Goal: Book appointment/travel/reservation

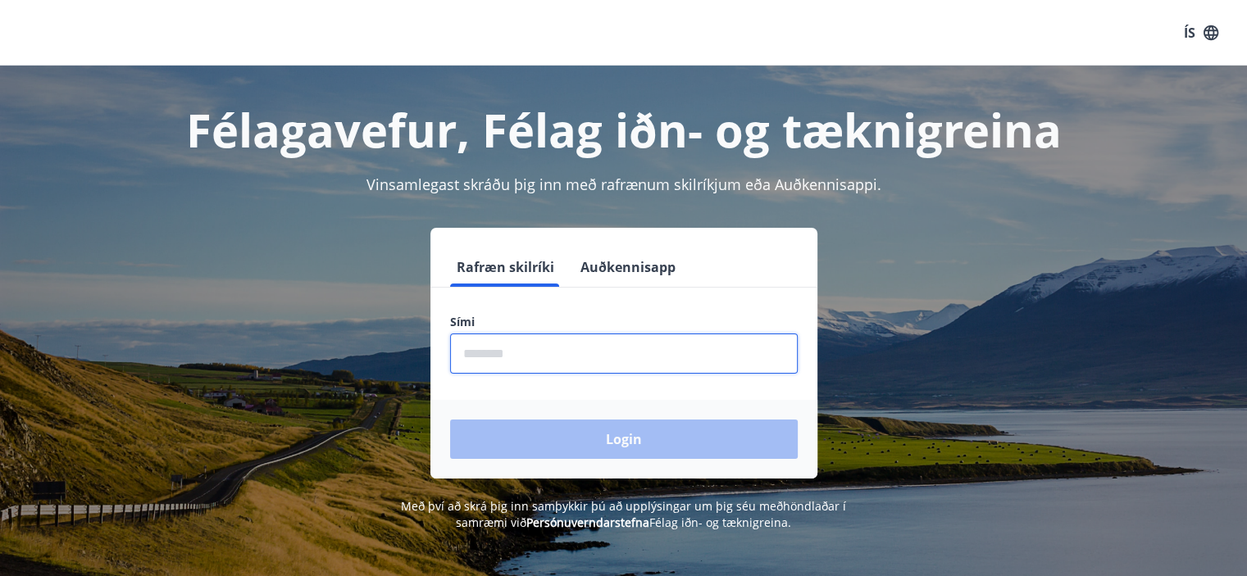
click at [650, 363] on input "phone" at bounding box center [624, 354] width 348 height 40
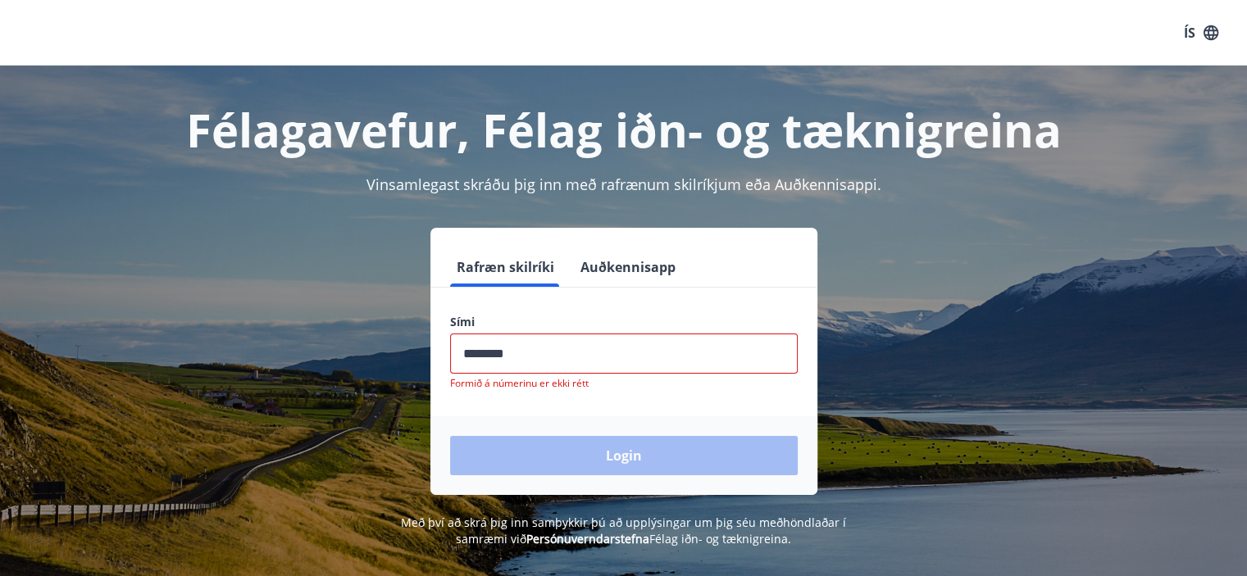
click at [578, 452] on div "Login" at bounding box center [623, 456] width 387 height 79
click at [494, 353] on input "phone" at bounding box center [624, 354] width 348 height 40
type input "********"
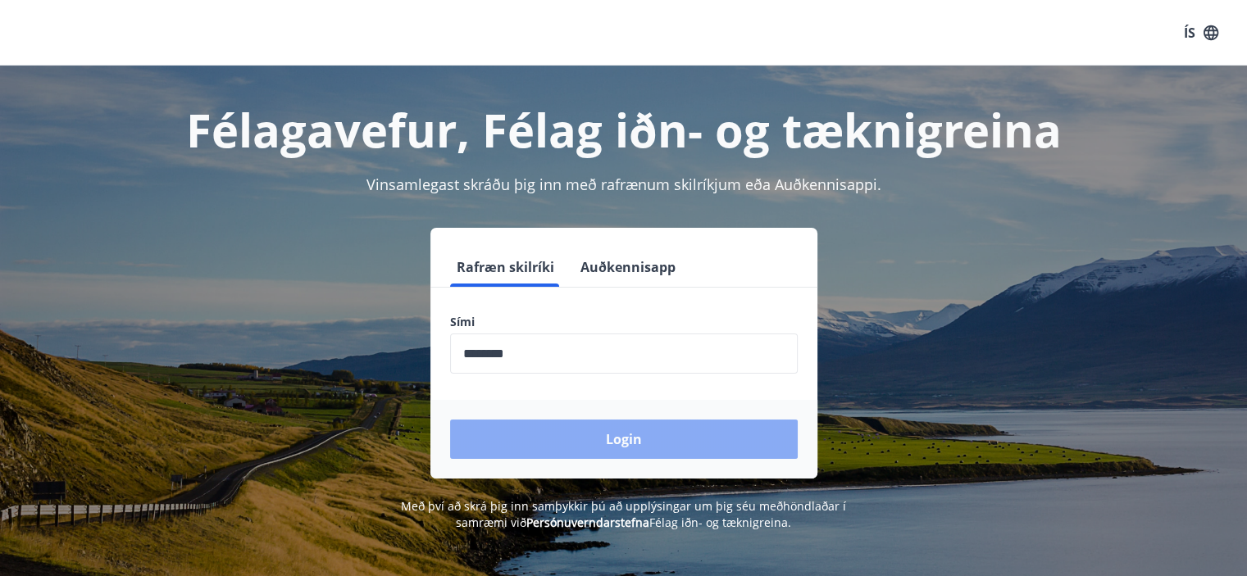
click at [563, 435] on button "Login" at bounding box center [624, 439] width 348 height 39
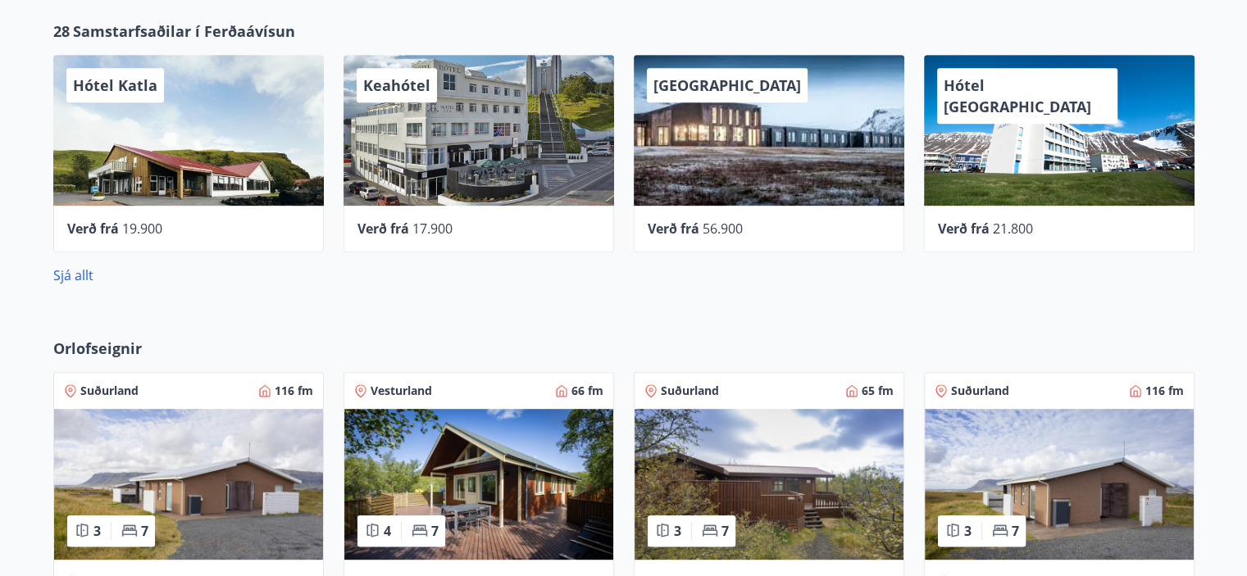
scroll to position [771, 0]
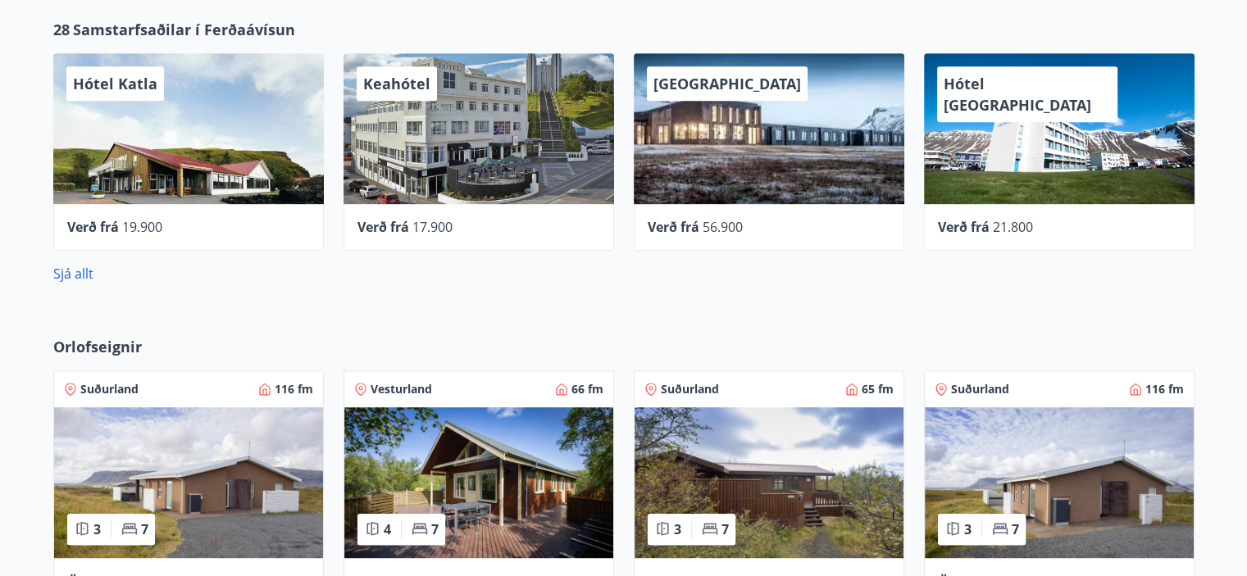
drag, startPoint x: 426, startPoint y: 148, endPoint x: 368, endPoint y: 262, distance: 127.2
click at [368, 262] on div "Sjá allt" at bounding box center [623, 267] width 1141 height 33
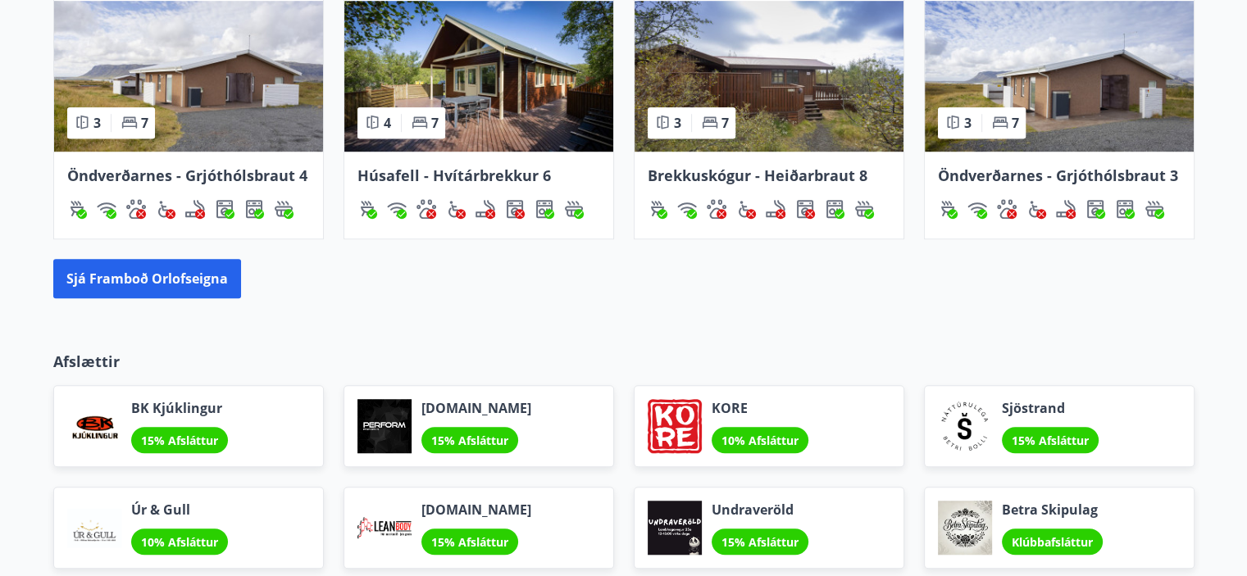
scroll to position [1179, 0]
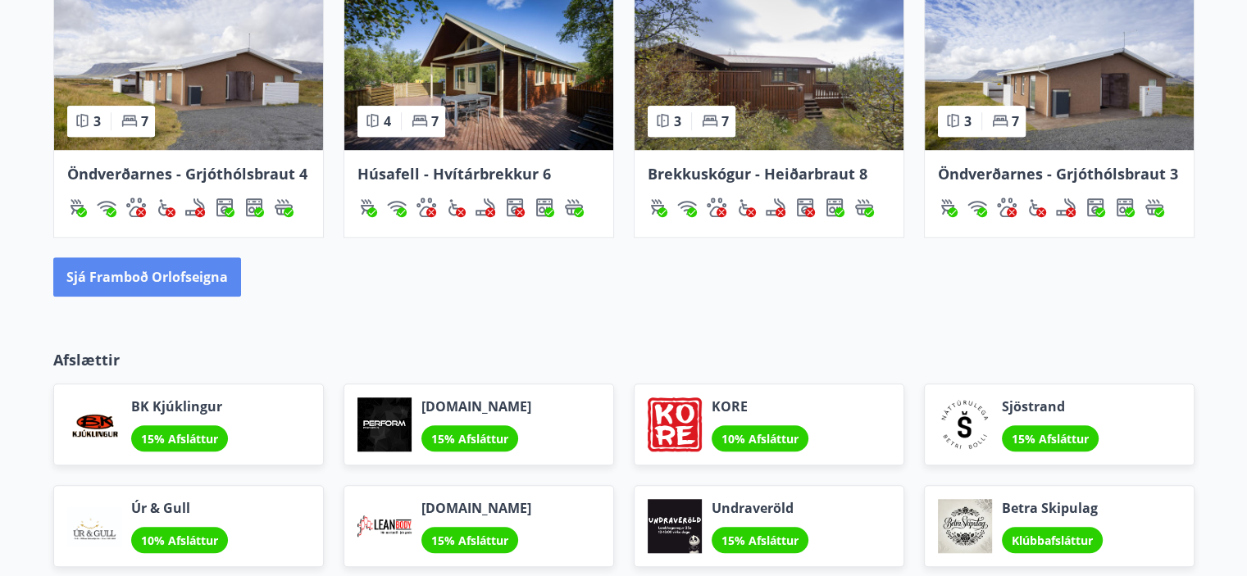
click at [213, 278] on button "Sjá framboð orlofseigna" at bounding box center [147, 276] width 188 height 39
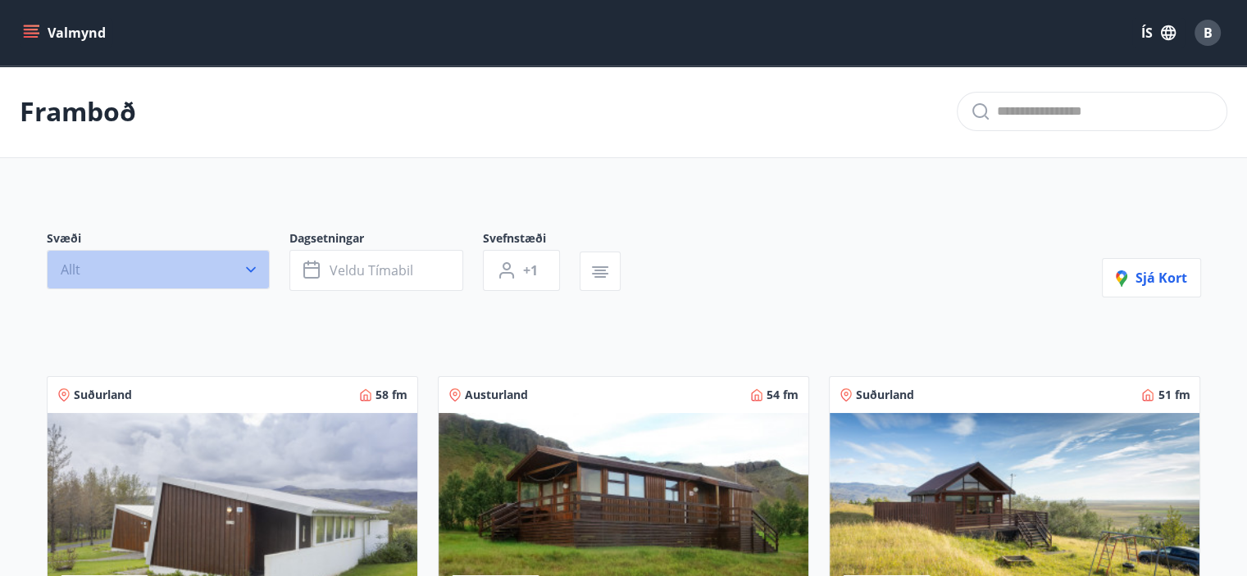
click at [205, 275] on button "Allt" at bounding box center [158, 269] width 223 height 39
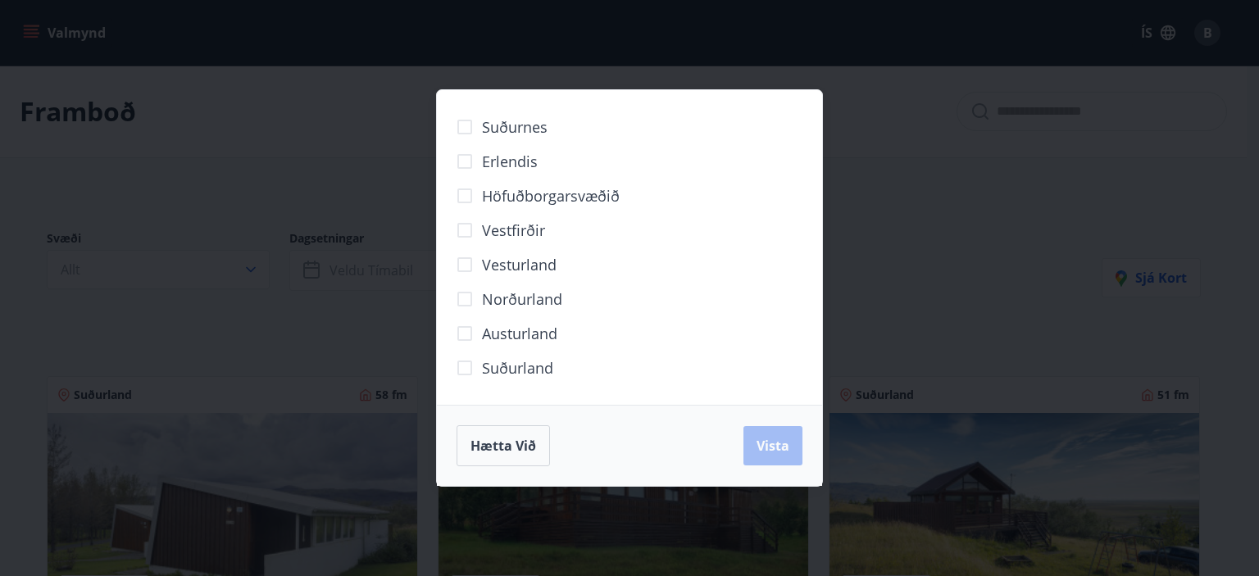
click at [508, 306] on span "Norðurland" at bounding box center [522, 299] width 80 height 21
click at [785, 429] on button "Vista" at bounding box center [773, 445] width 59 height 39
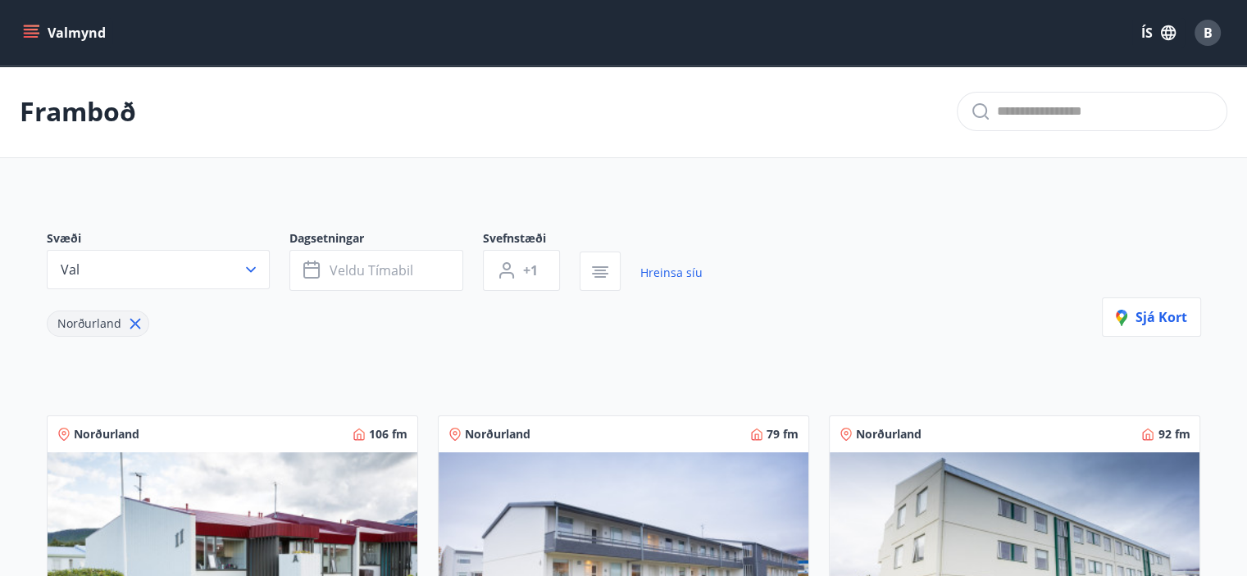
click at [57, 35] on button "Valmynd" at bounding box center [66, 33] width 93 height 30
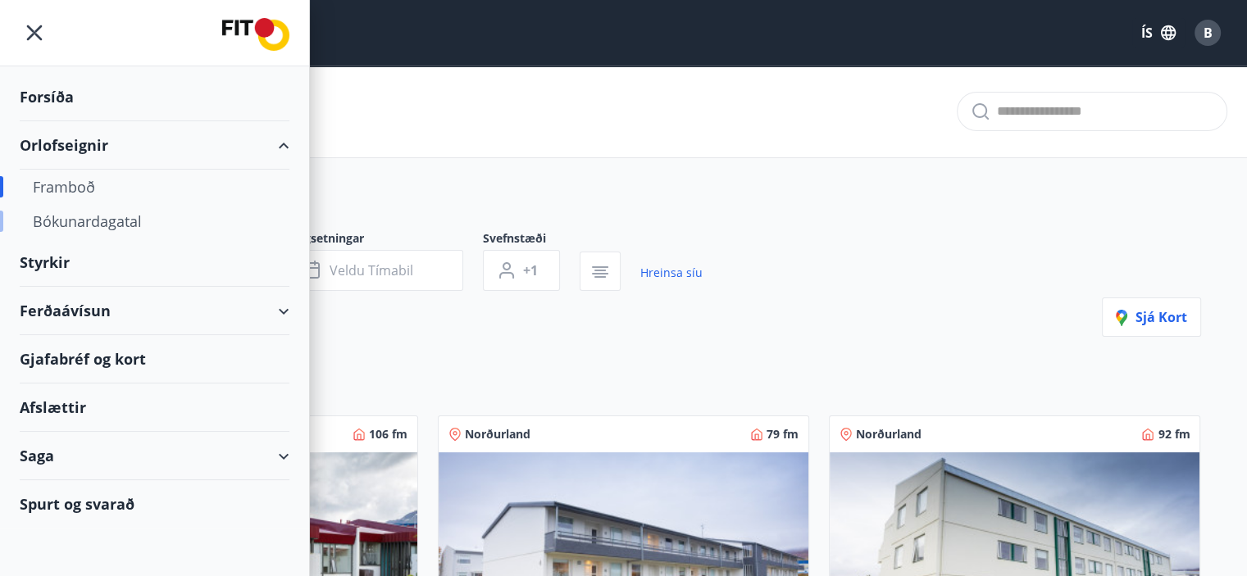
click at [87, 212] on div "Bókunardagatal" at bounding box center [155, 221] width 244 height 34
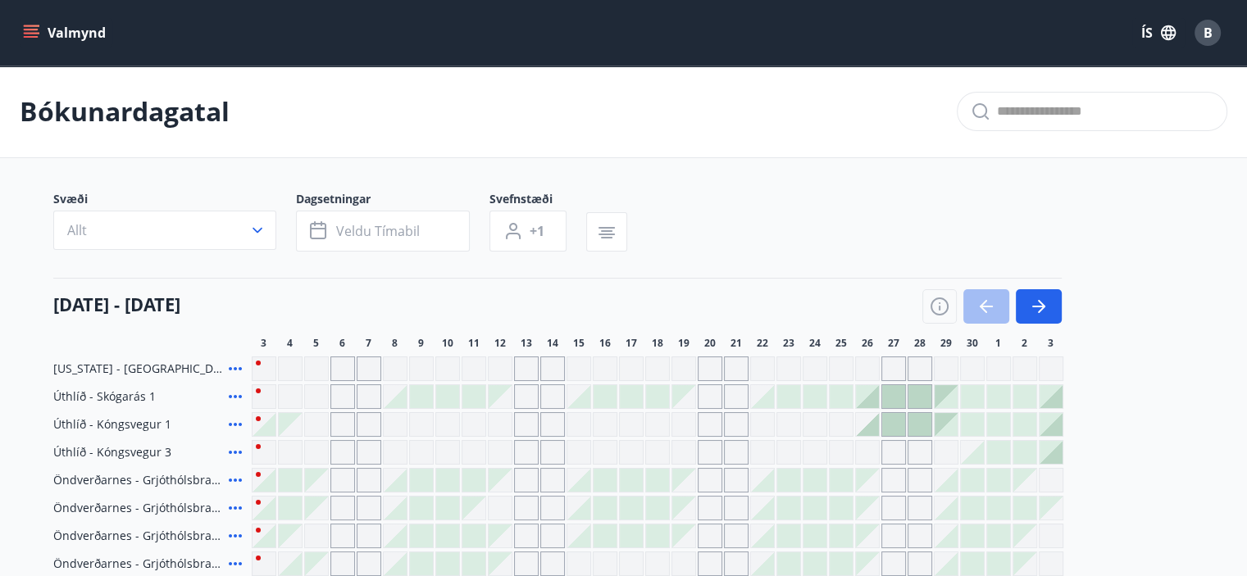
scroll to position [133, 0]
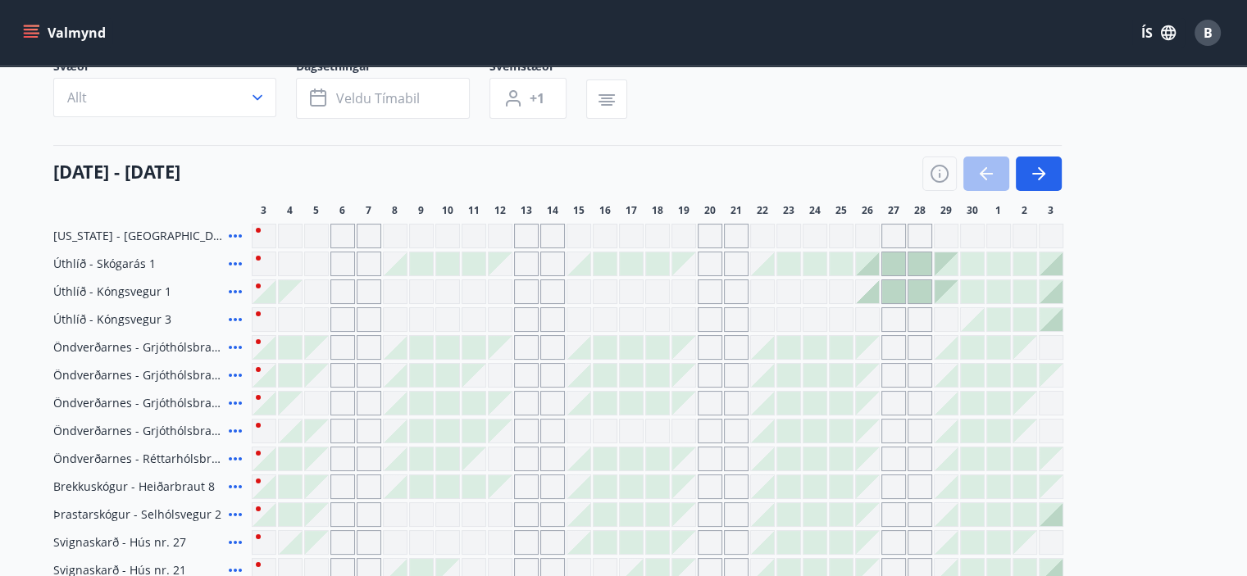
click at [344, 239] on div "Gráir dagar eru ekki bókanlegir" at bounding box center [342, 236] width 25 height 25
click at [401, 270] on div at bounding box center [395, 264] width 23 height 23
click at [362, 397] on div "Gráir dagar eru ekki bókanlegir" at bounding box center [369, 403] width 25 height 25
click at [371, 330] on div "Gráir dagar eru ekki bókanlegir" at bounding box center [369, 319] width 25 height 25
click at [346, 403] on div "Gráir dagar eru ekki bókanlegir" at bounding box center [342, 403] width 25 height 25
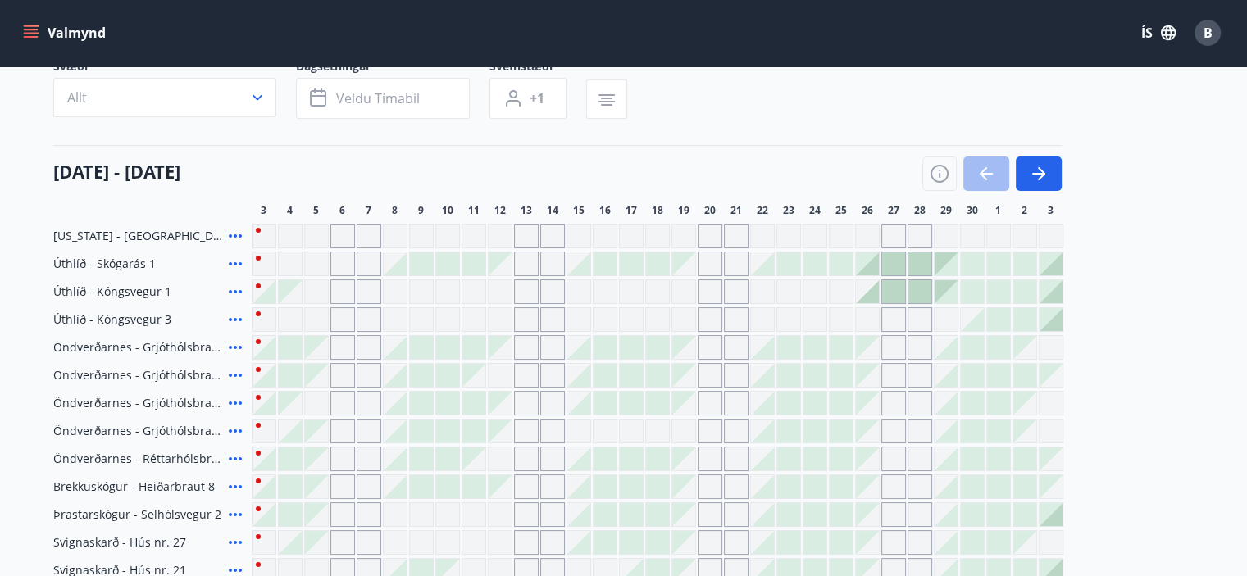
click at [429, 420] on div at bounding box center [421, 431] width 23 height 23
click at [482, 409] on div at bounding box center [473, 403] width 23 height 23
click at [1029, 164] on icon "button" at bounding box center [1039, 174] width 20 height 20
click at [1047, 164] on icon "button" at bounding box center [1039, 174] width 20 height 20
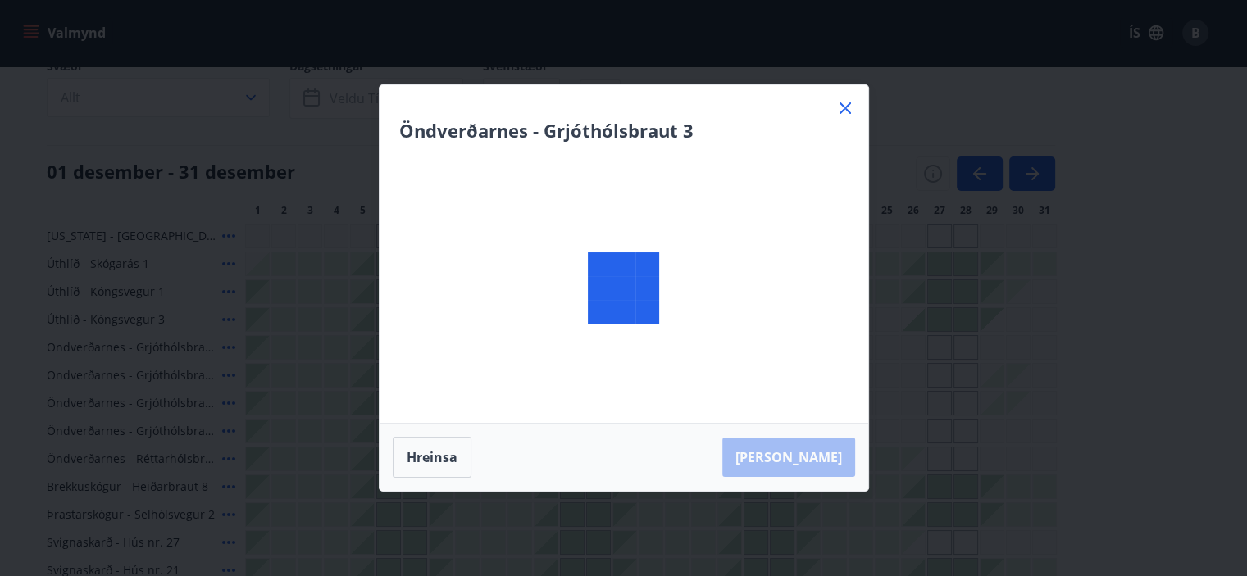
scroll to position [3, 0]
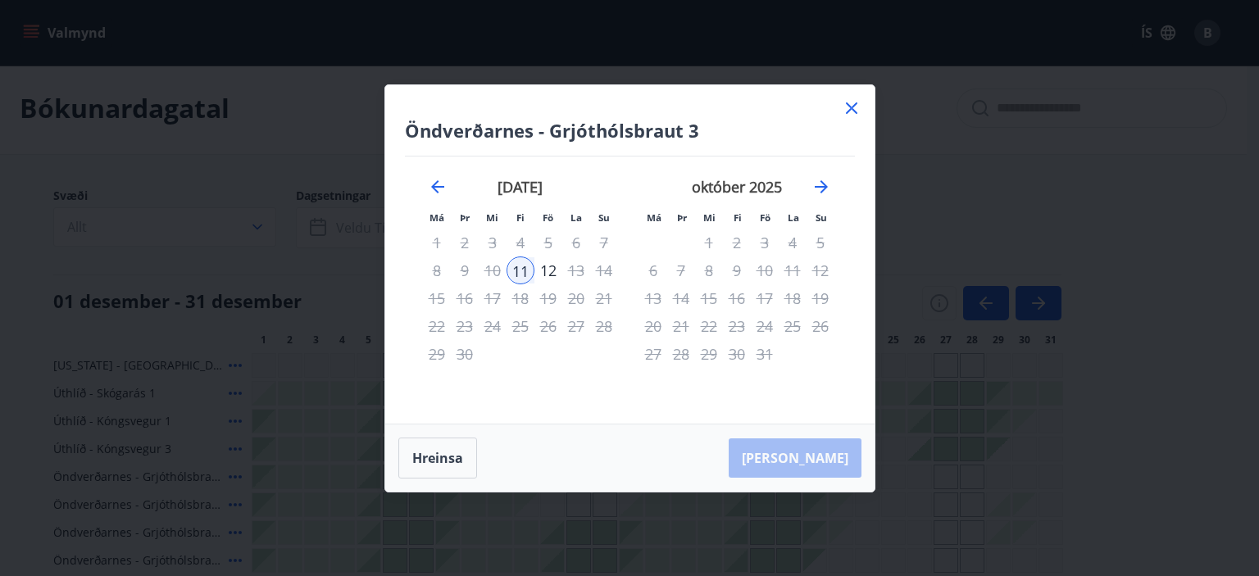
click at [846, 107] on icon at bounding box center [852, 108] width 20 height 20
click at [856, 113] on div "Bókunardagatal" at bounding box center [623, 108] width 1247 height 93
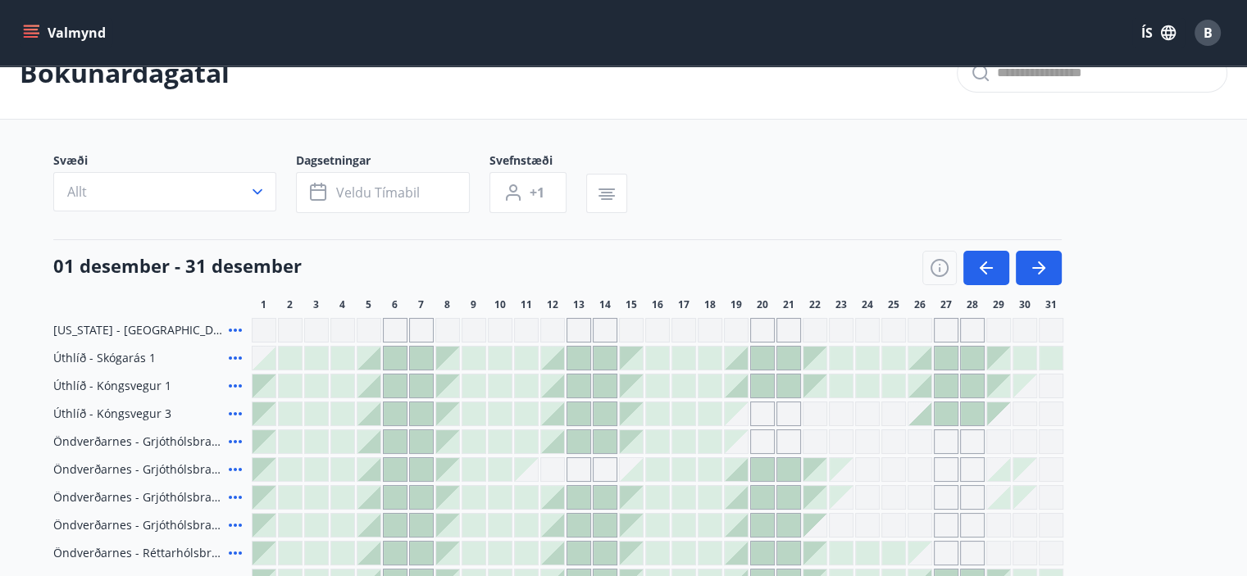
scroll to position [39, 0]
click at [993, 255] on button "button" at bounding box center [986, 267] width 46 height 34
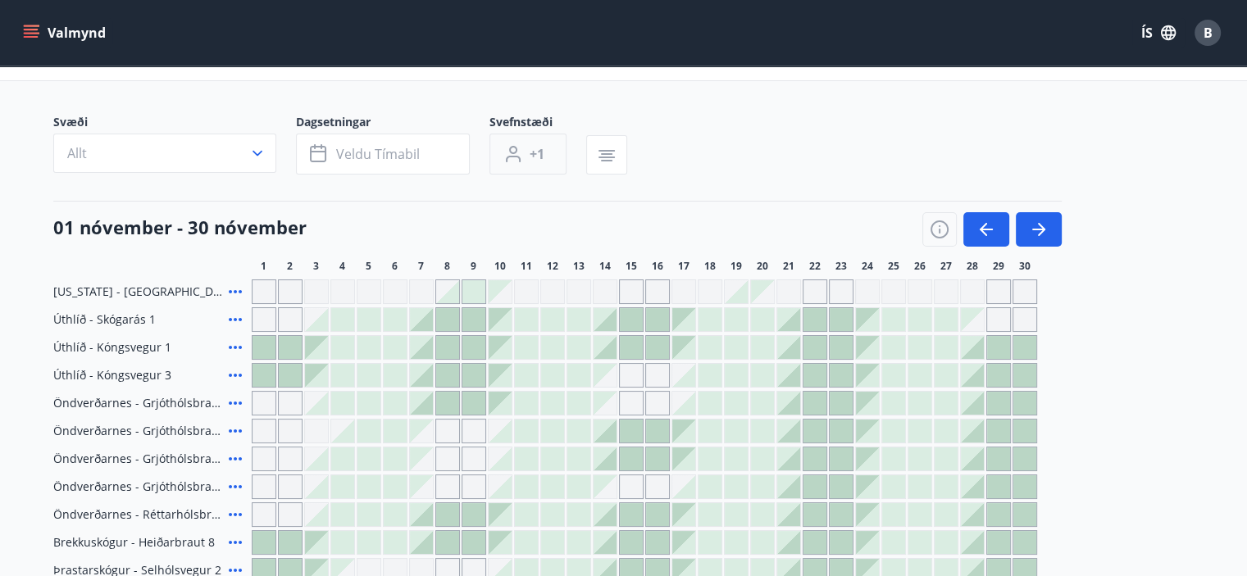
scroll to position [75, 0]
click at [973, 221] on button "button" at bounding box center [986, 231] width 46 height 34
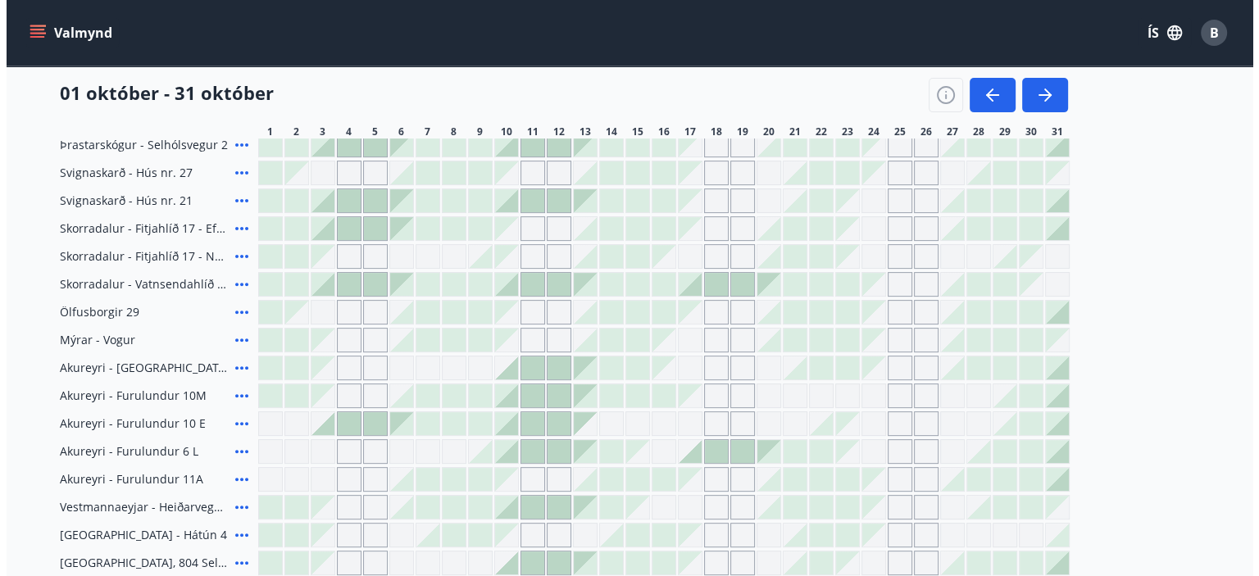
scroll to position [504, 0]
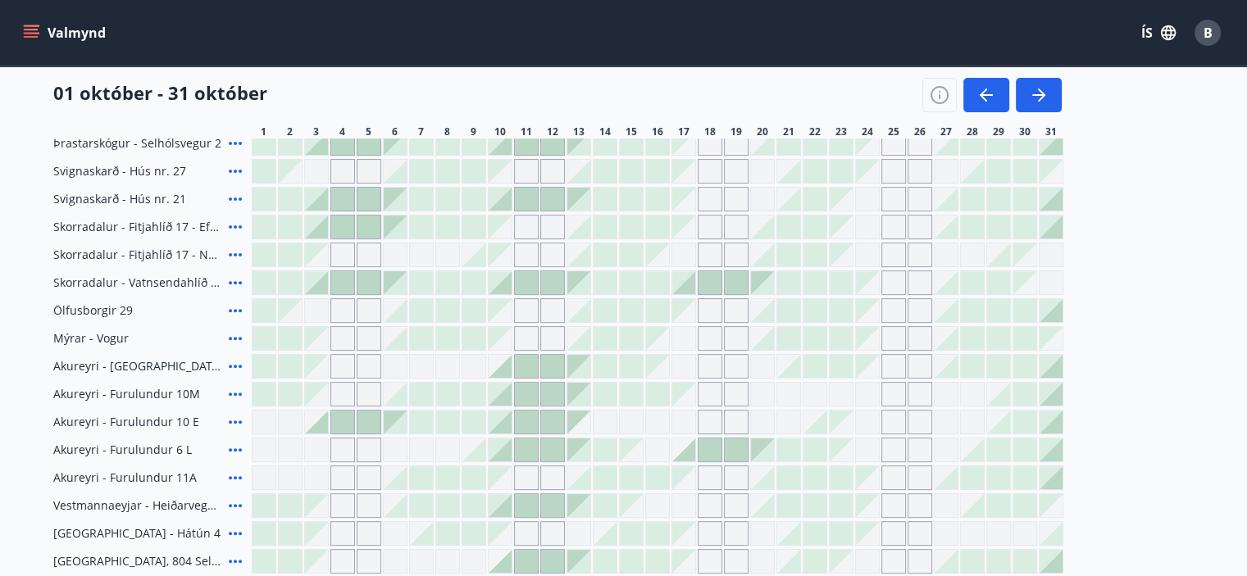
click at [337, 313] on div "Gráir dagar eru ekki bókanlegir" at bounding box center [342, 310] width 25 height 25
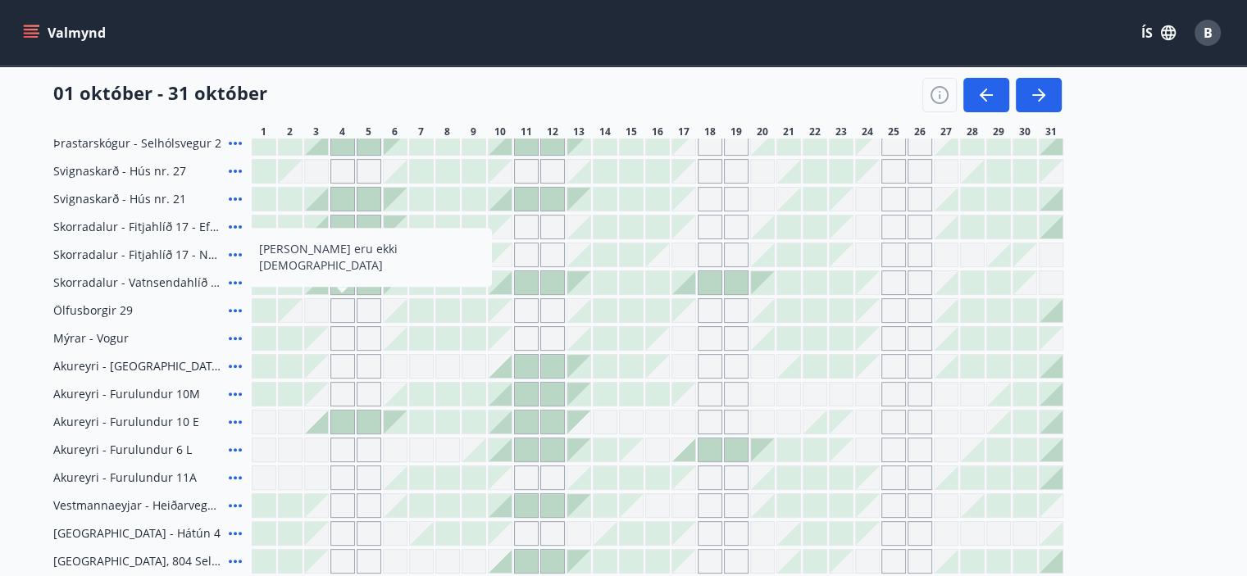
click at [236, 360] on icon at bounding box center [235, 367] width 20 height 20
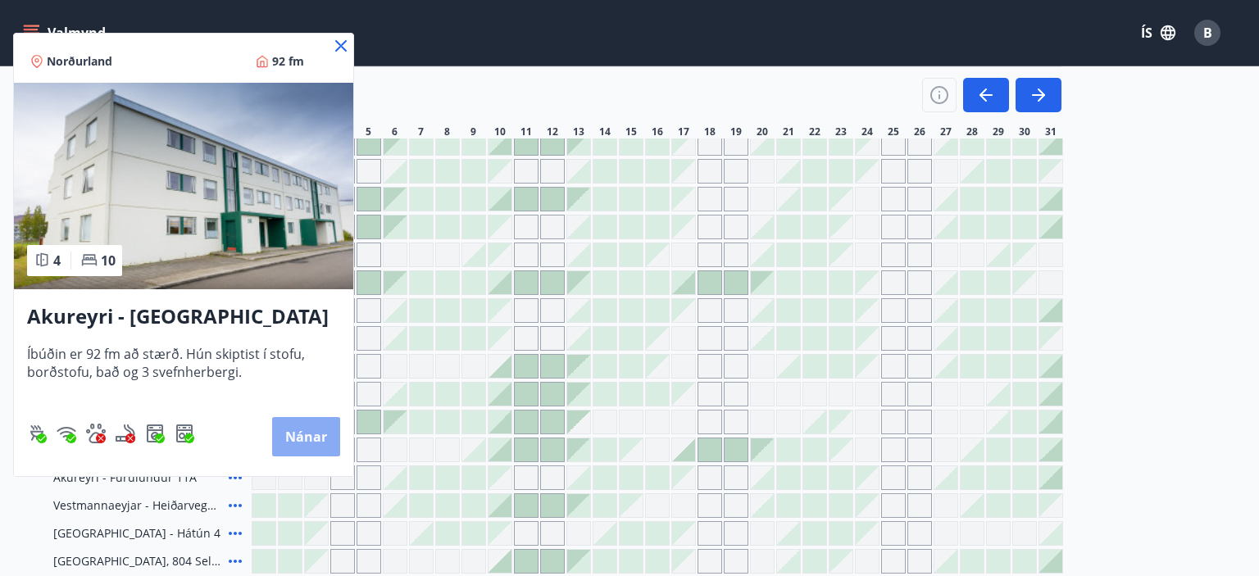
click at [293, 429] on button "Nánar" at bounding box center [306, 436] width 68 height 39
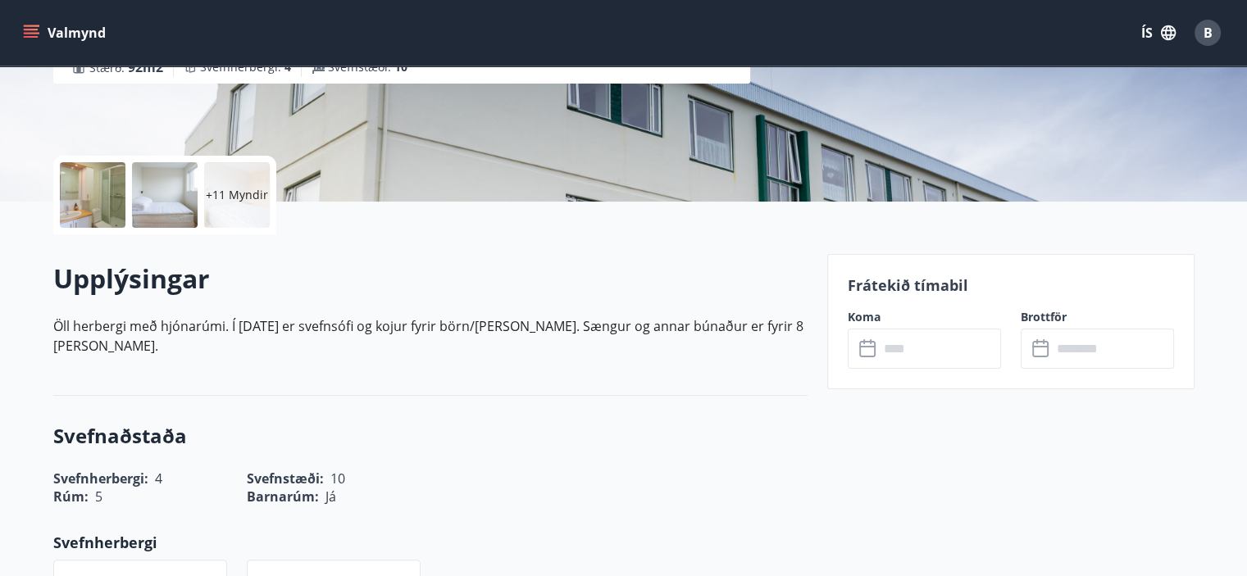
scroll to position [348, 0]
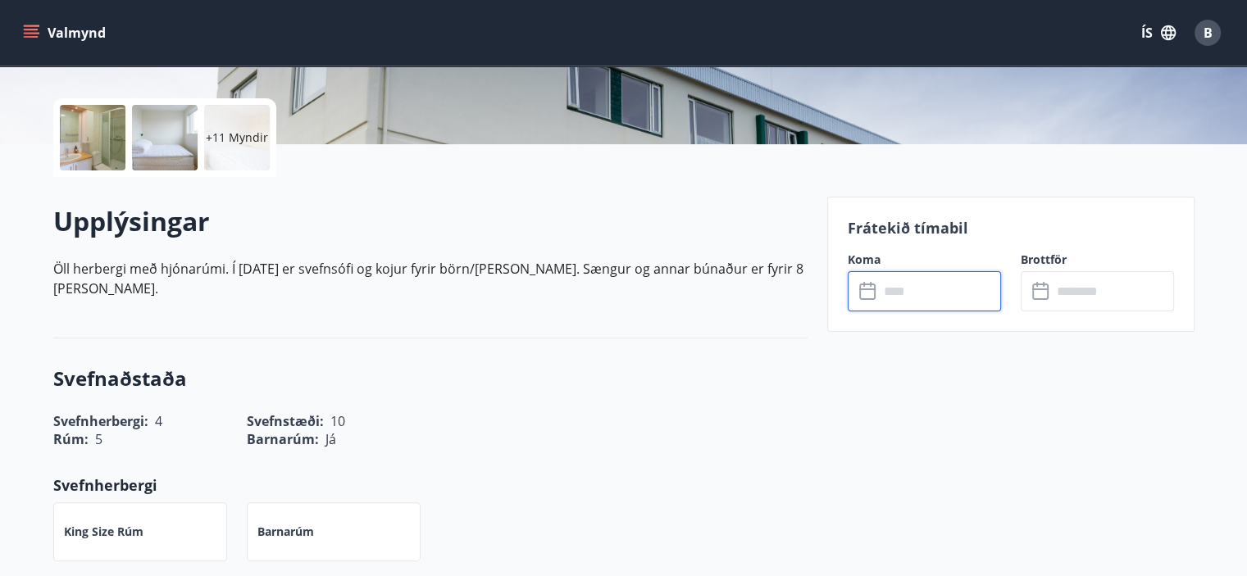
click at [879, 298] on input "text" at bounding box center [940, 291] width 122 height 40
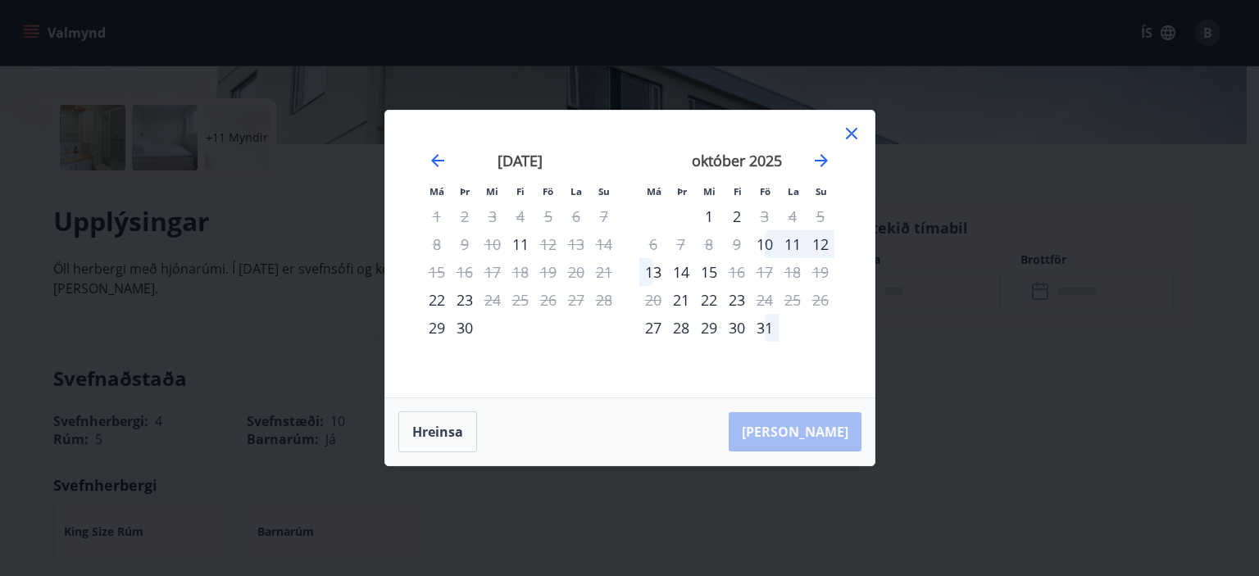
click at [851, 131] on icon at bounding box center [852, 134] width 20 height 20
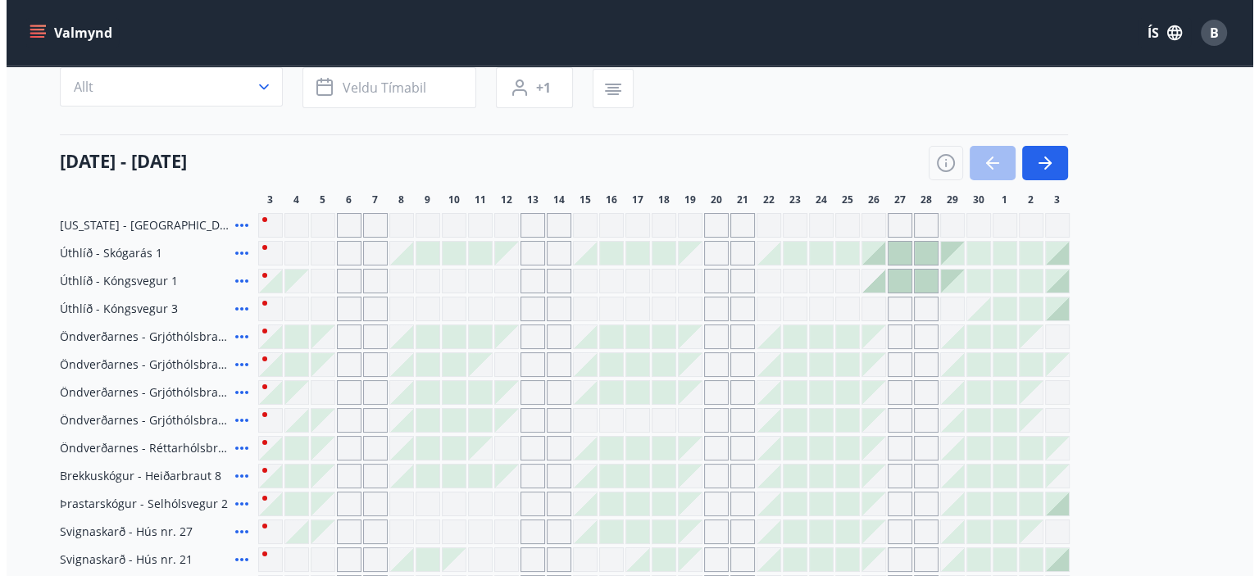
scroll to position [501, 0]
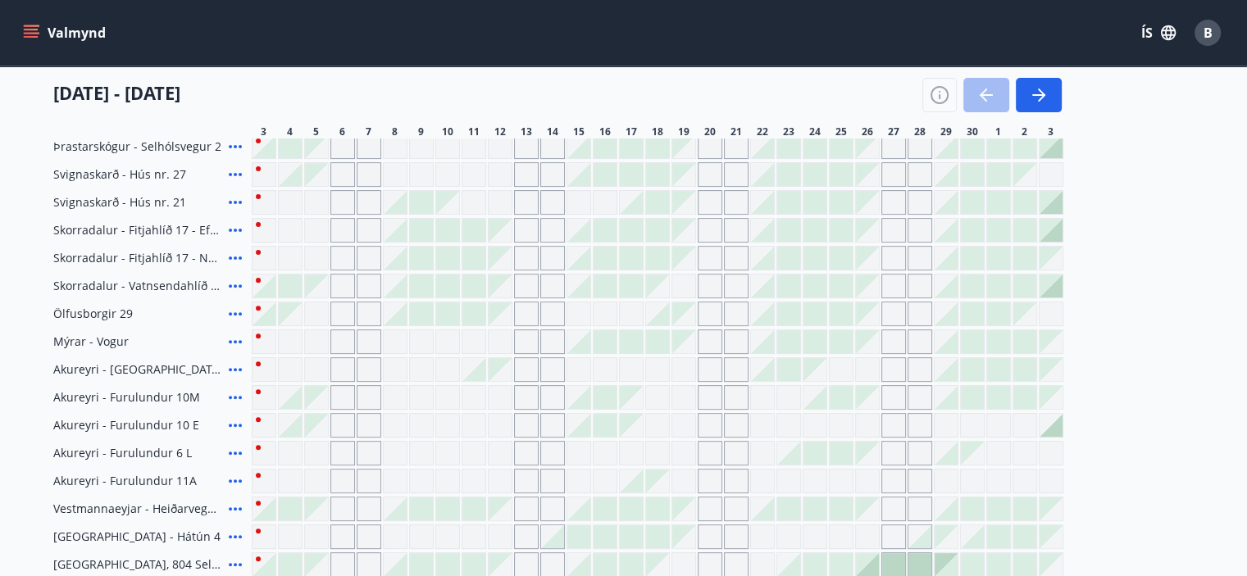
click at [236, 368] on icon at bounding box center [235, 370] width 20 height 20
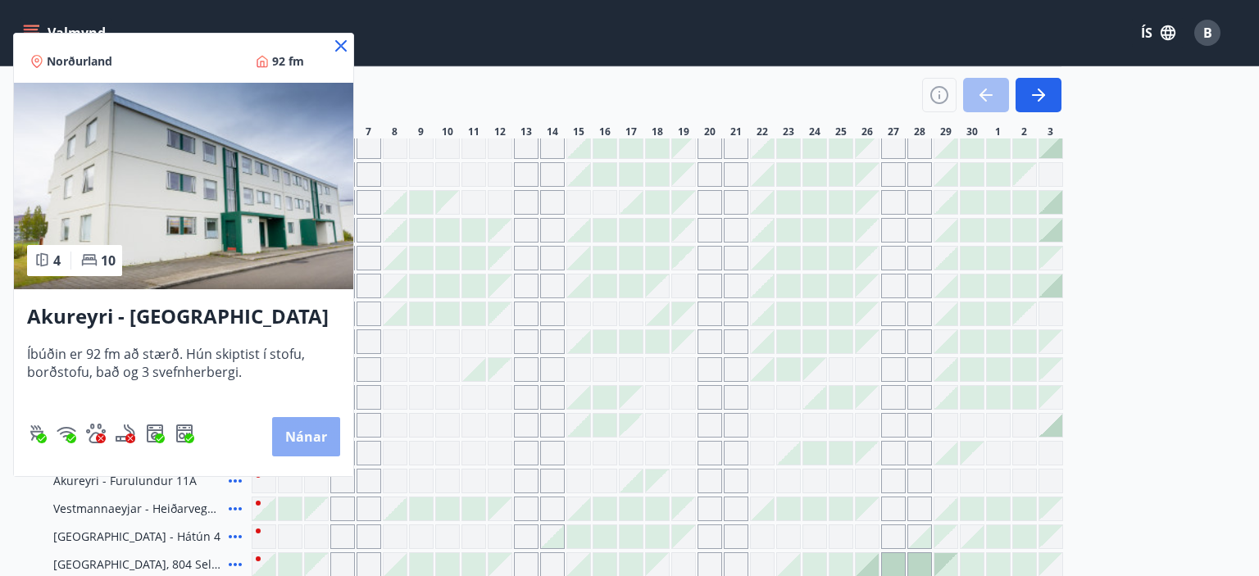
drag, startPoint x: 303, startPoint y: 435, endPoint x: 292, endPoint y: 440, distance: 11.7
click at [292, 440] on button "Nánar" at bounding box center [306, 436] width 68 height 39
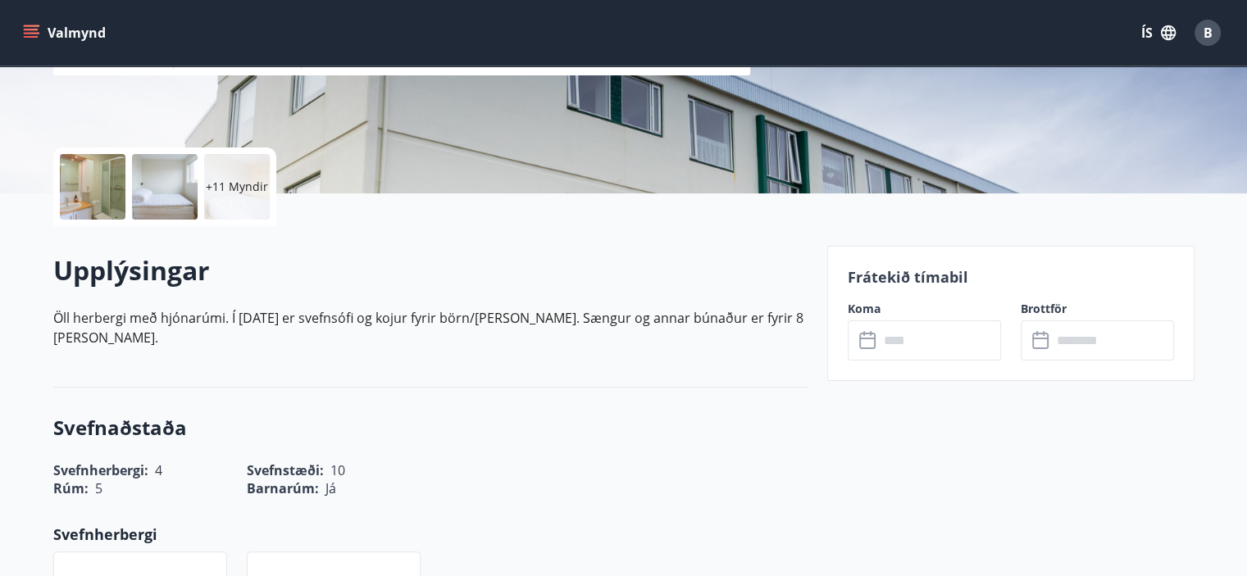
scroll to position [303, 0]
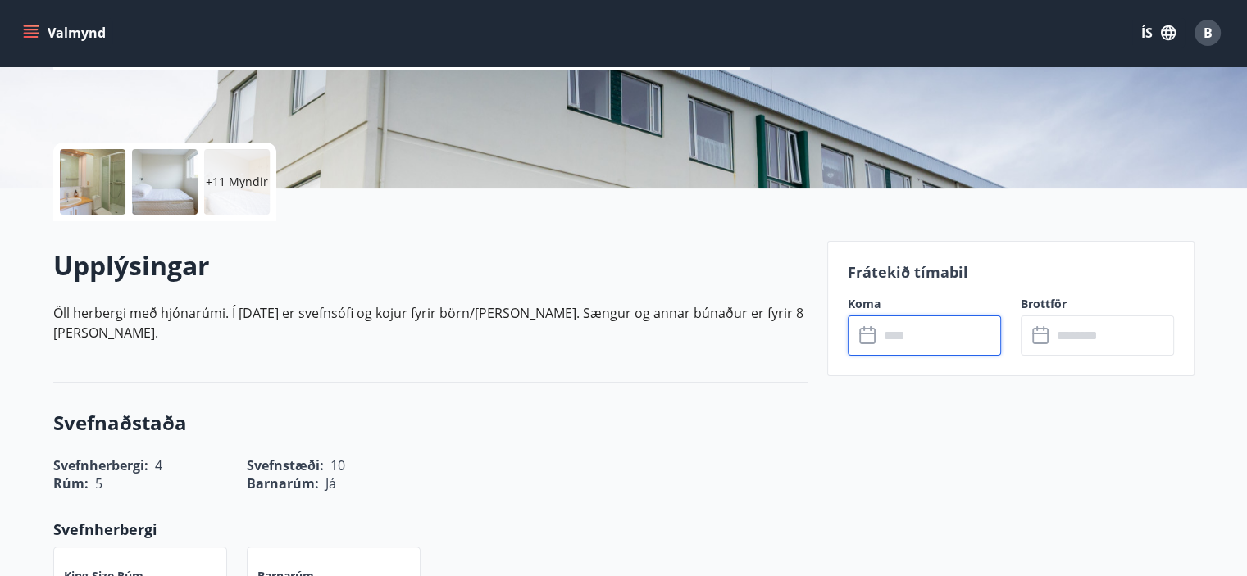
click at [886, 330] on input "text" at bounding box center [940, 336] width 122 height 40
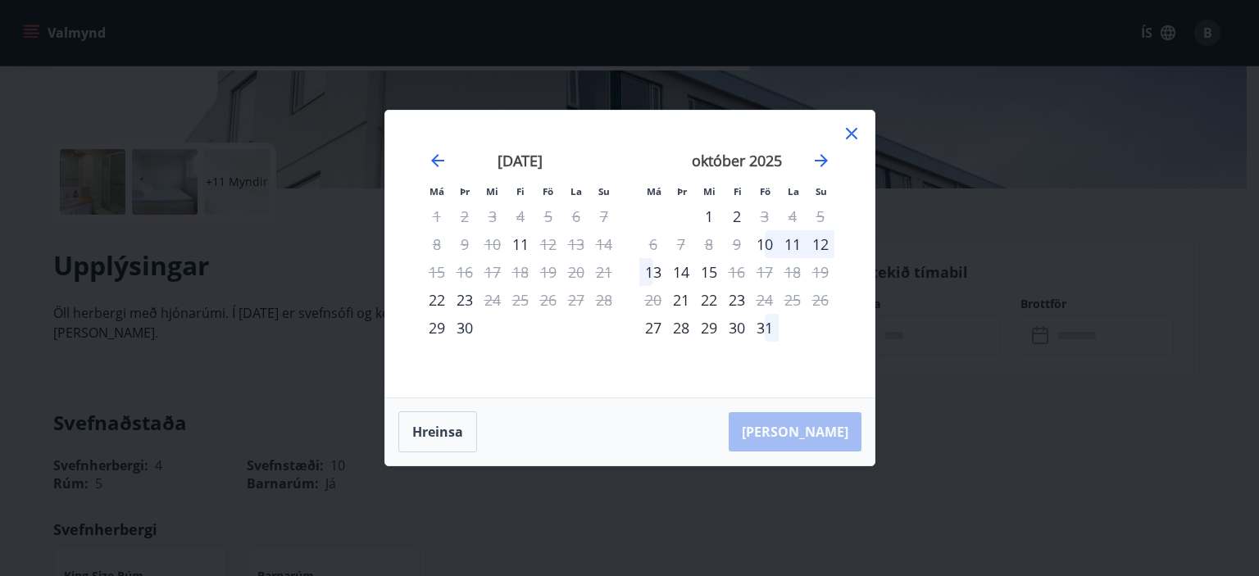
click at [854, 131] on icon at bounding box center [851, 133] width 11 height 11
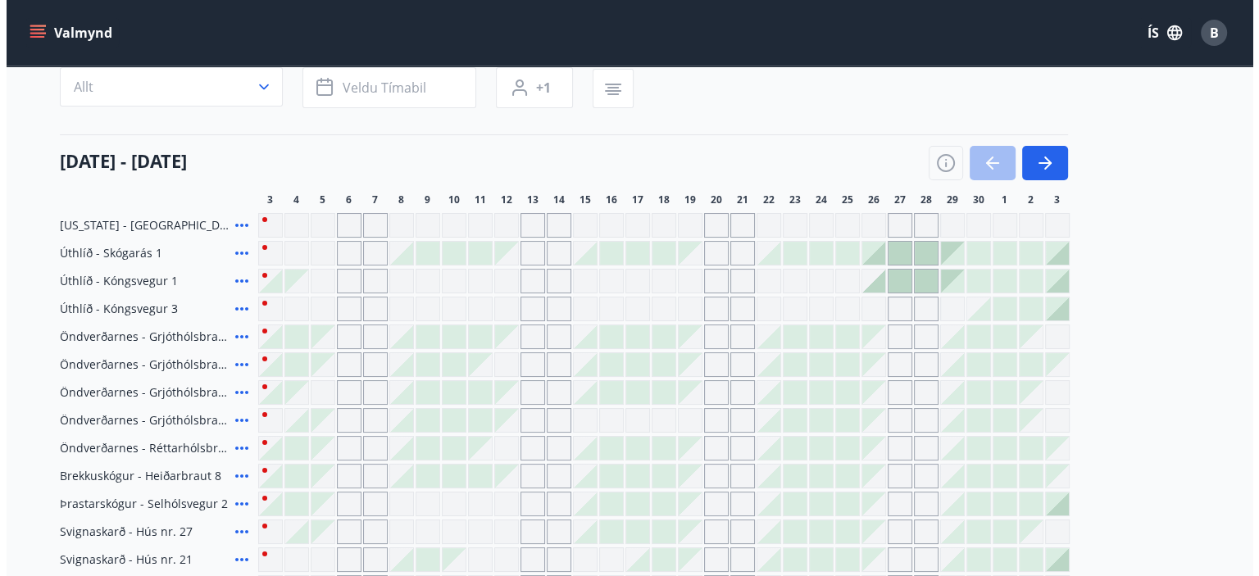
scroll to position [605, 0]
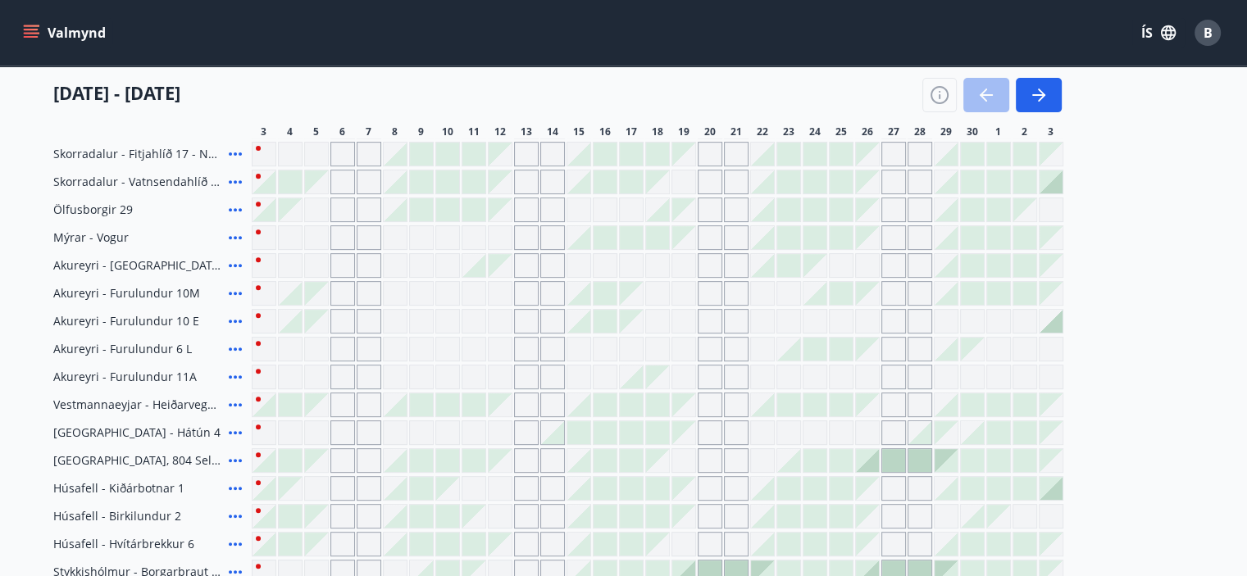
click at [236, 291] on icon at bounding box center [235, 294] width 20 height 20
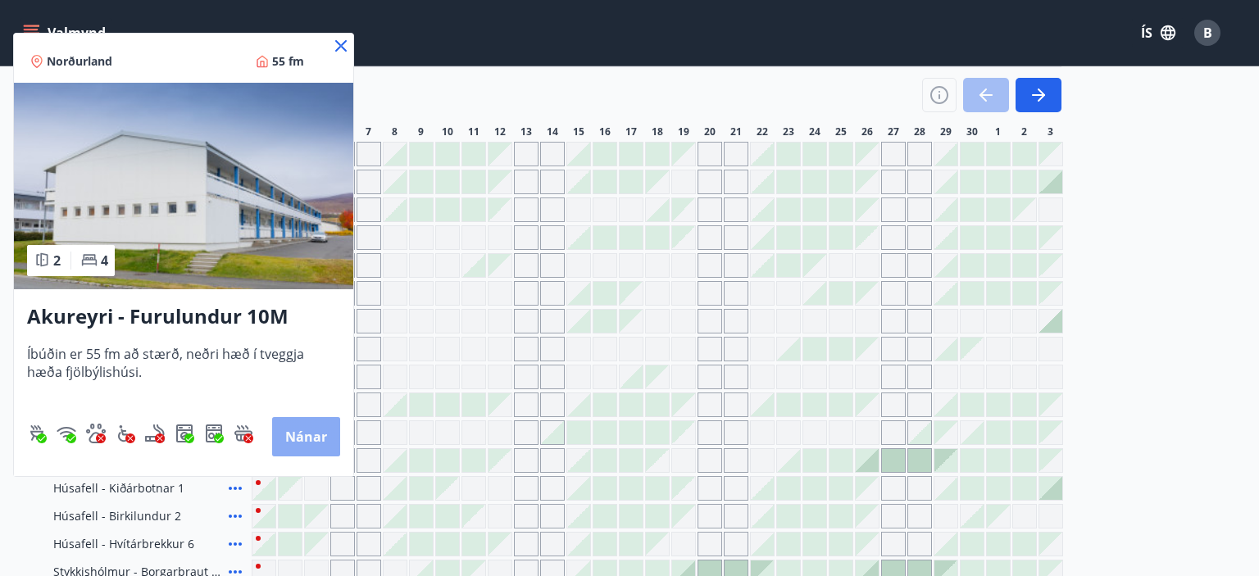
click at [289, 432] on button "Nánar" at bounding box center [306, 436] width 68 height 39
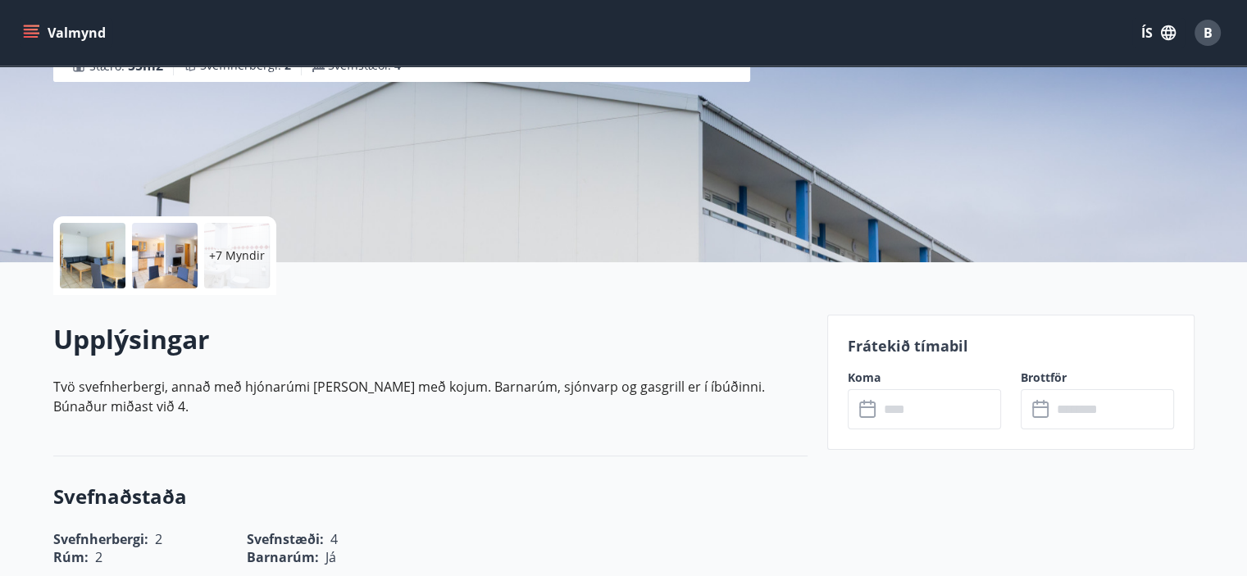
scroll to position [241, 0]
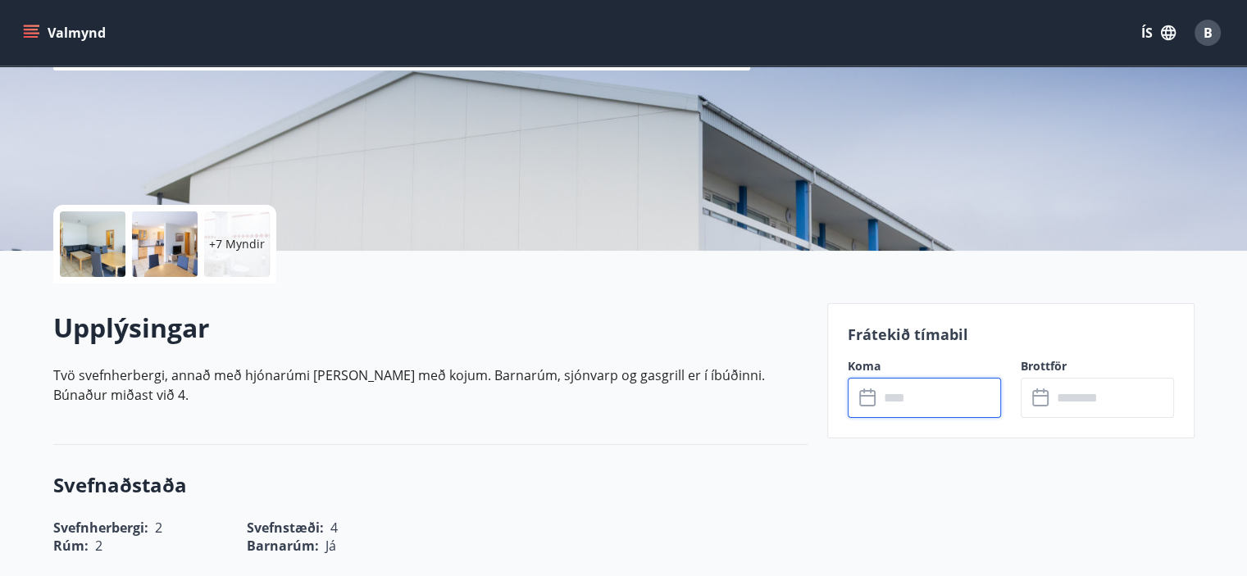
click at [899, 399] on input "text" at bounding box center [940, 398] width 122 height 40
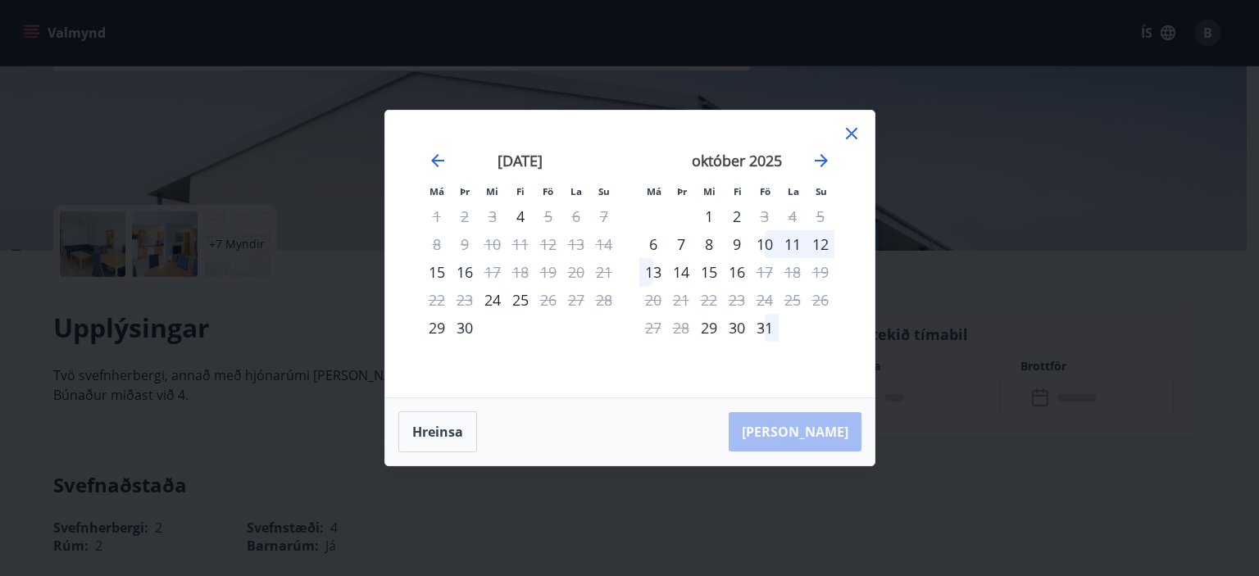
click at [849, 147] on div at bounding box center [852, 136] width 20 height 25
click at [735, 215] on div "2" at bounding box center [737, 217] width 28 height 28
click at [852, 129] on icon at bounding box center [852, 134] width 20 height 20
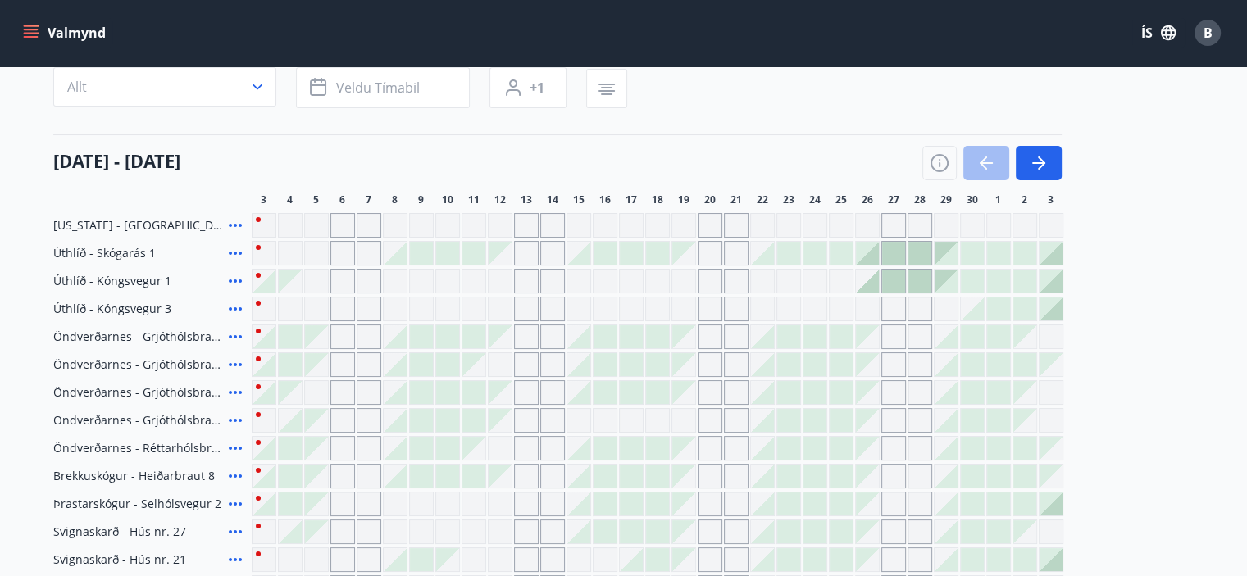
scroll to position [538, 0]
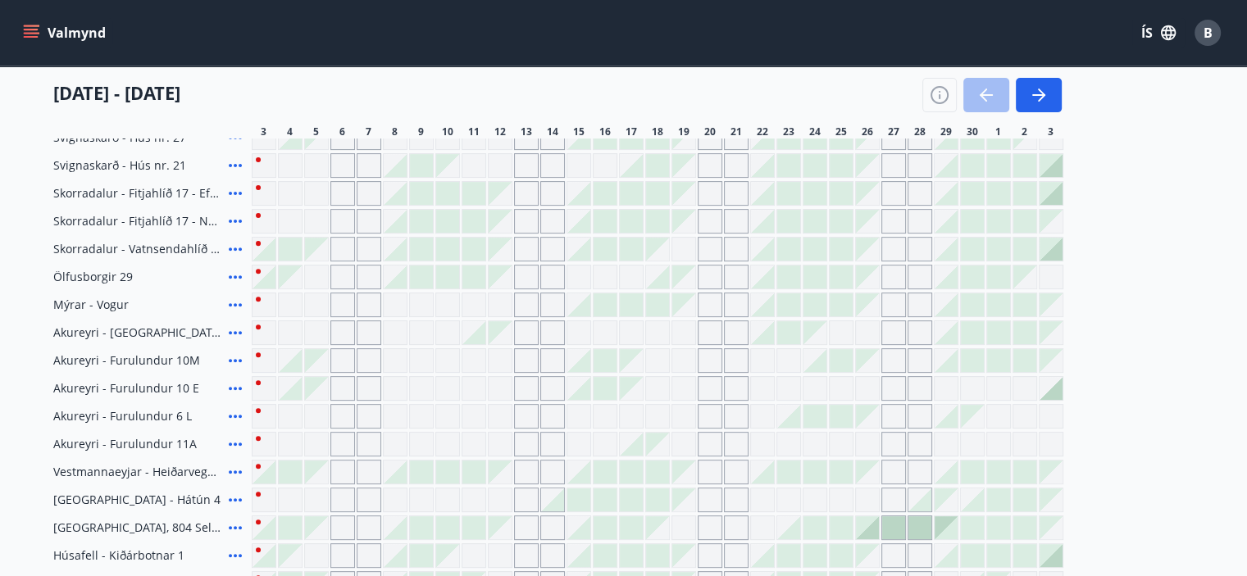
click at [233, 390] on icon at bounding box center [235, 389] width 20 height 20
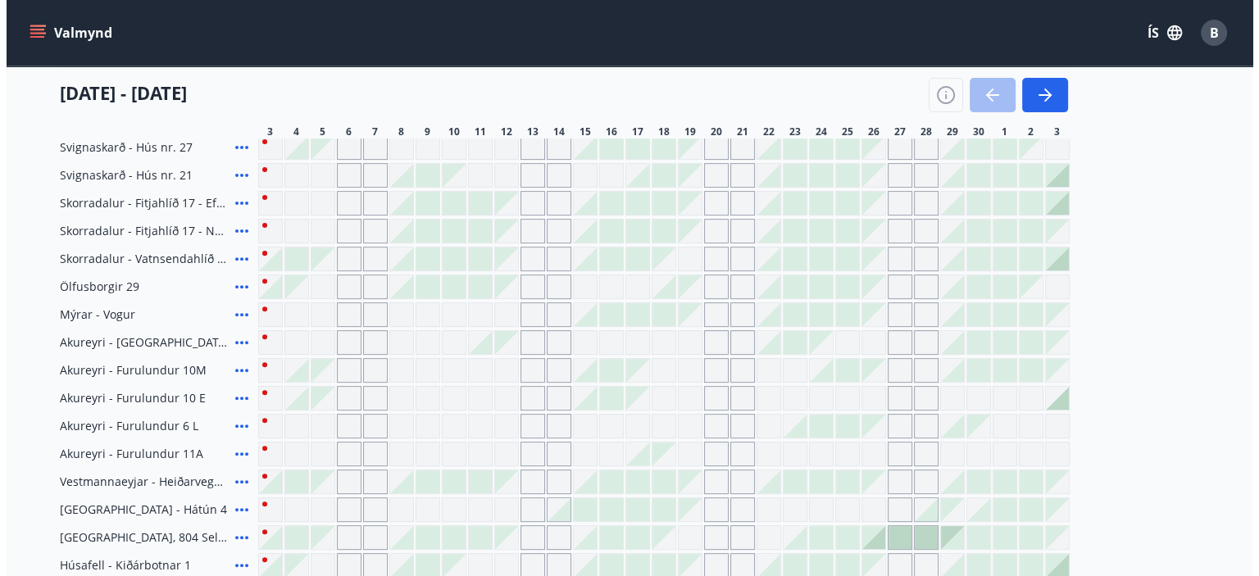
scroll to position [594, 0]
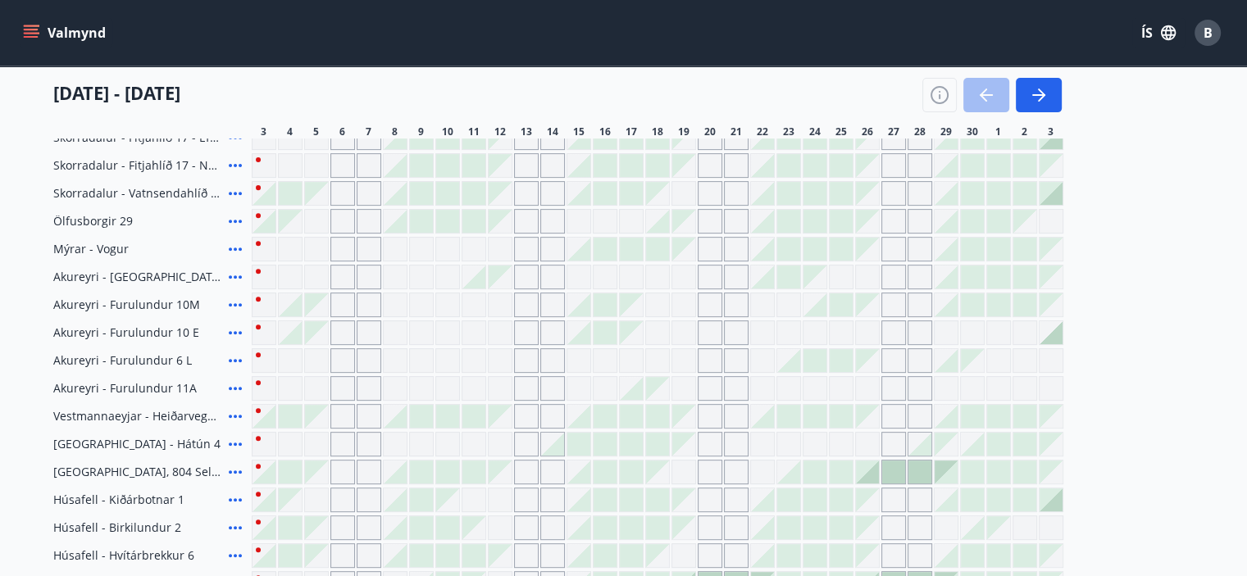
click at [235, 335] on icon at bounding box center [235, 333] width 20 height 20
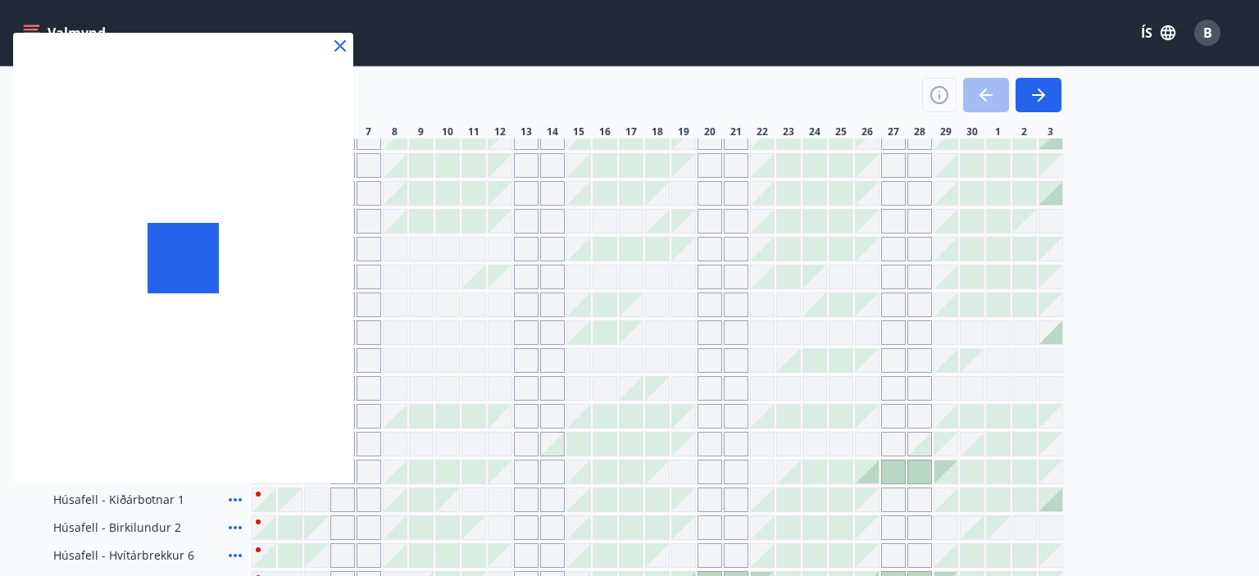
click at [233, 303] on div at bounding box center [183, 258] width 340 height 451
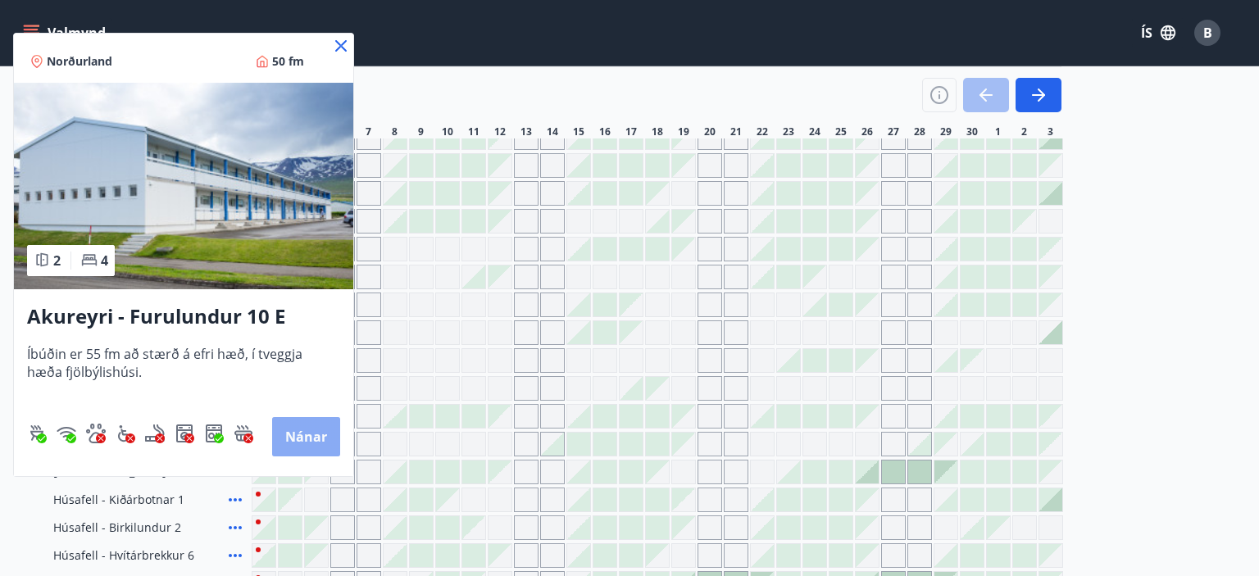
click at [301, 441] on button "Nánar" at bounding box center [306, 436] width 68 height 39
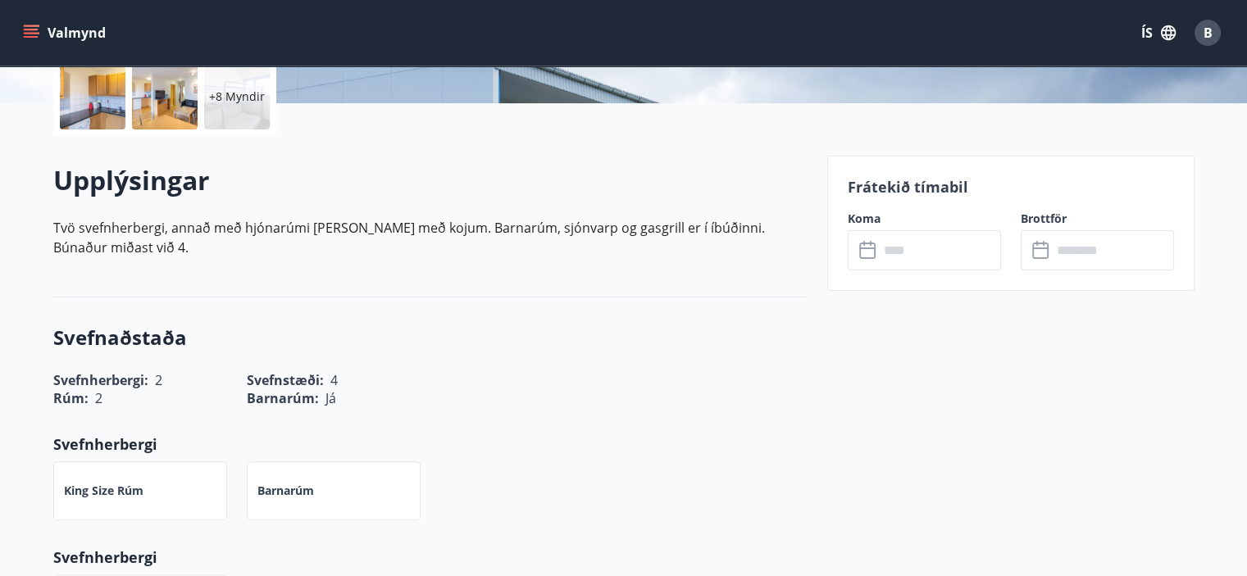
scroll to position [394, 0]
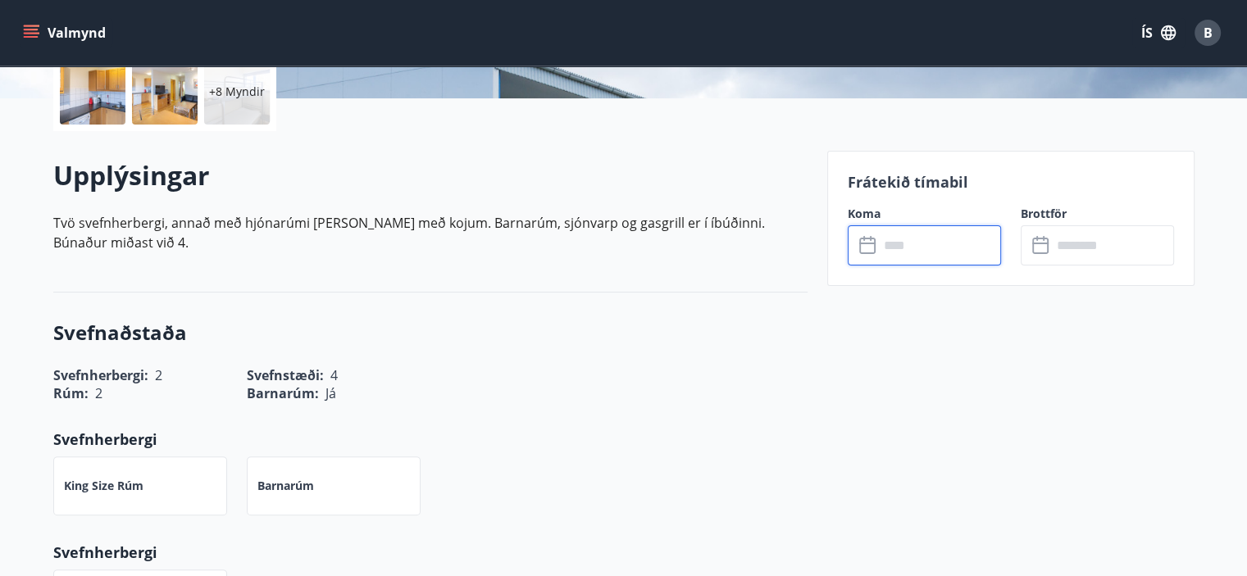
click at [927, 250] on input "text" at bounding box center [940, 245] width 122 height 40
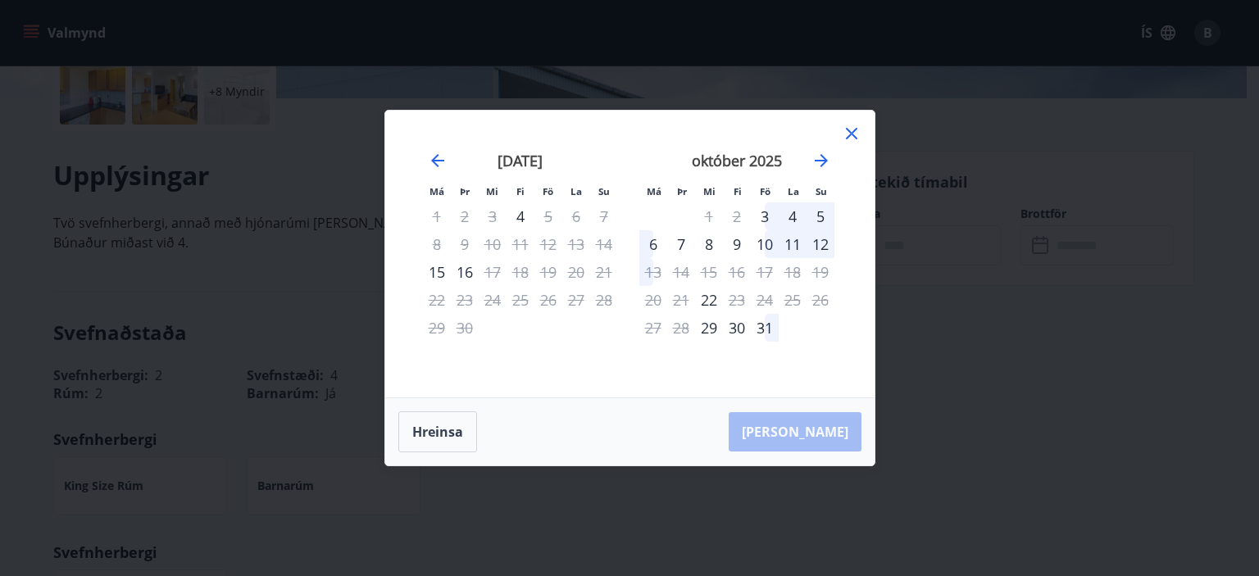
click at [845, 133] on icon at bounding box center [852, 134] width 20 height 20
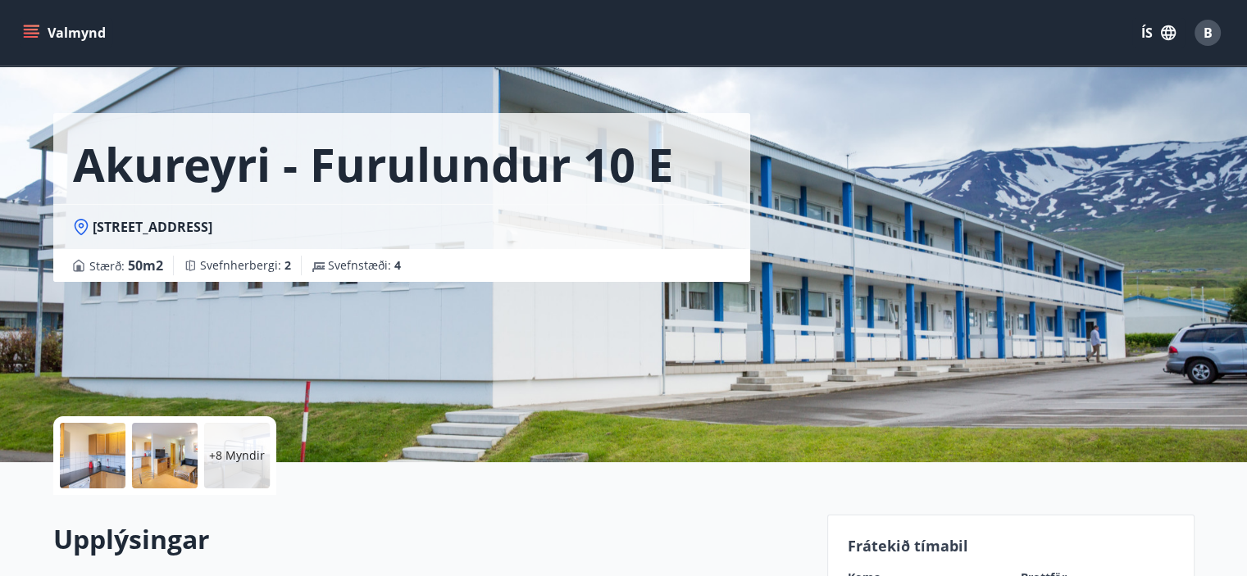
scroll to position [0, 0]
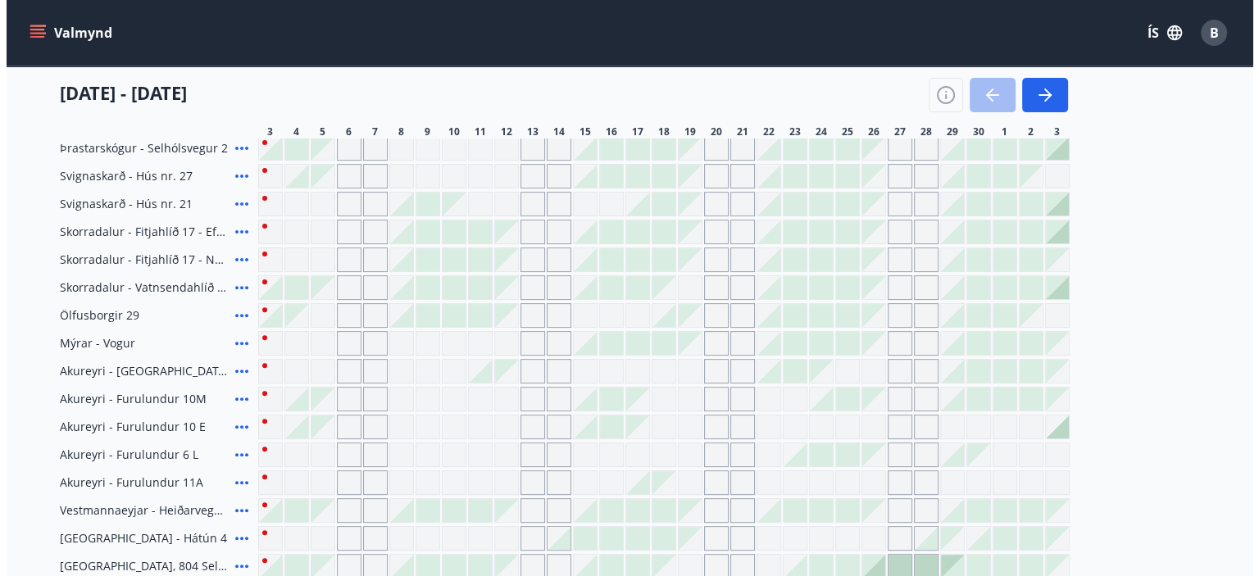
scroll to position [500, 0]
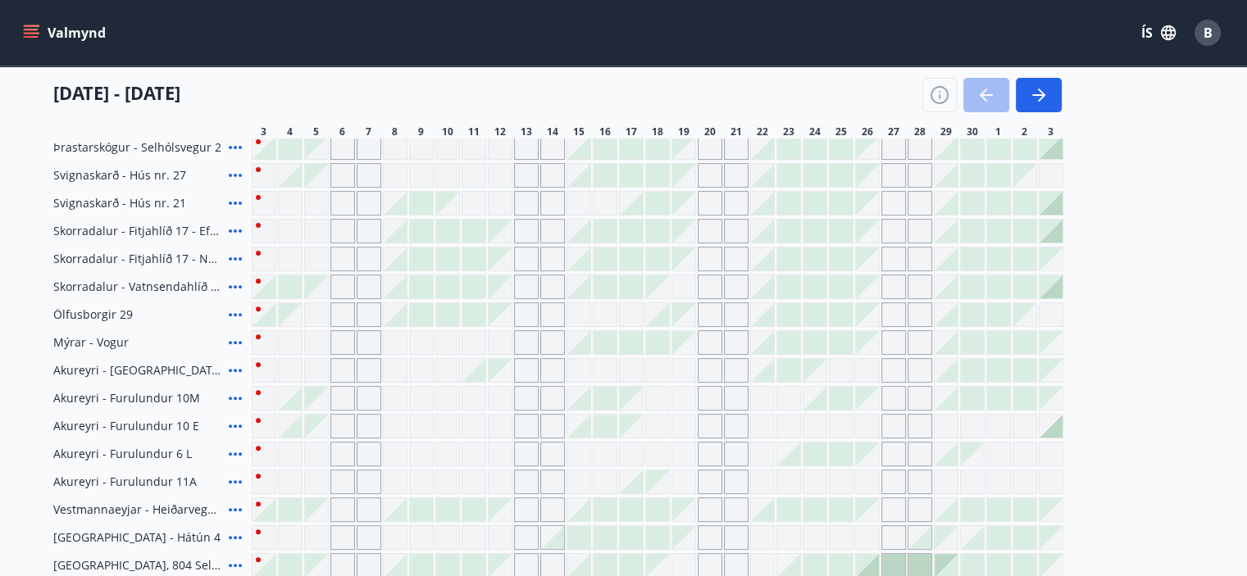
click at [235, 449] on icon at bounding box center [235, 454] width 20 height 20
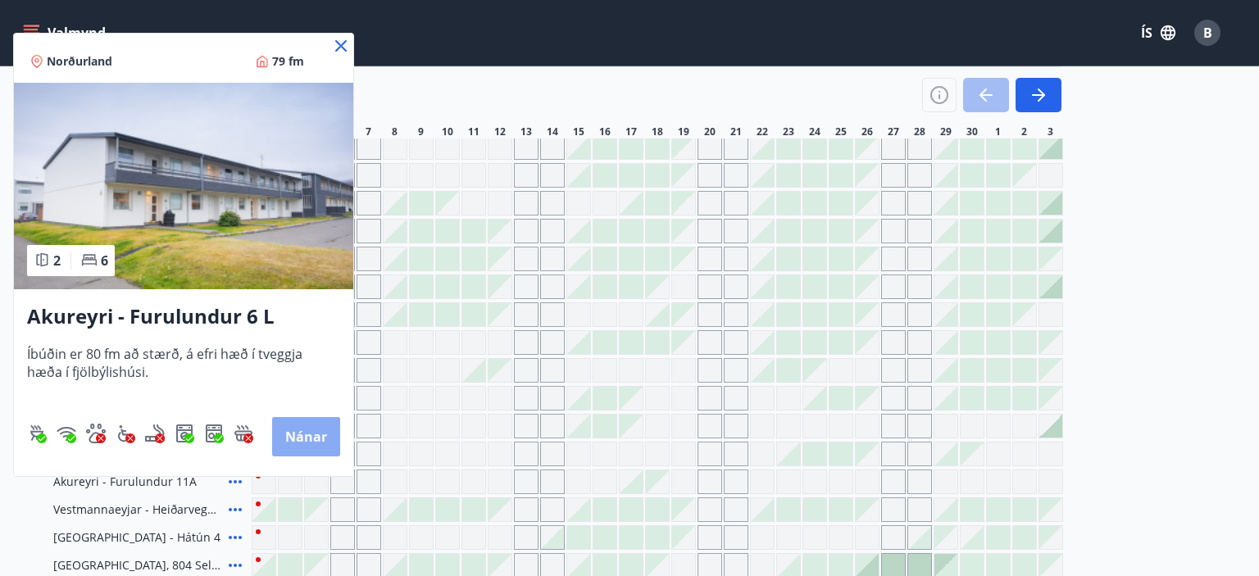
click at [303, 430] on button "Nánar" at bounding box center [306, 436] width 68 height 39
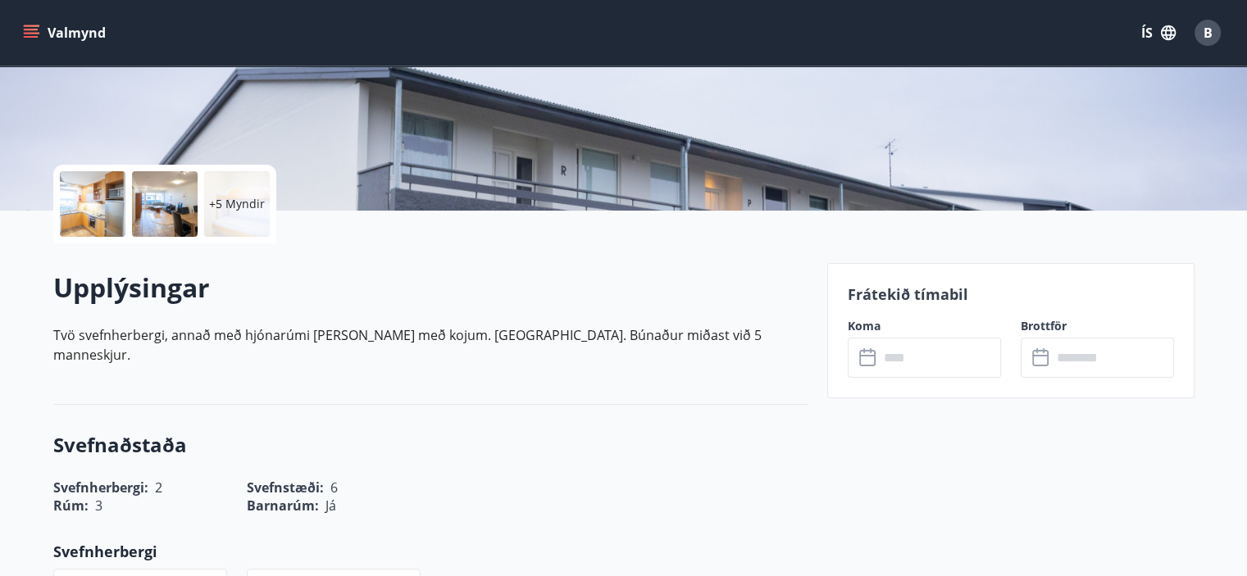
scroll to position [285, 0]
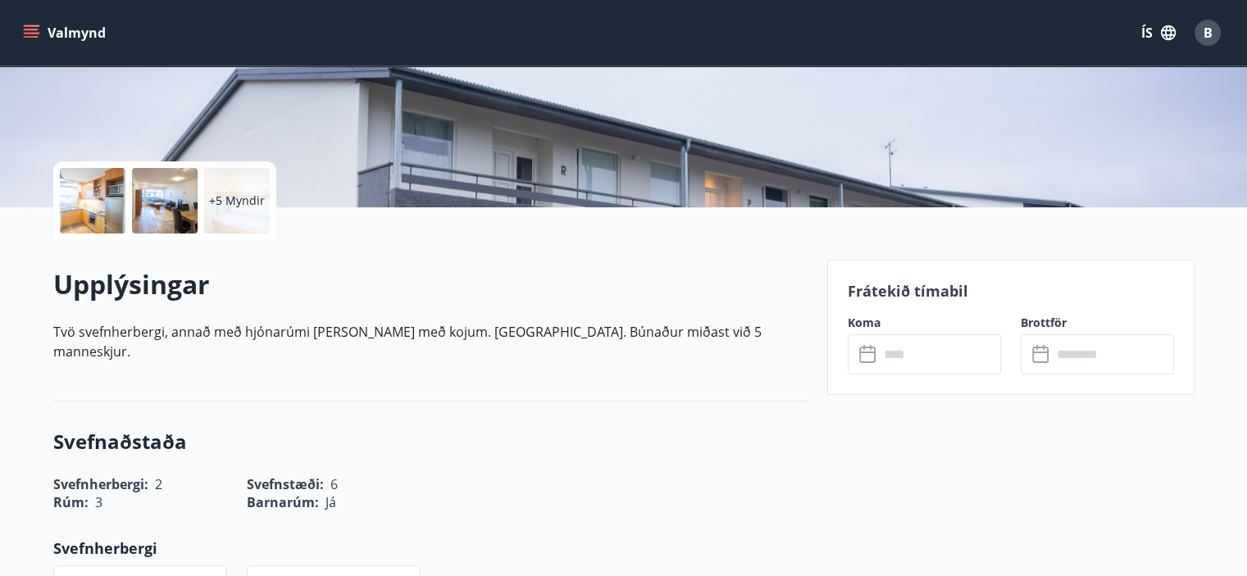
click at [916, 350] on input "text" at bounding box center [940, 355] width 122 height 40
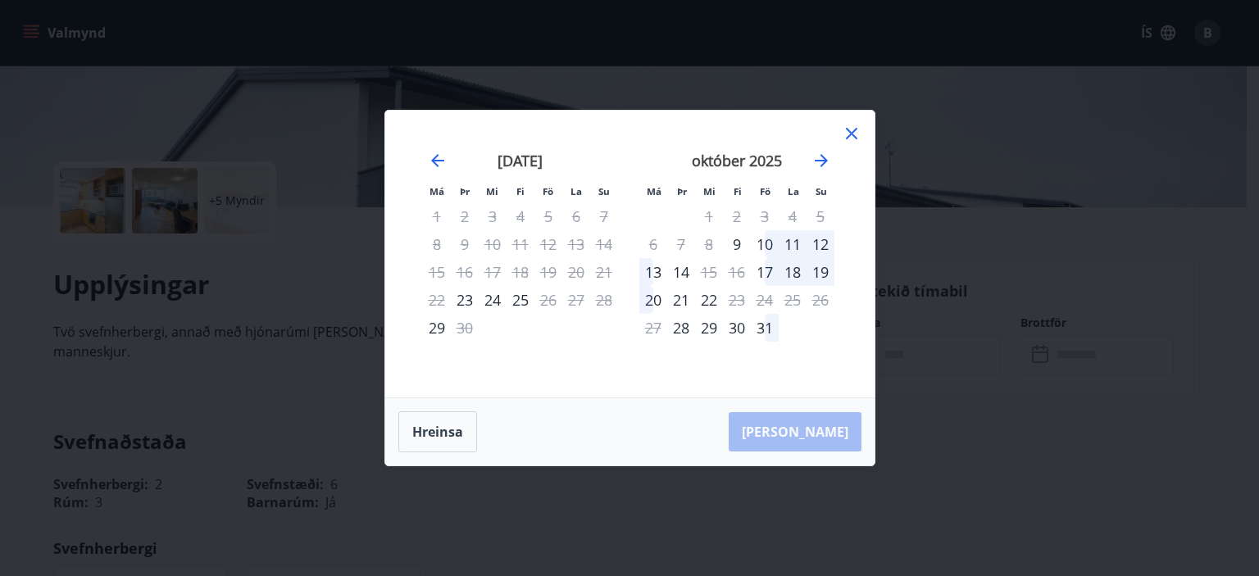
click at [848, 132] on icon at bounding box center [852, 134] width 20 height 20
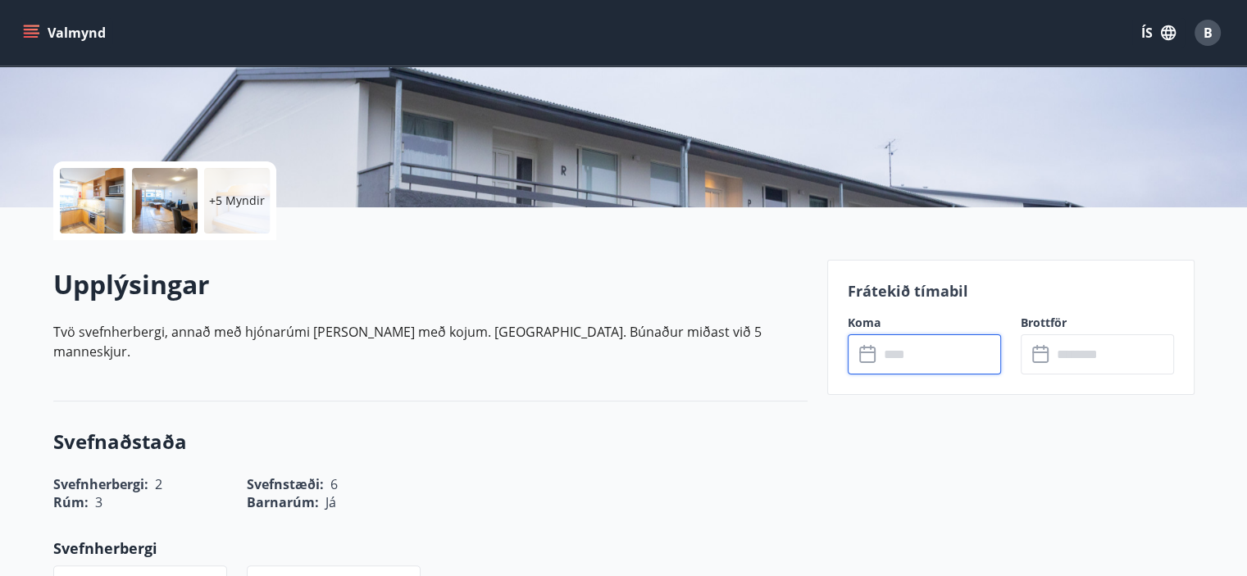
scroll to position [0, 0]
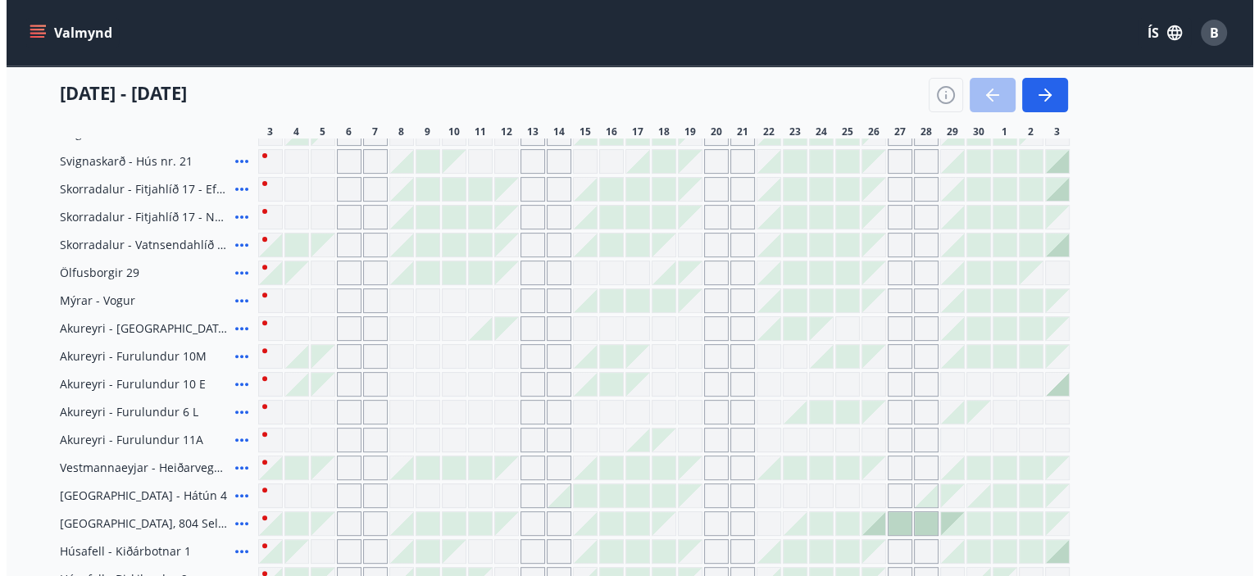
scroll to position [544, 0]
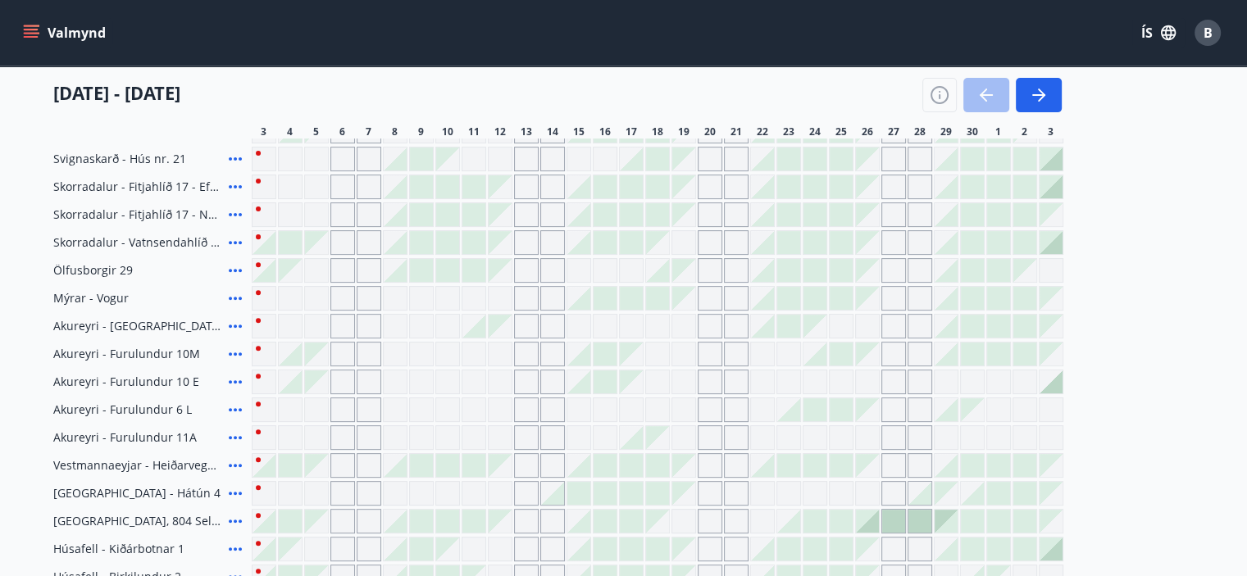
click at [236, 444] on icon at bounding box center [235, 438] width 20 height 20
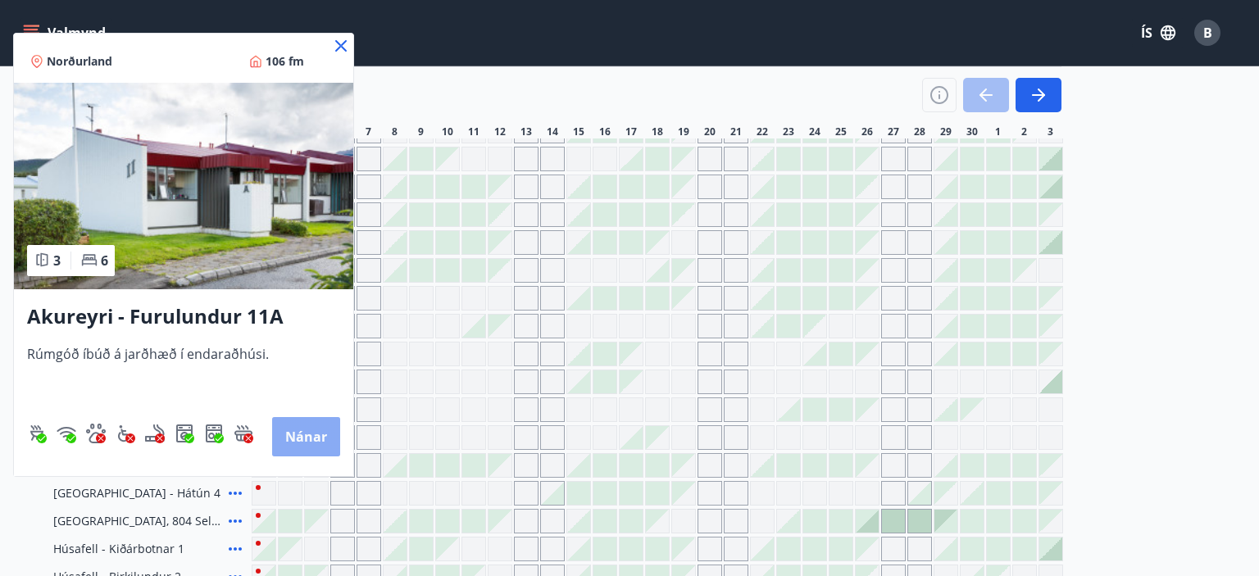
click at [312, 426] on button "Nánar" at bounding box center [306, 436] width 68 height 39
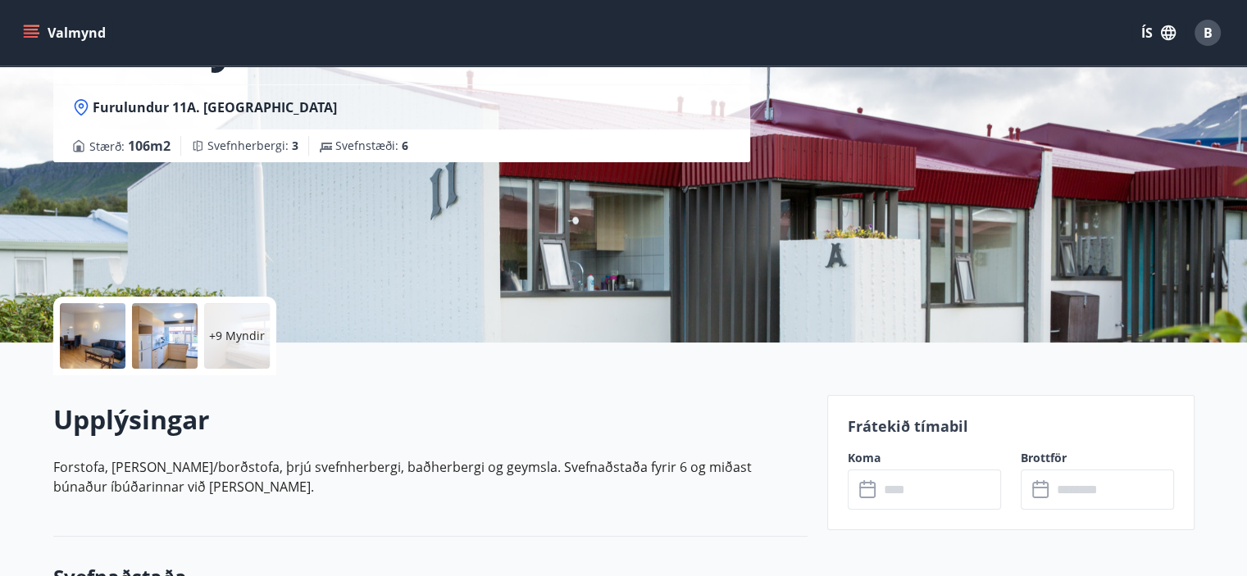
scroll to position [229, 0]
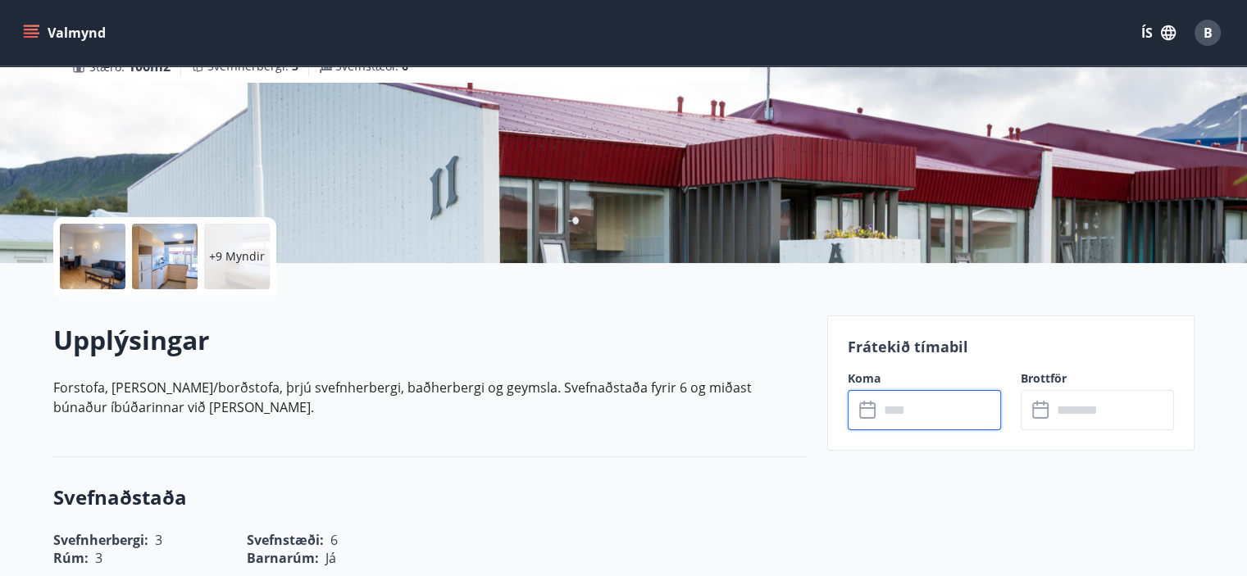
click at [904, 410] on input "text" at bounding box center [940, 410] width 122 height 40
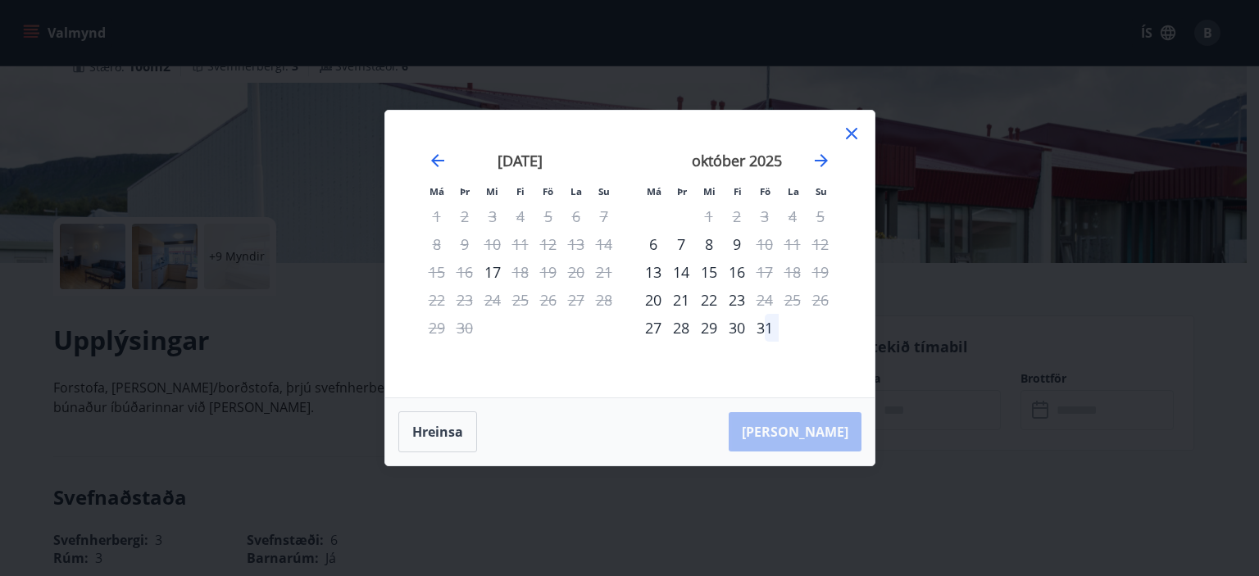
click at [849, 130] on icon at bounding box center [852, 134] width 20 height 20
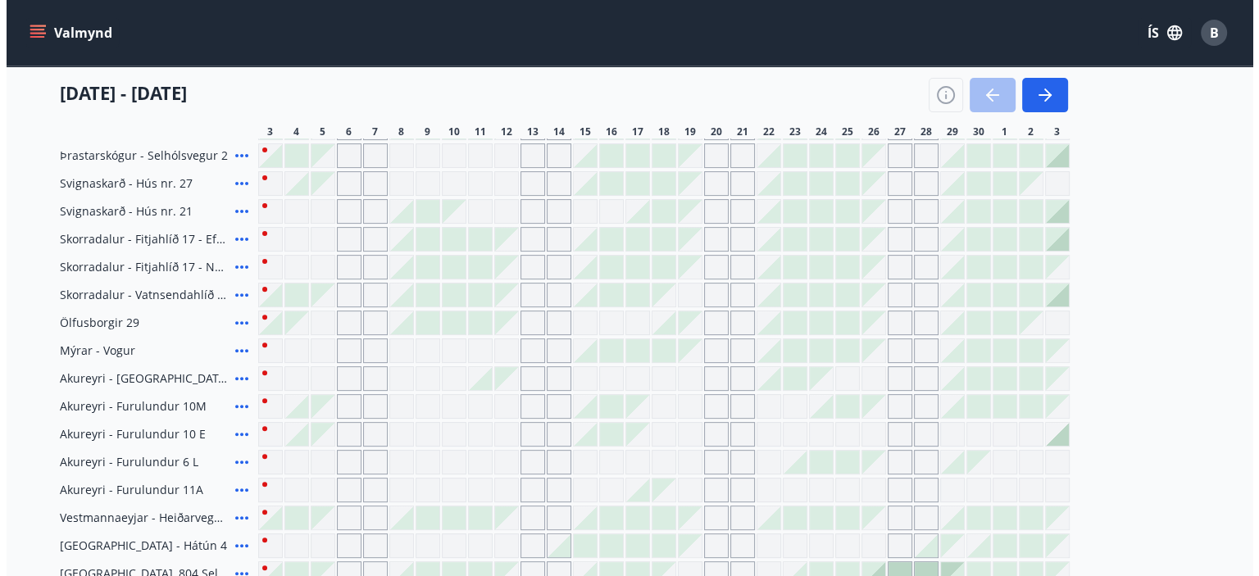
scroll to position [493, 0]
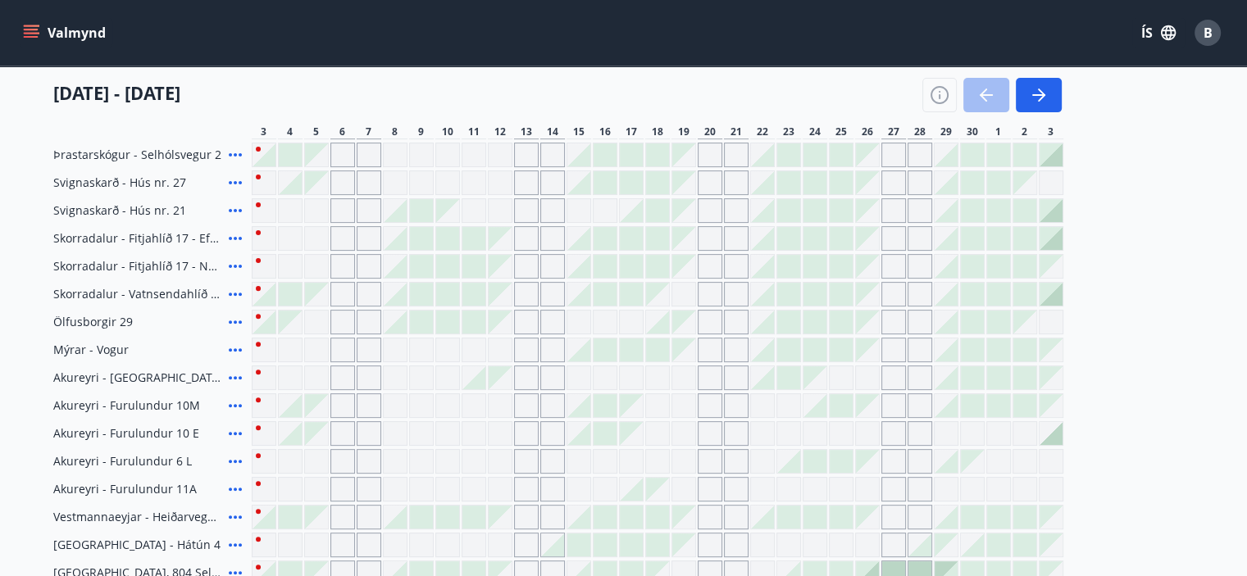
click at [230, 433] on icon at bounding box center [235, 433] width 13 height 3
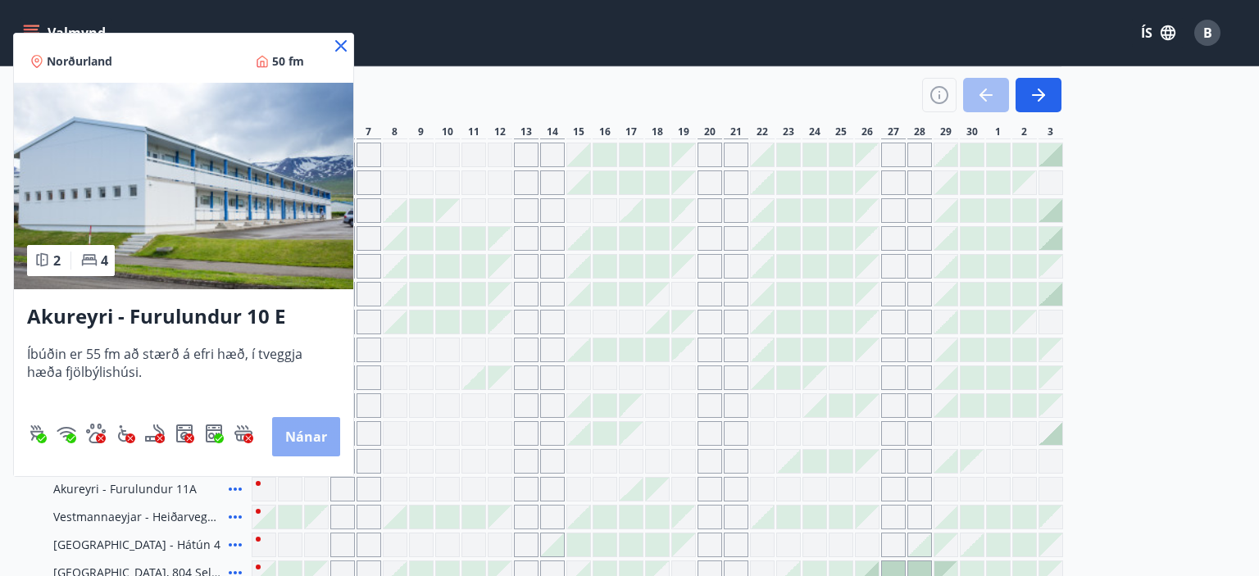
click at [287, 438] on button "Nánar" at bounding box center [306, 436] width 68 height 39
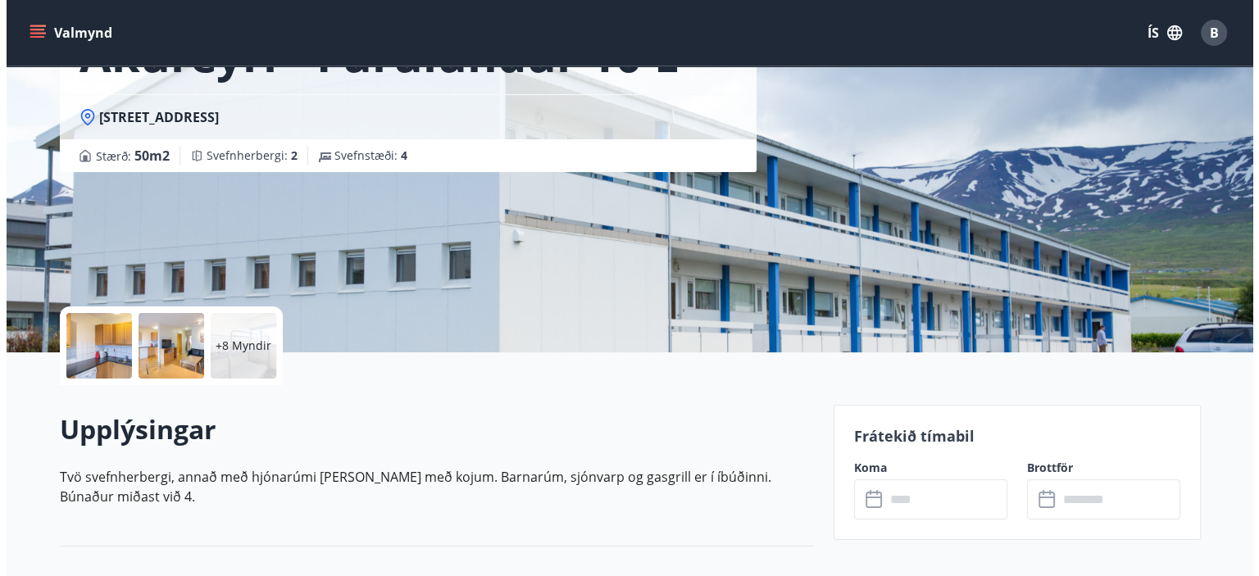
scroll to position [148, 0]
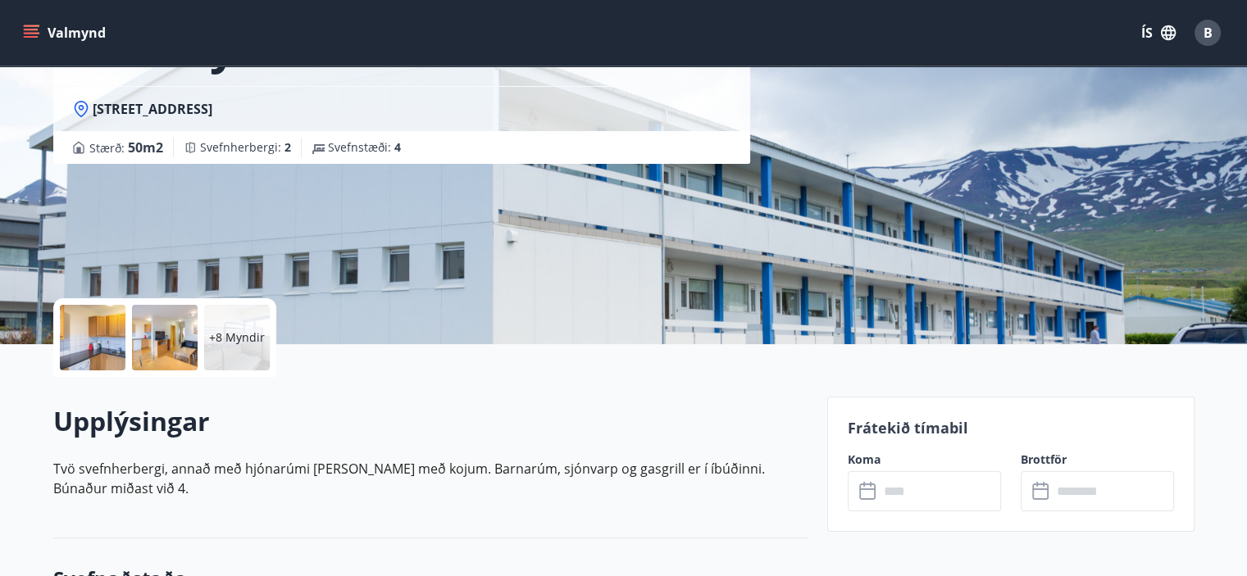
click at [64, 344] on div at bounding box center [93, 338] width 66 height 66
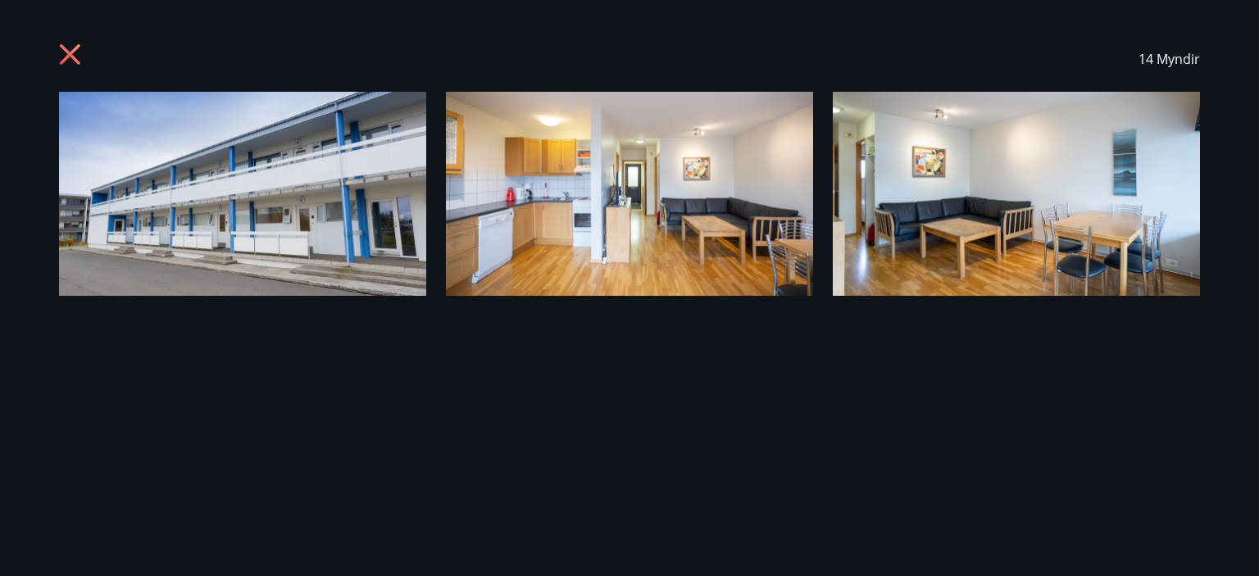
click at [66, 52] on icon at bounding box center [70, 54] width 20 height 20
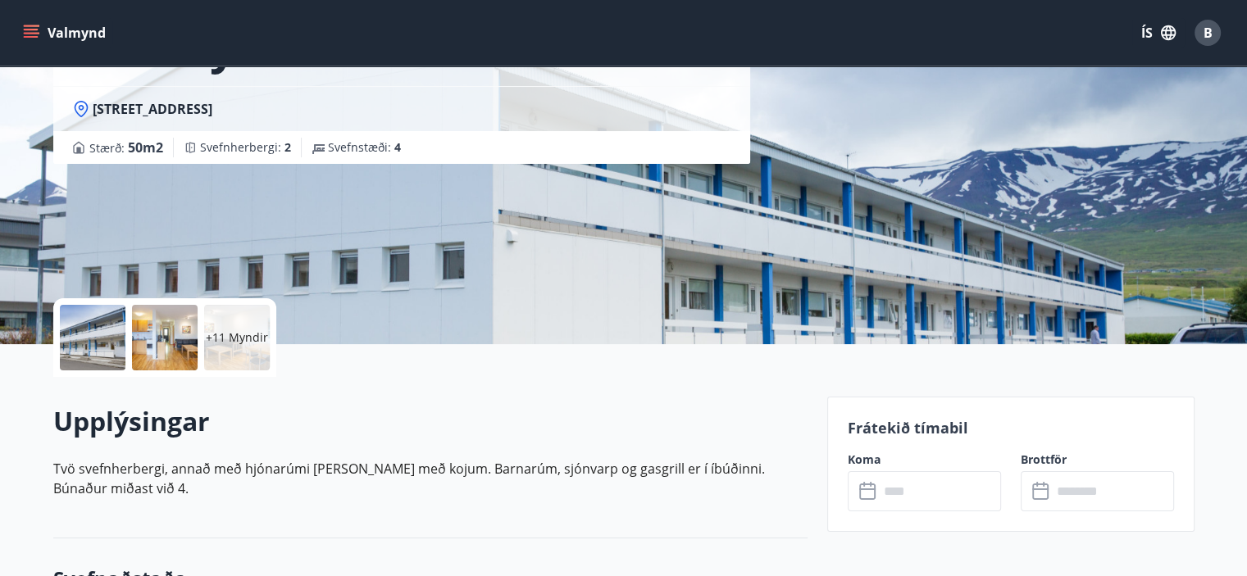
click at [98, 349] on div at bounding box center [93, 338] width 66 height 66
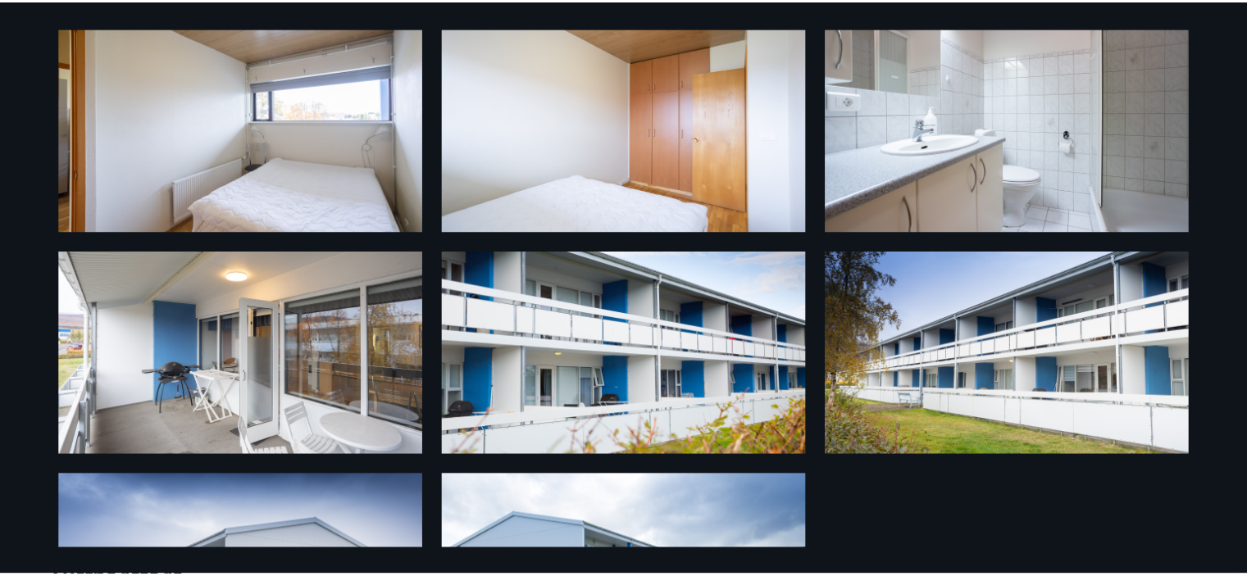
scroll to position [0, 0]
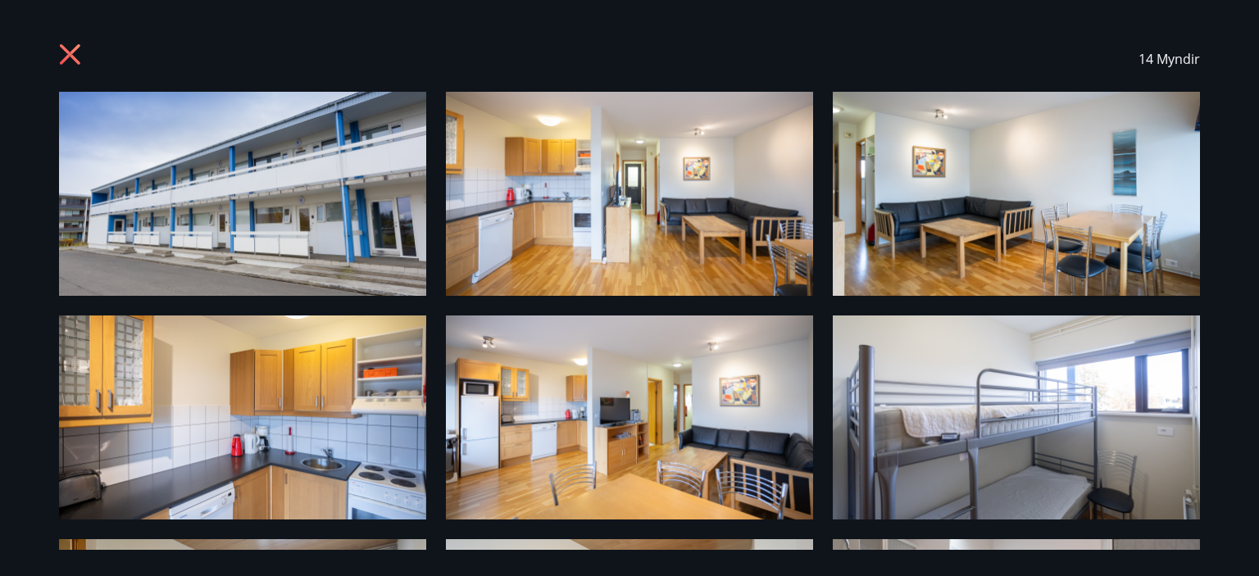
click at [74, 45] on icon at bounding box center [72, 56] width 26 height 26
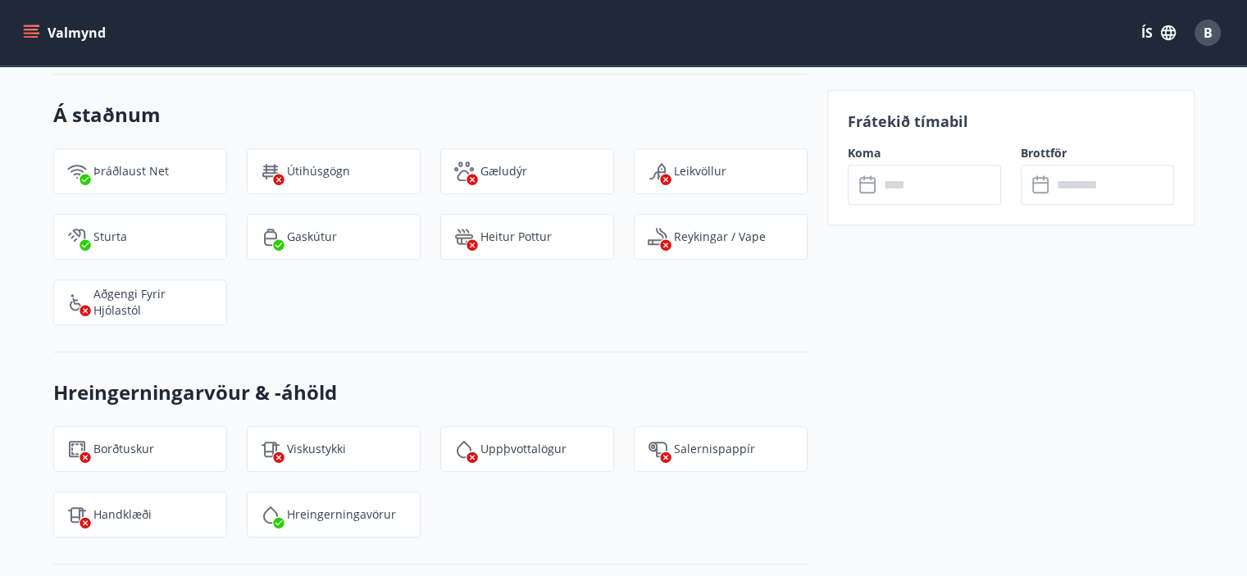
scroll to position [1463, 0]
click at [920, 177] on input "text" at bounding box center [940, 185] width 122 height 40
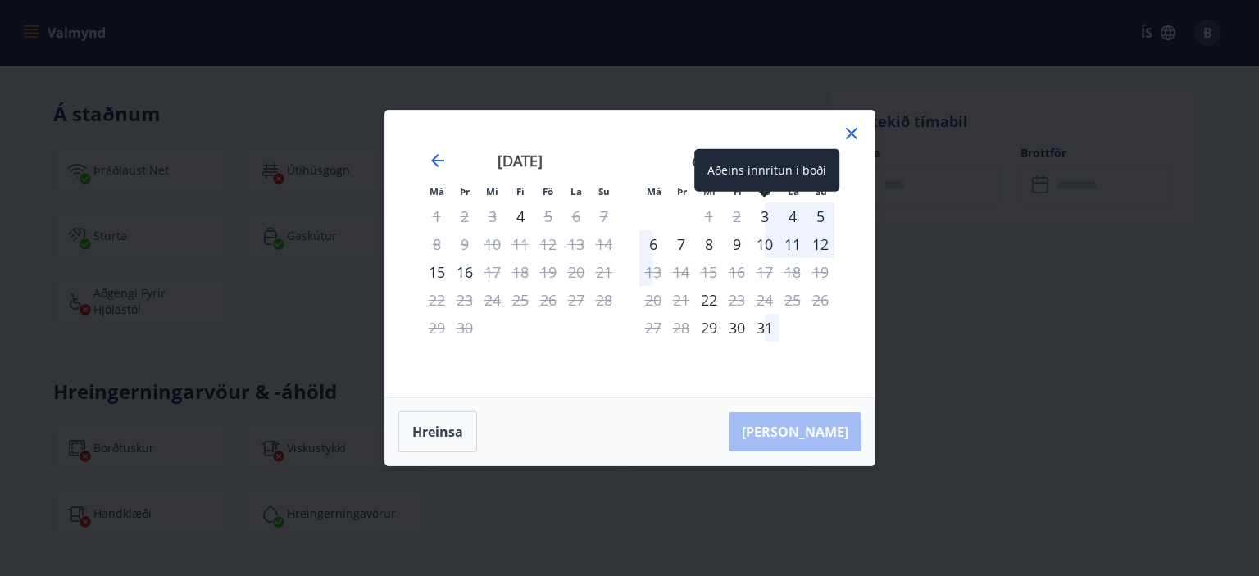
click at [766, 212] on div "3" at bounding box center [765, 217] width 28 height 28
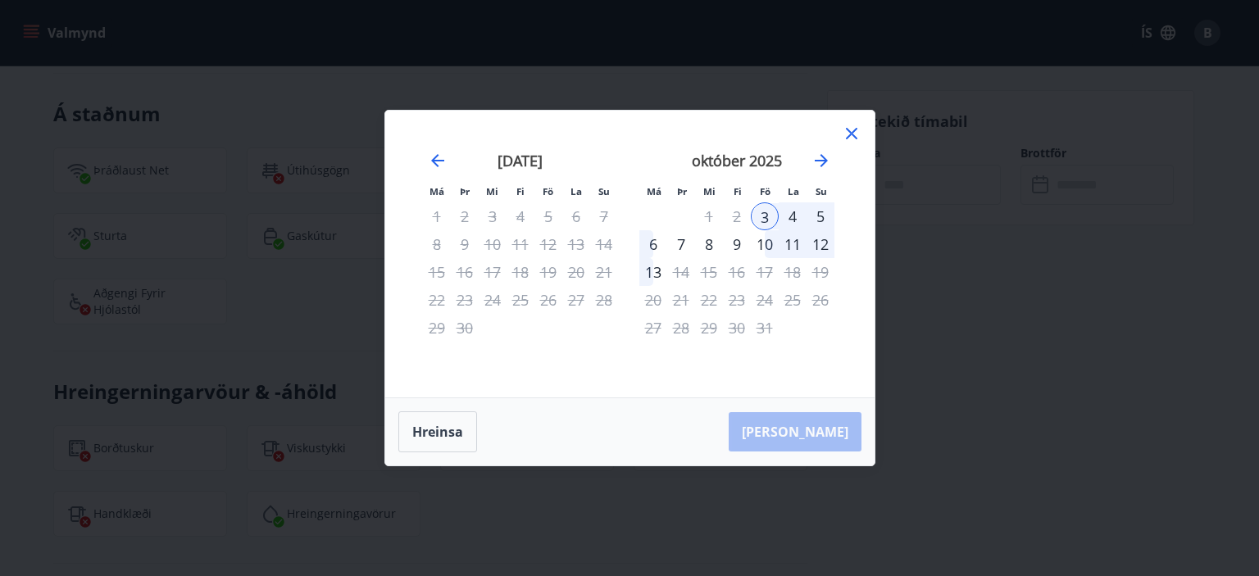
click at [827, 216] on div "5" at bounding box center [821, 217] width 28 height 28
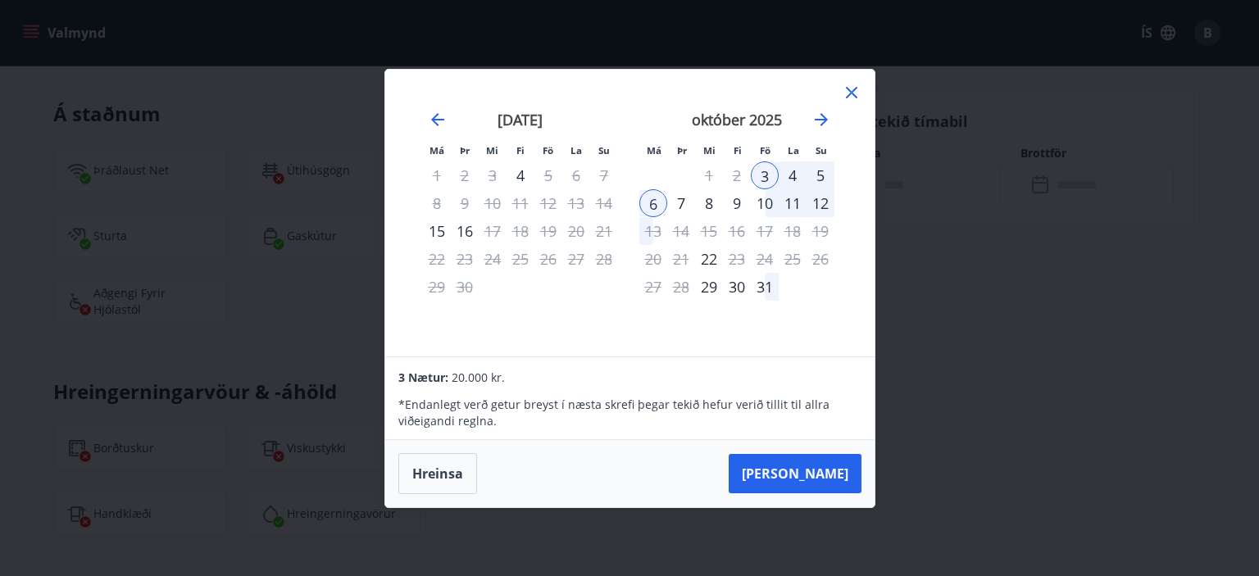
click at [851, 86] on icon at bounding box center [852, 93] width 20 height 20
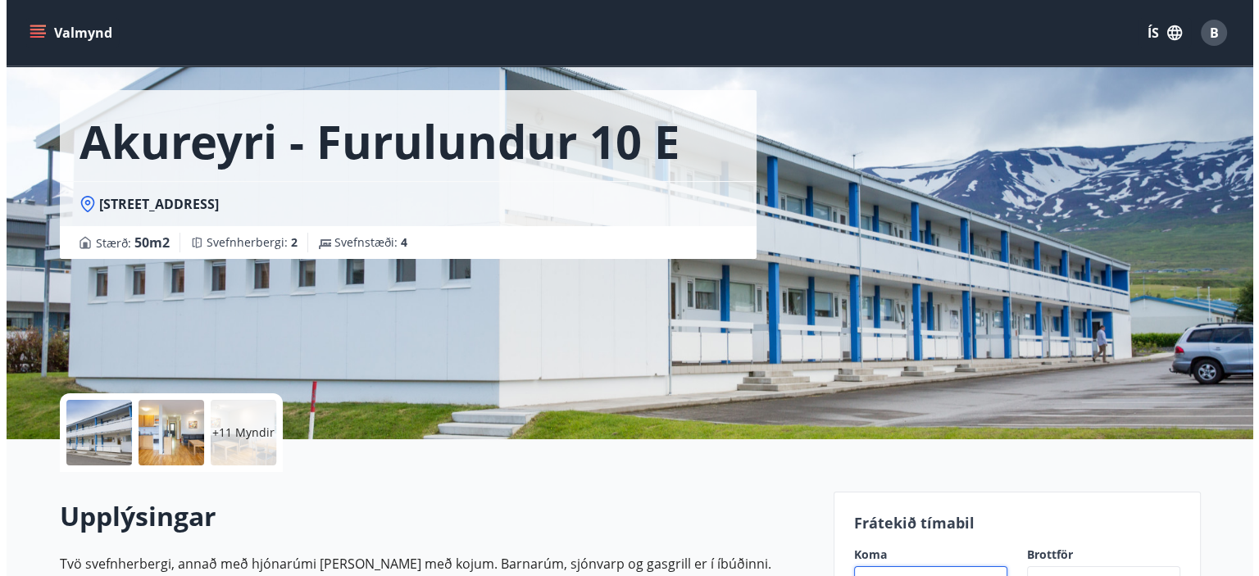
scroll to position [52, 0]
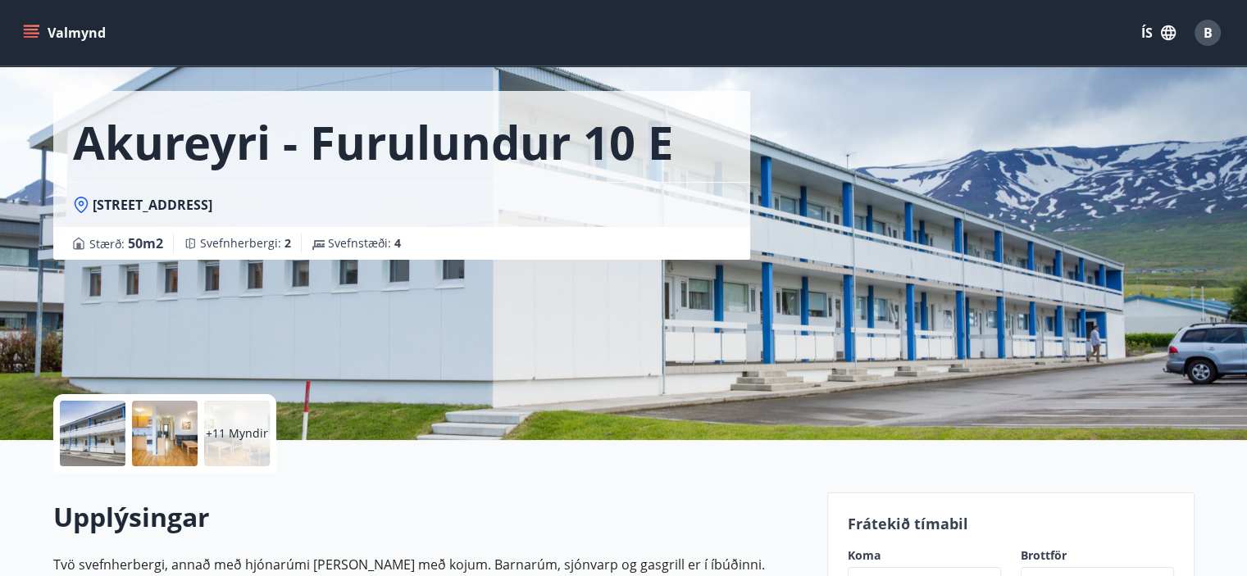
click at [151, 426] on div at bounding box center [165, 434] width 66 height 66
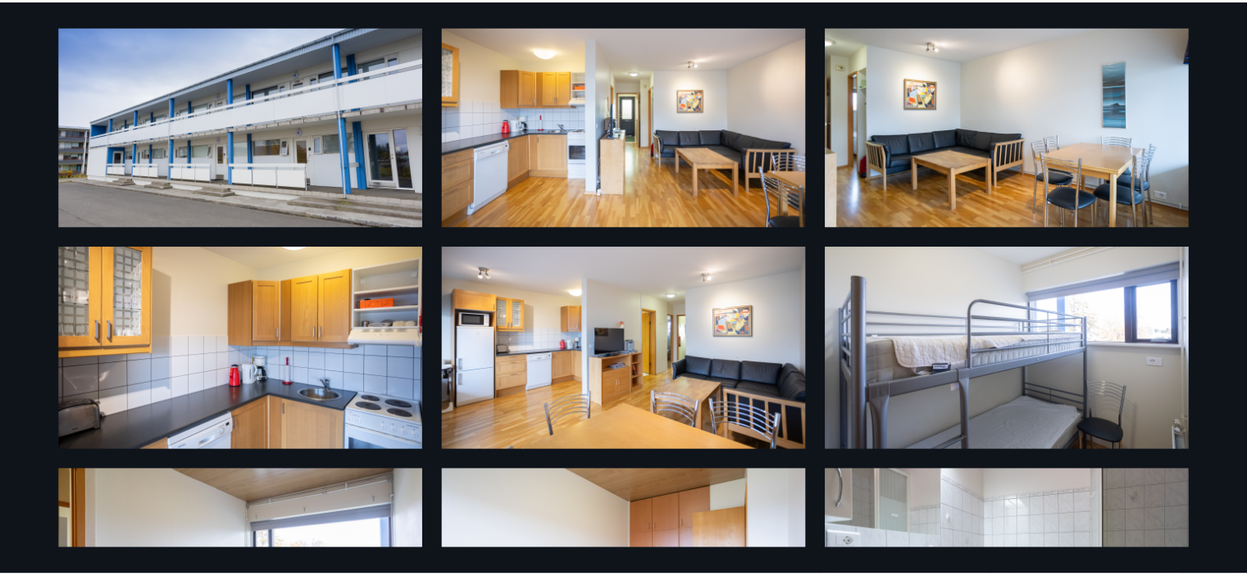
scroll to position [0, 0]
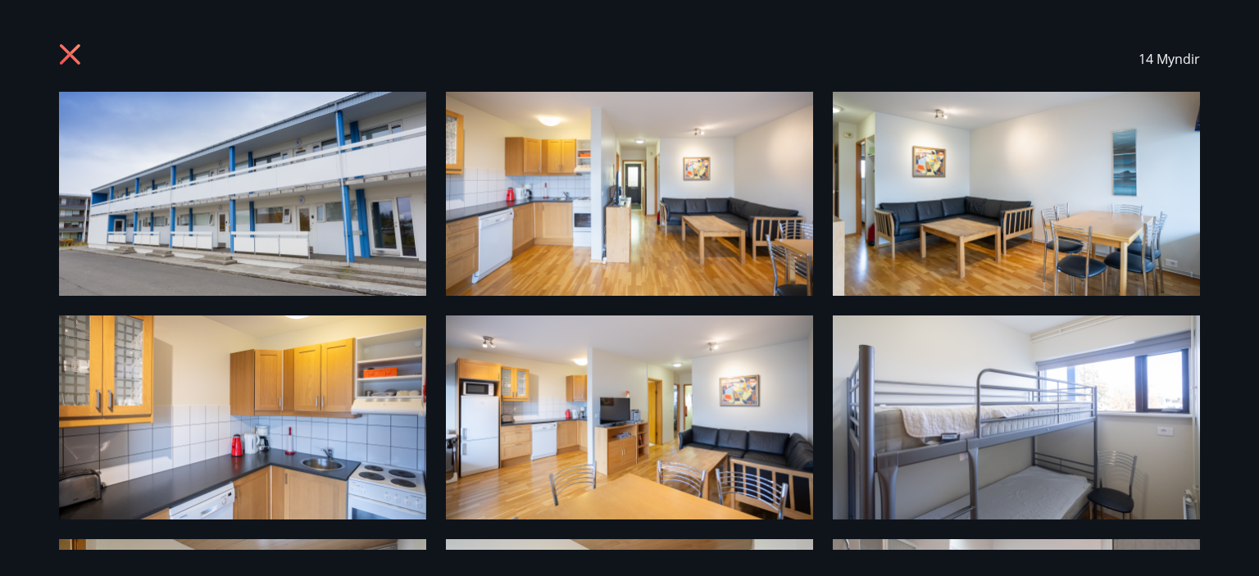
click at [74, 53] on icon at bounding box center [72, 56] width 26 height 26
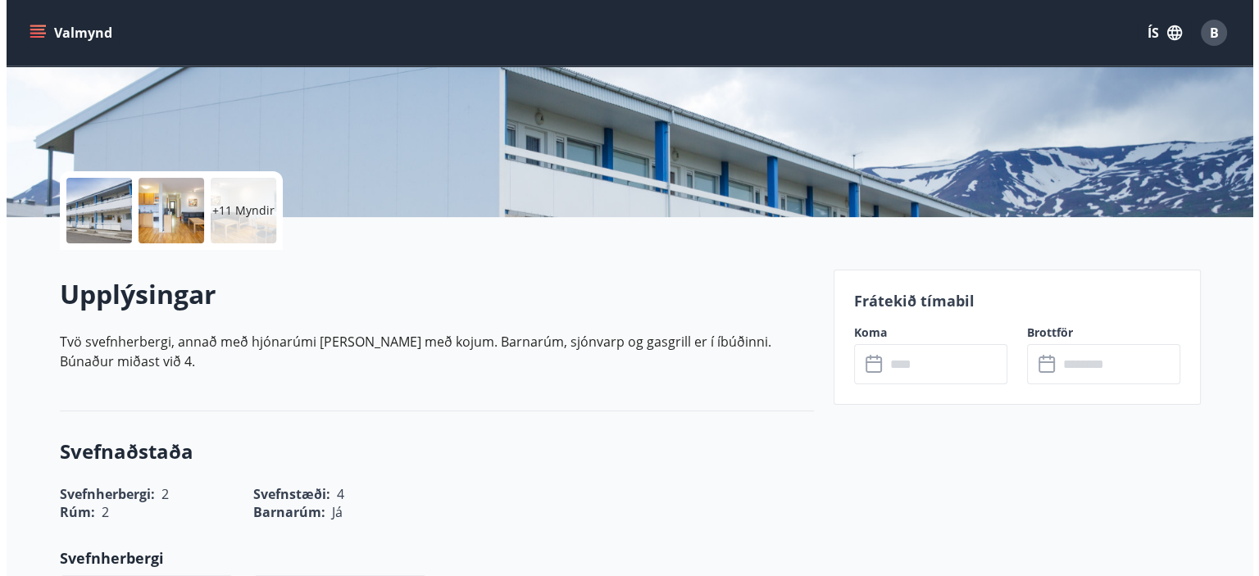
scroll to position [275, 0]
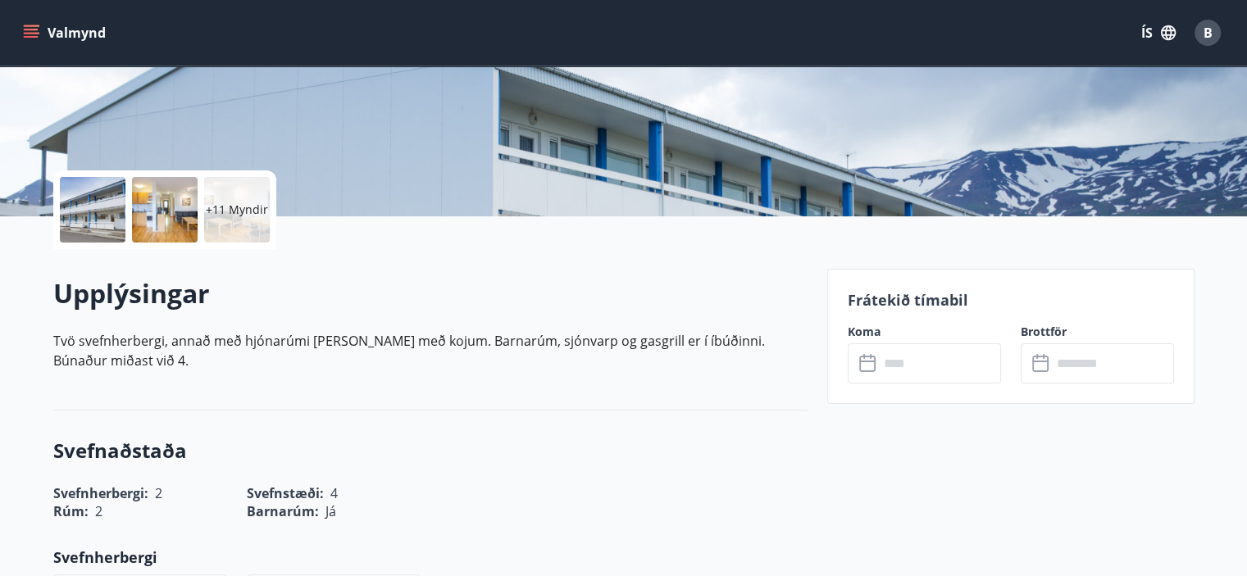
click at [243, 213] on p "+11 Myndir" at bounding box center [237, 210] width 62 height 16
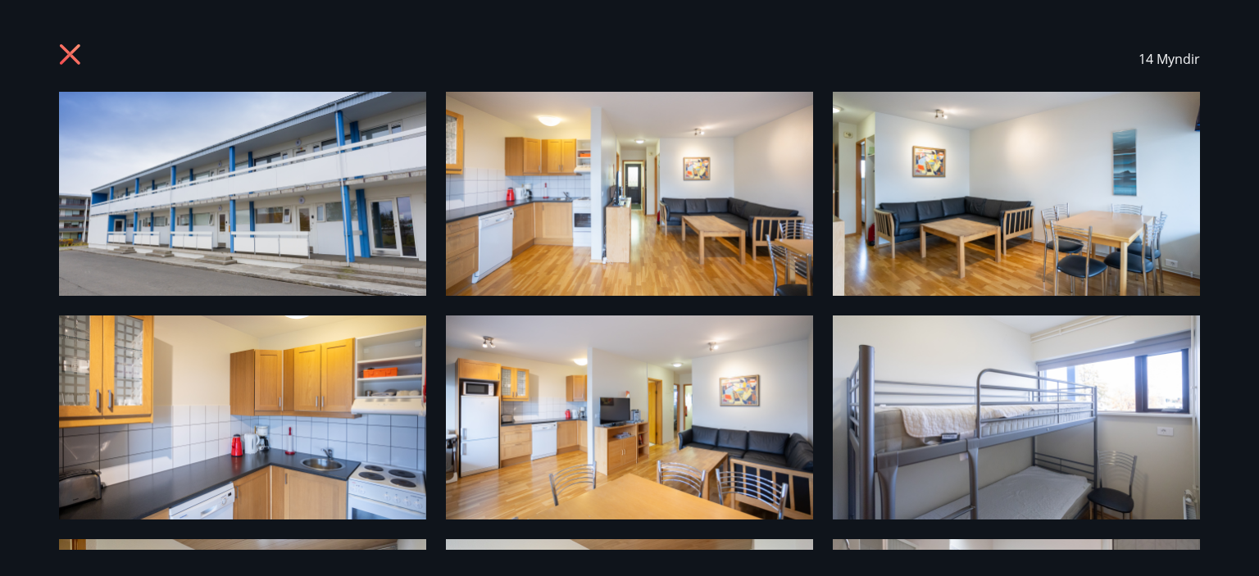
click at [295, 189] on img at bounding box center [242, 194] width 367 height 204
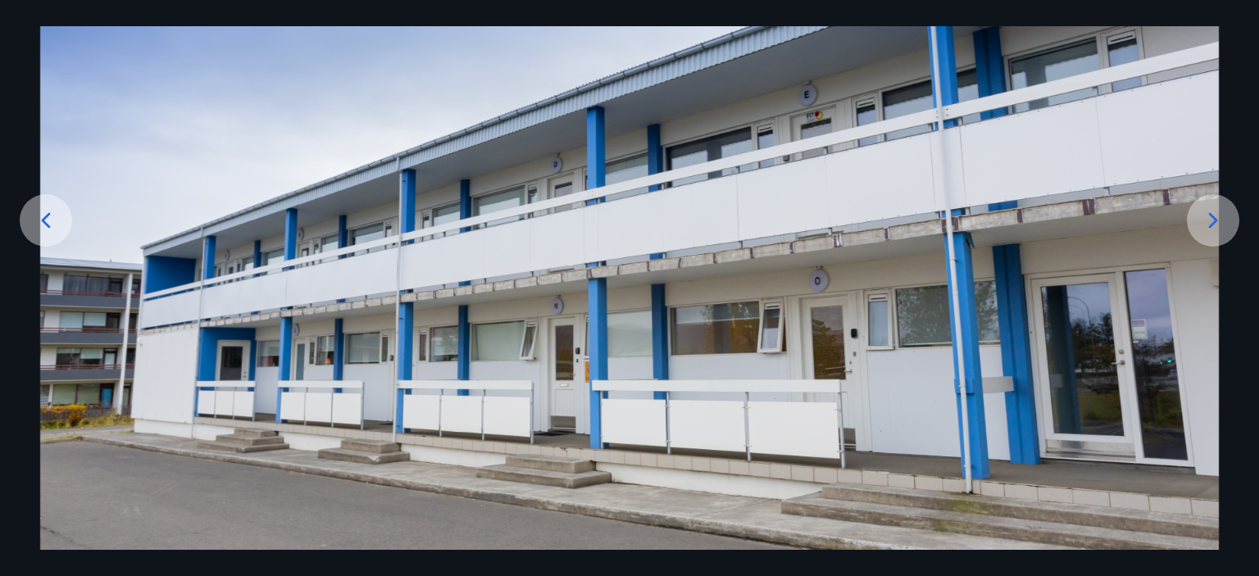
scroll to position [197, 0]
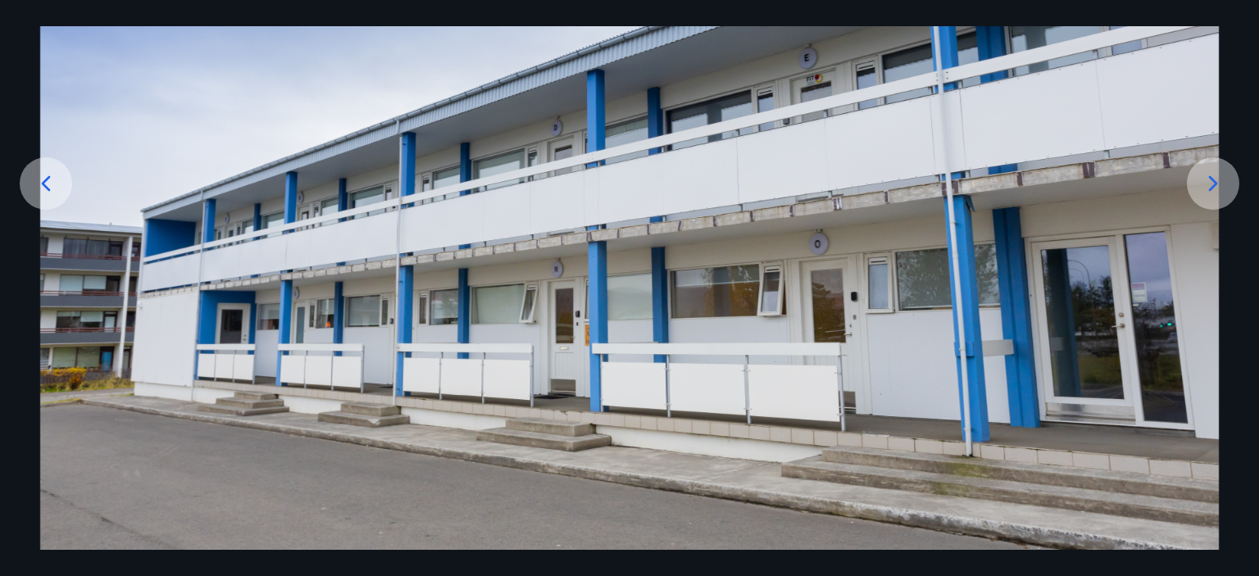
click at [1202, 190] on icon at bounding box center [1213, 184] width 26 height 26
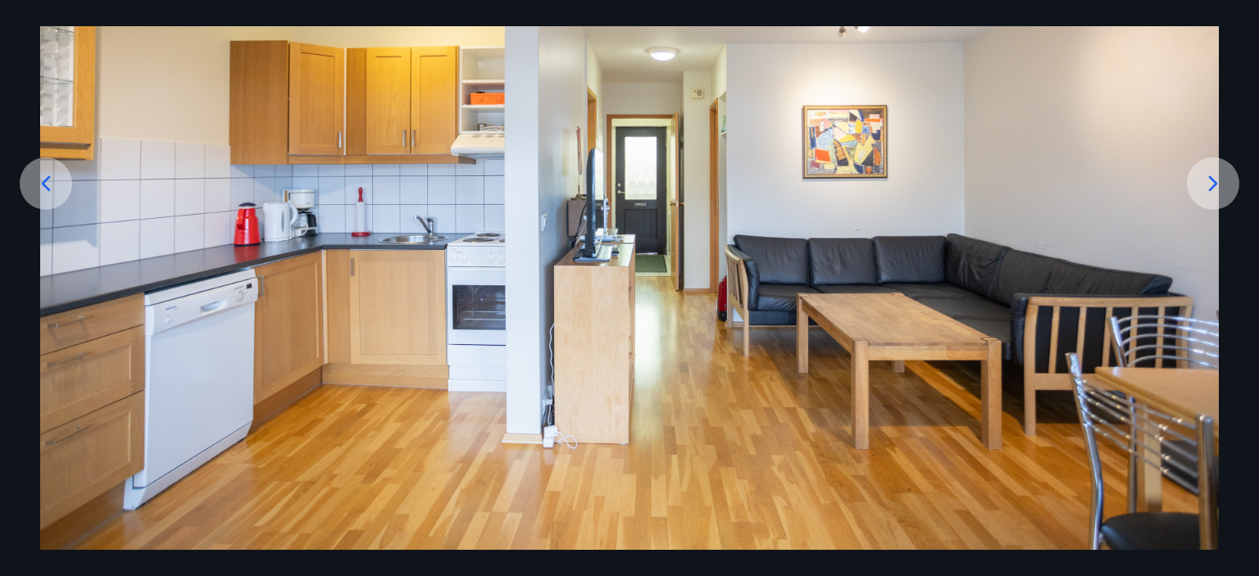
click at [1202, 190] on icon at bounding box center [1213, 184] width 26 height 26
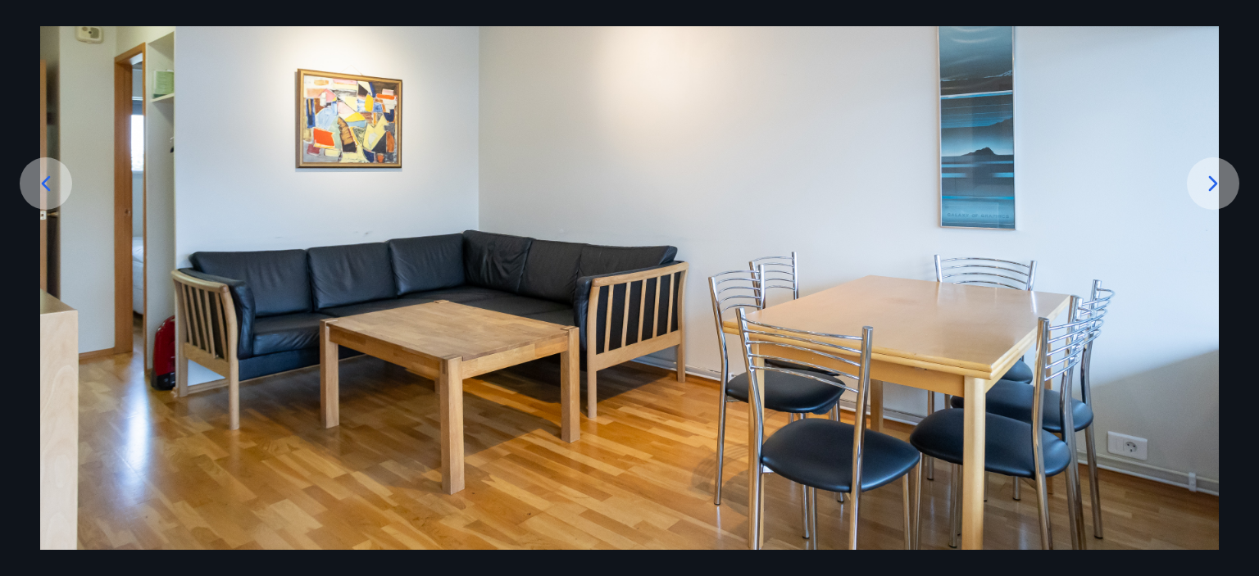
click at [1202, 190] on icon at bounding box center [1213, 184] width 26 height 26
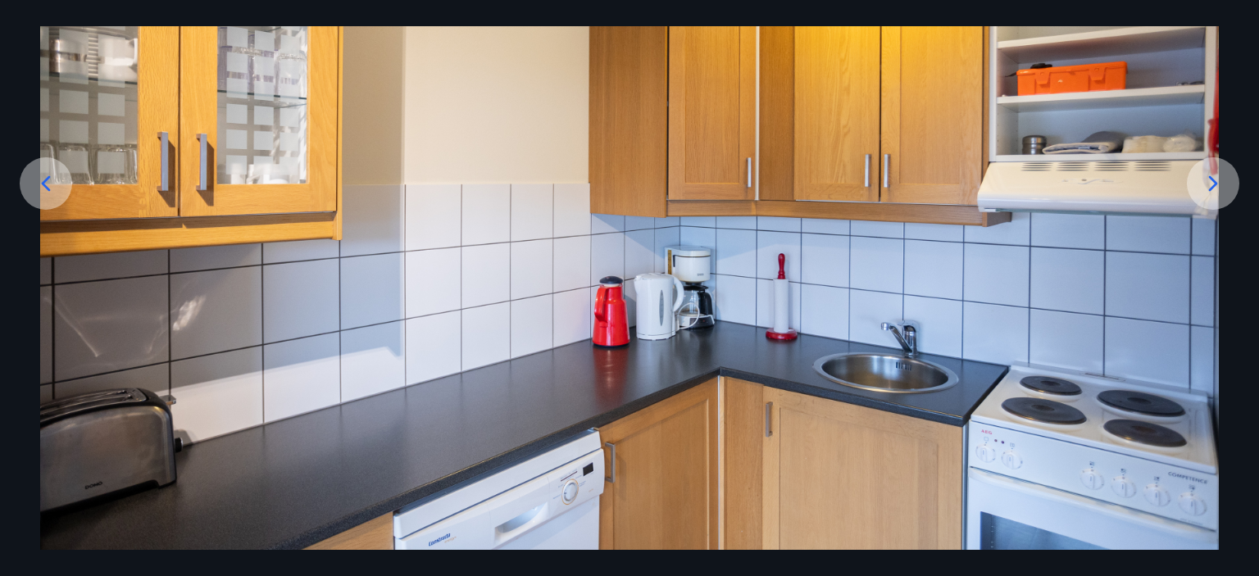
click at [1202, 190] on icon at bounding box center [1213, 184] width 26 height 26
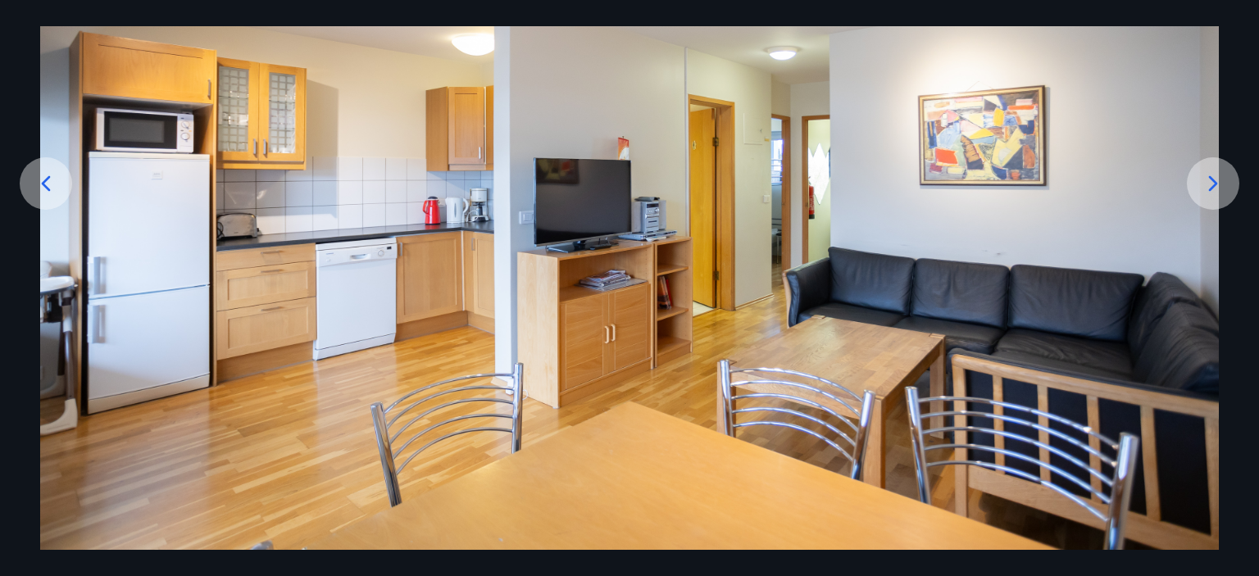
click at [1202, 190] on icon at bounding box center [1213, 184] width 26 height 26
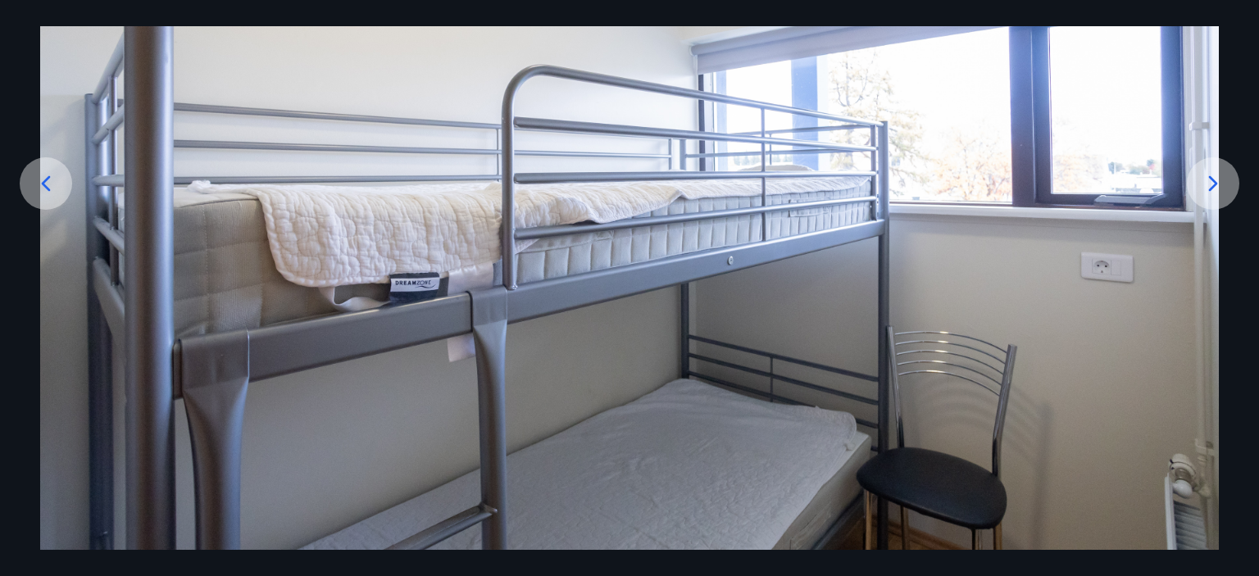
click at [1202, 190] on icon at bounding box center [1213, 184] width 26 height 26
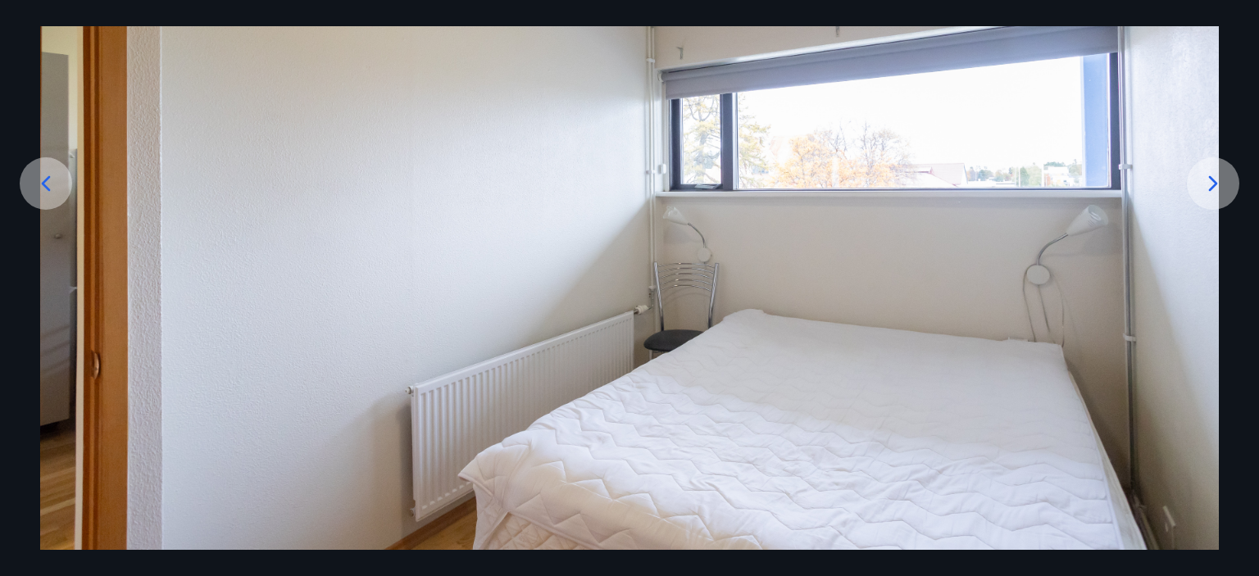
click at [1205, 193] on icon at bounding box center [1213, 184] width 26 height 26
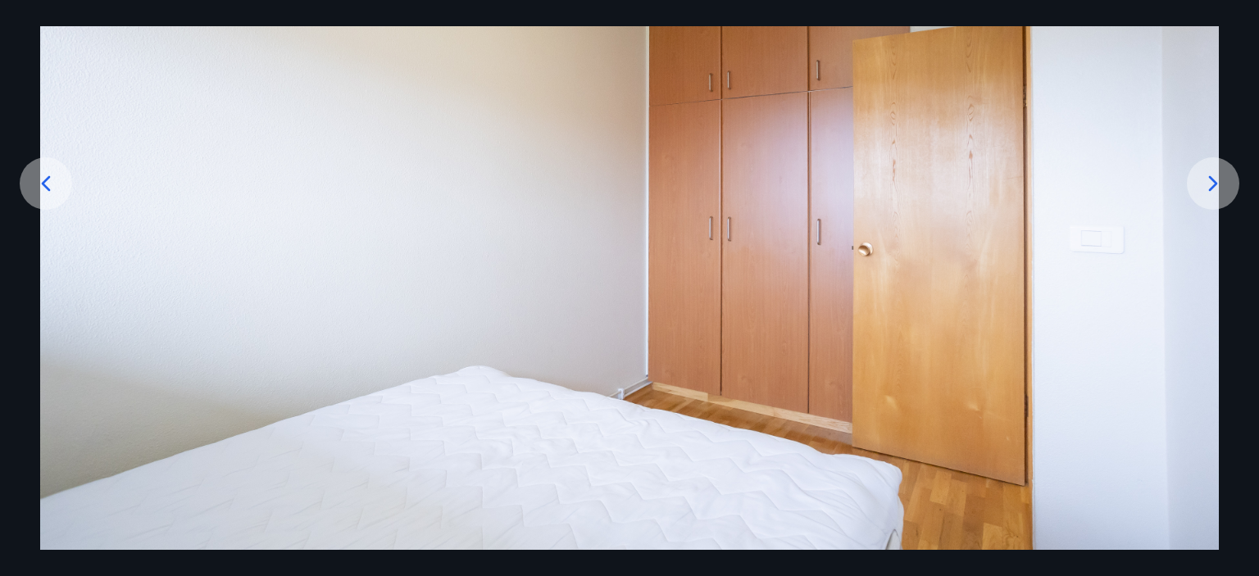
click at [1197, 189] on div at bounding box center [1213, 183] width 52 height 52
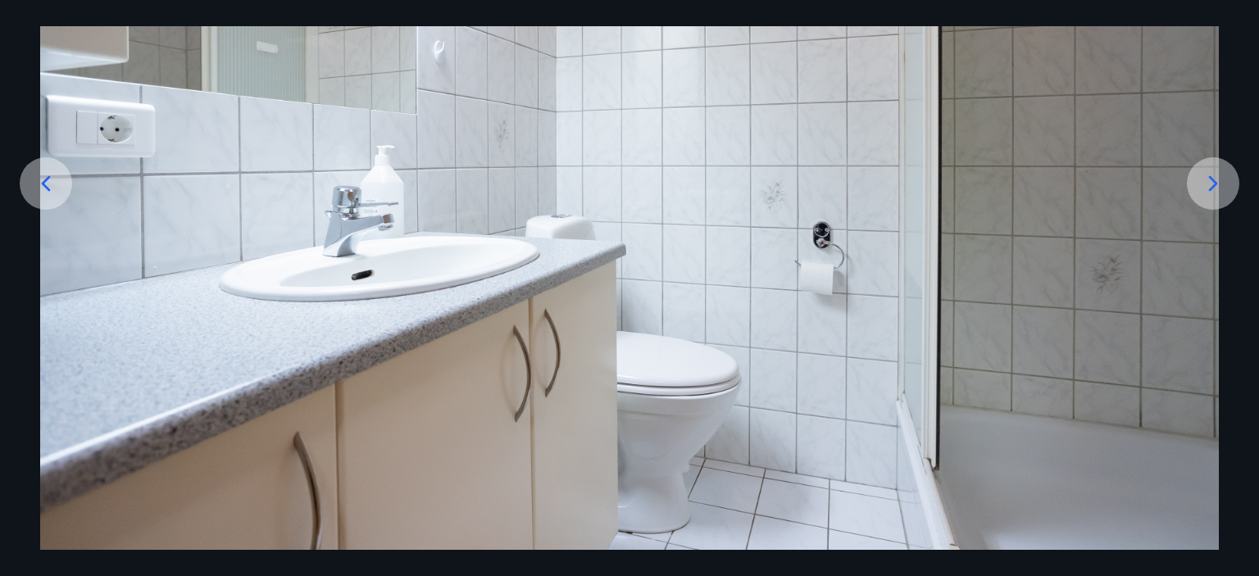
click at [1197, 189] on div at bounding box center [1213, 183] width 52 height 52
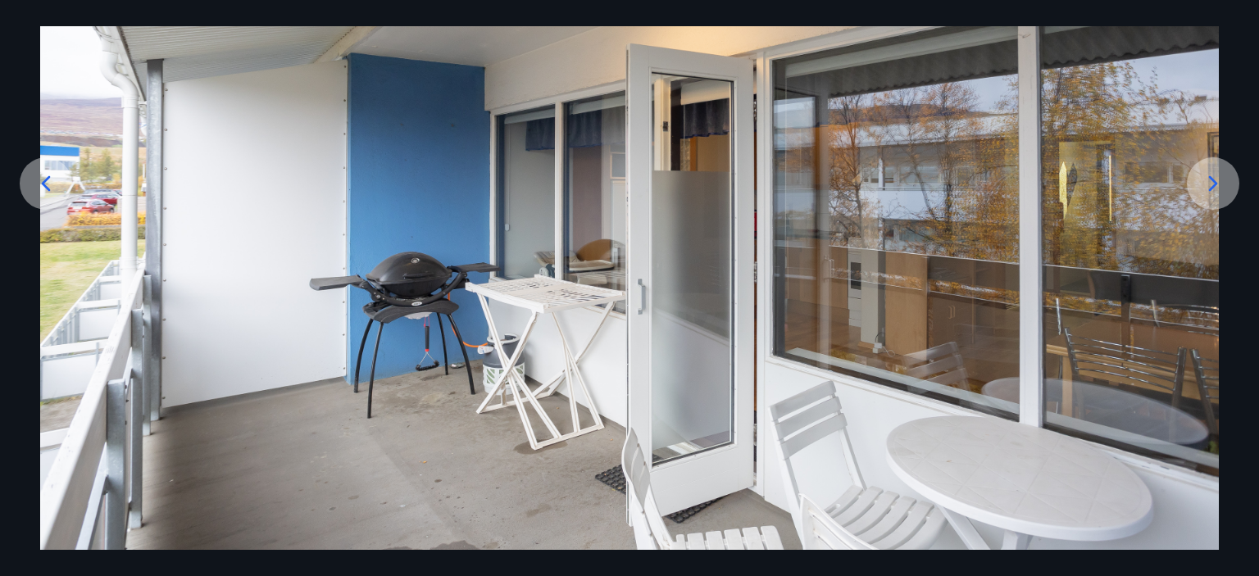
click at [1197, 189] on div at bounding box center [1213, 183] width 52 height 52
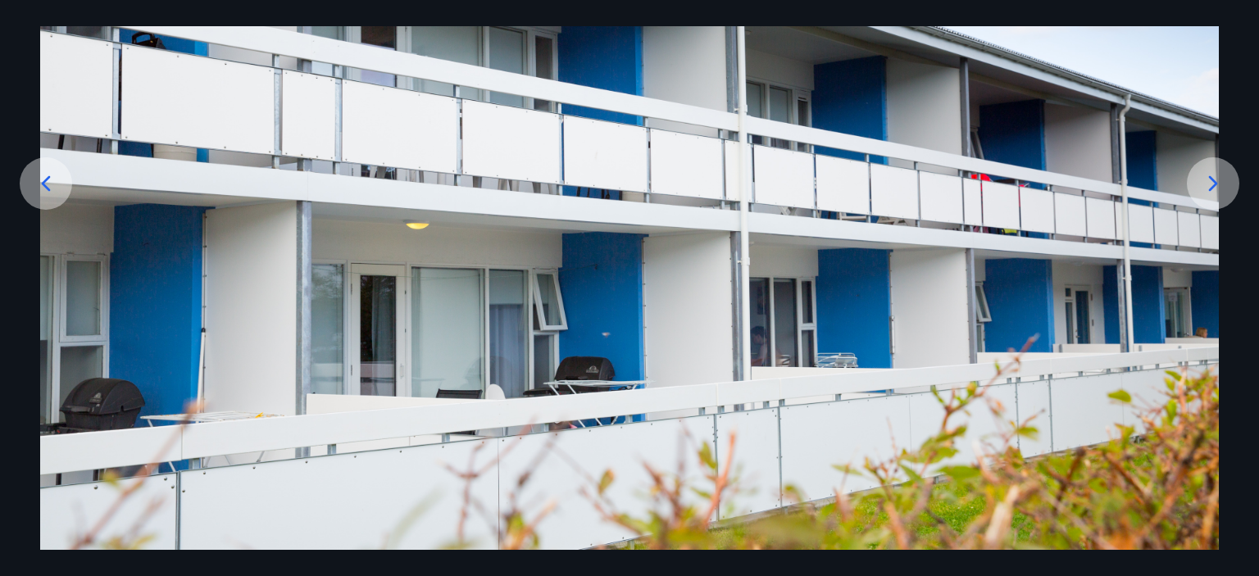
click at [1216, 52] on img at bounding box center [629, 222] width 1179 height 655
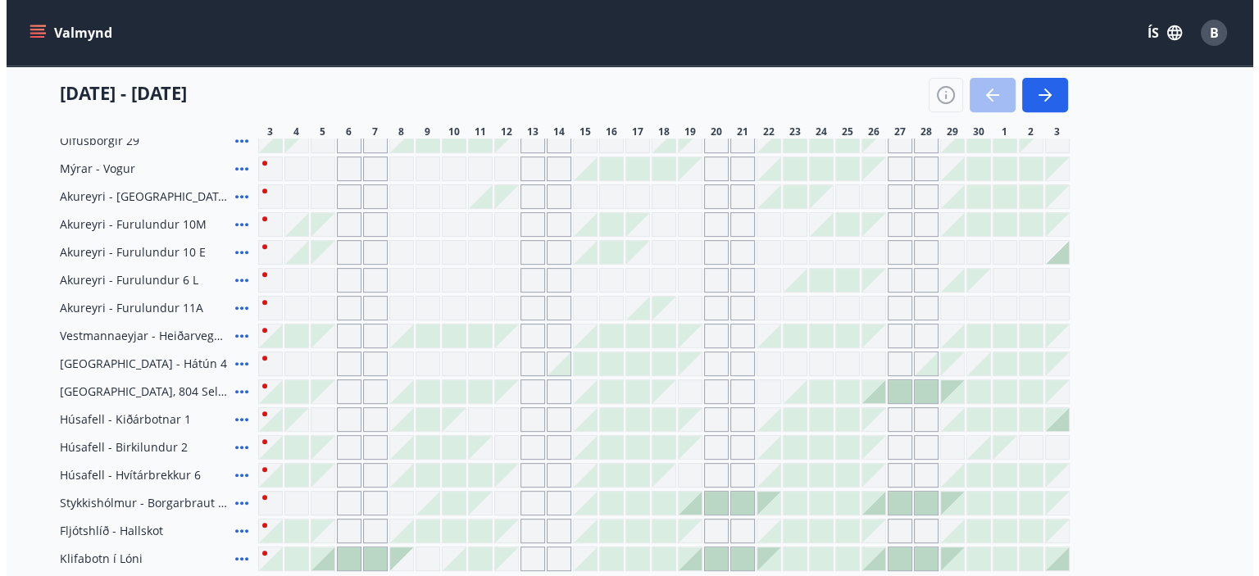
scroll to position [675, 0]
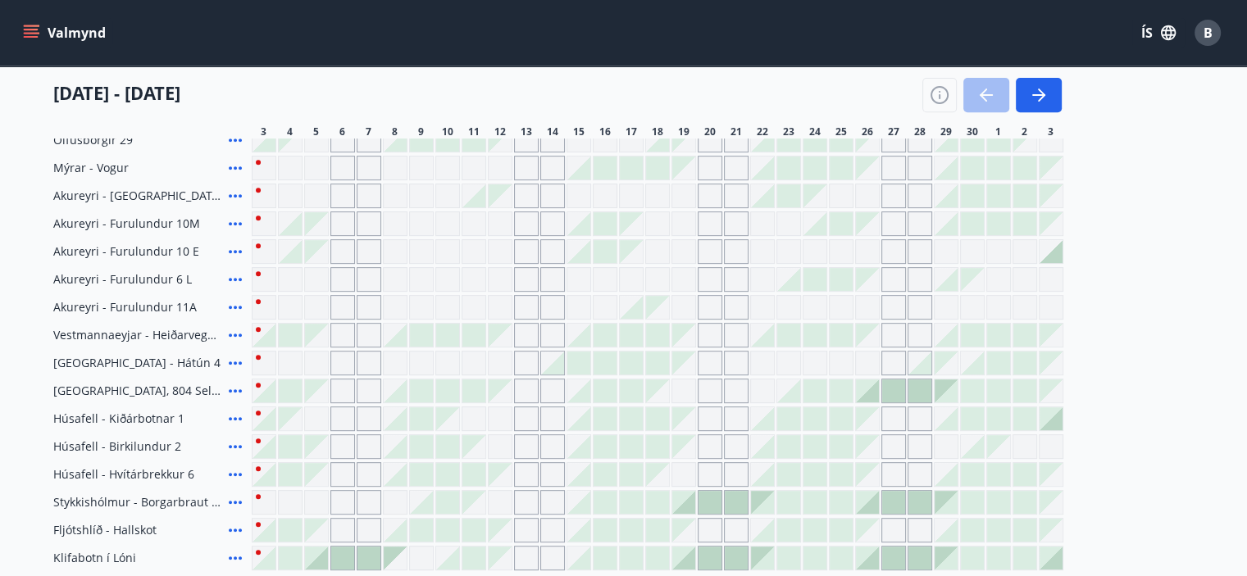
click at [236, 248] on icon at bounding box center [235, 252] width 20 height 20
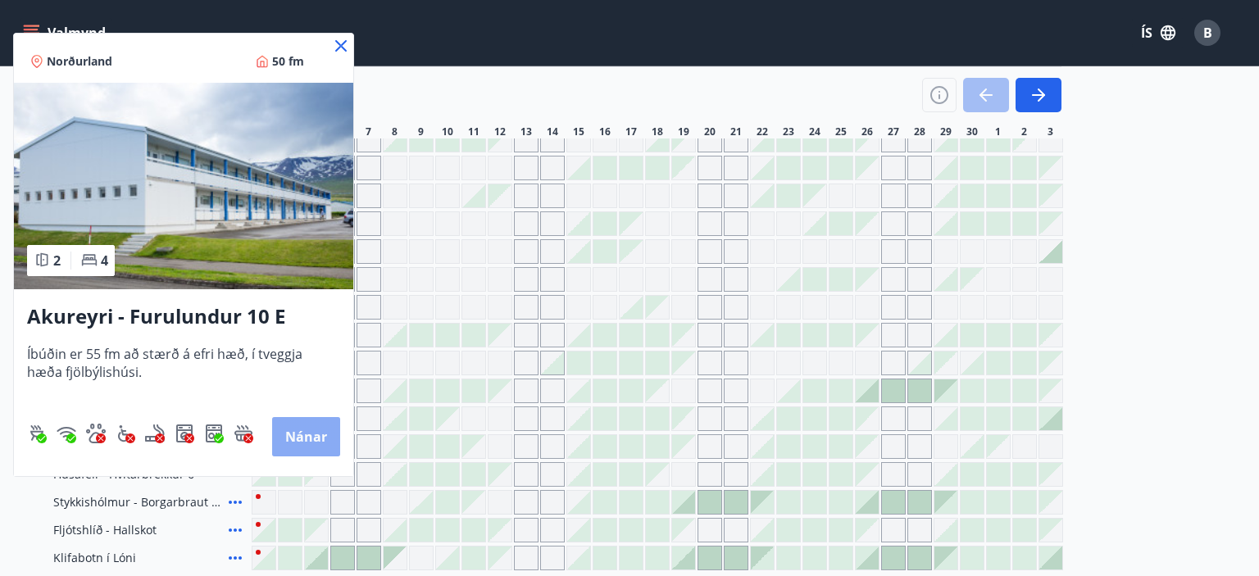
click at [297, 429] on button "Nánar" at bounding box center [306, 436] width 68 height 39
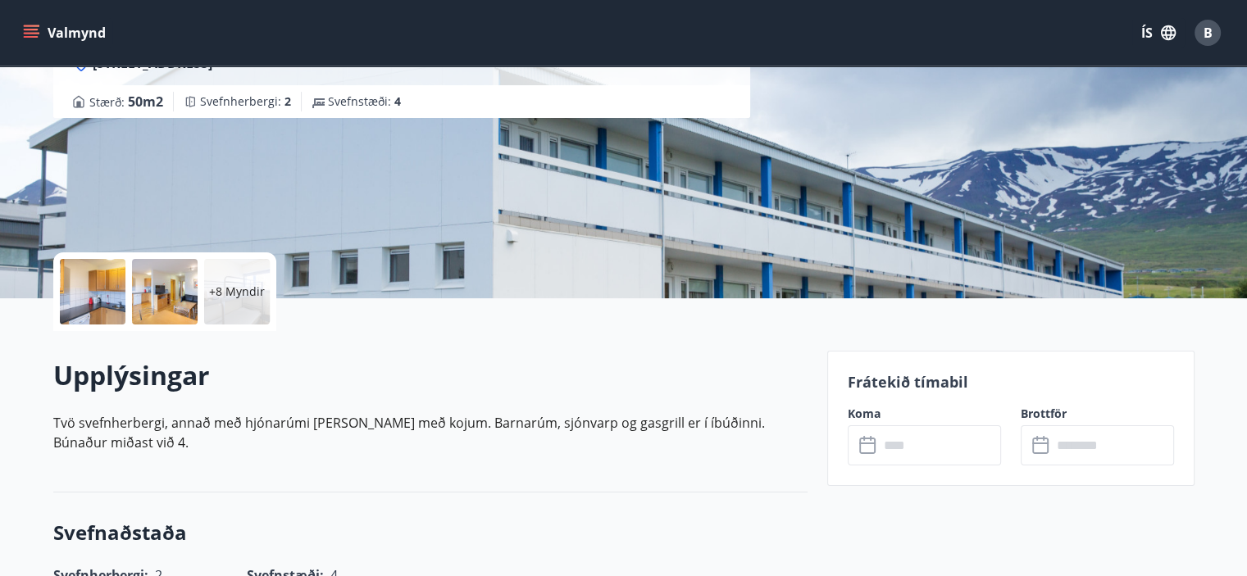
scroll to position [197, 0]
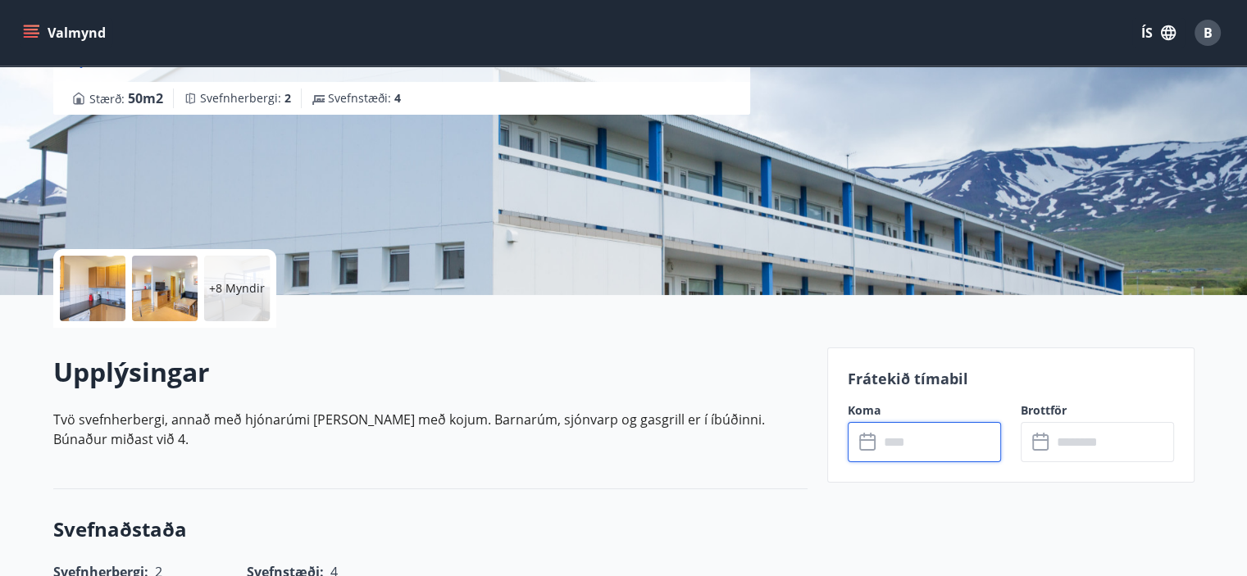
click at [895, 446] on input "text" at bounding box center [940, 442] width 122 height 40
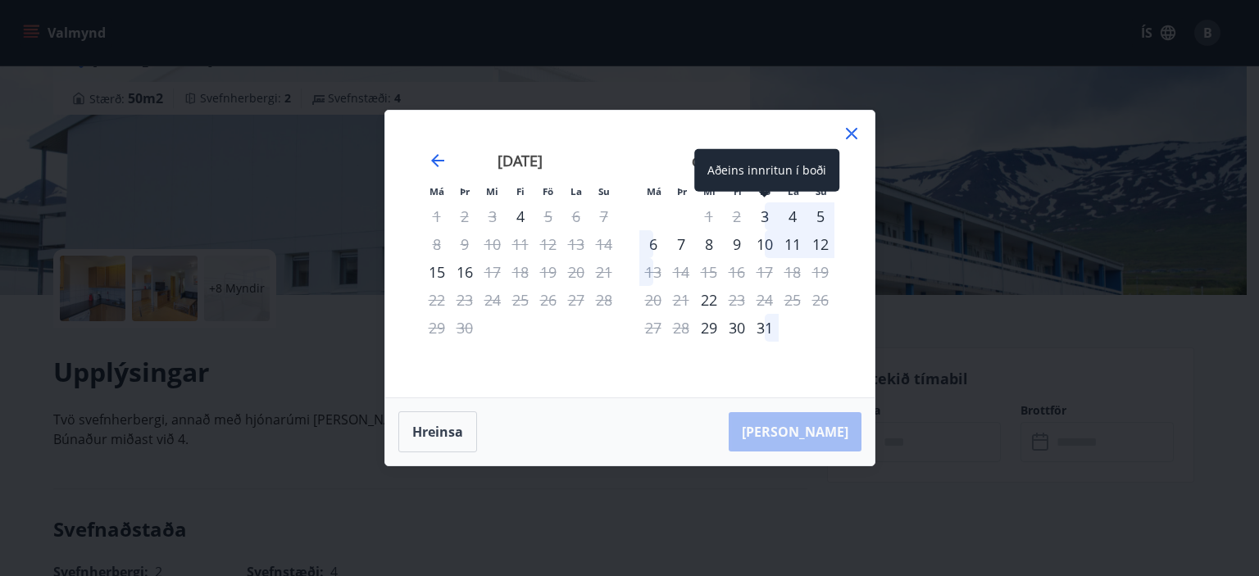
click at [763, 216] on div "3" at bounding box center [765, 217] width 28 height 28
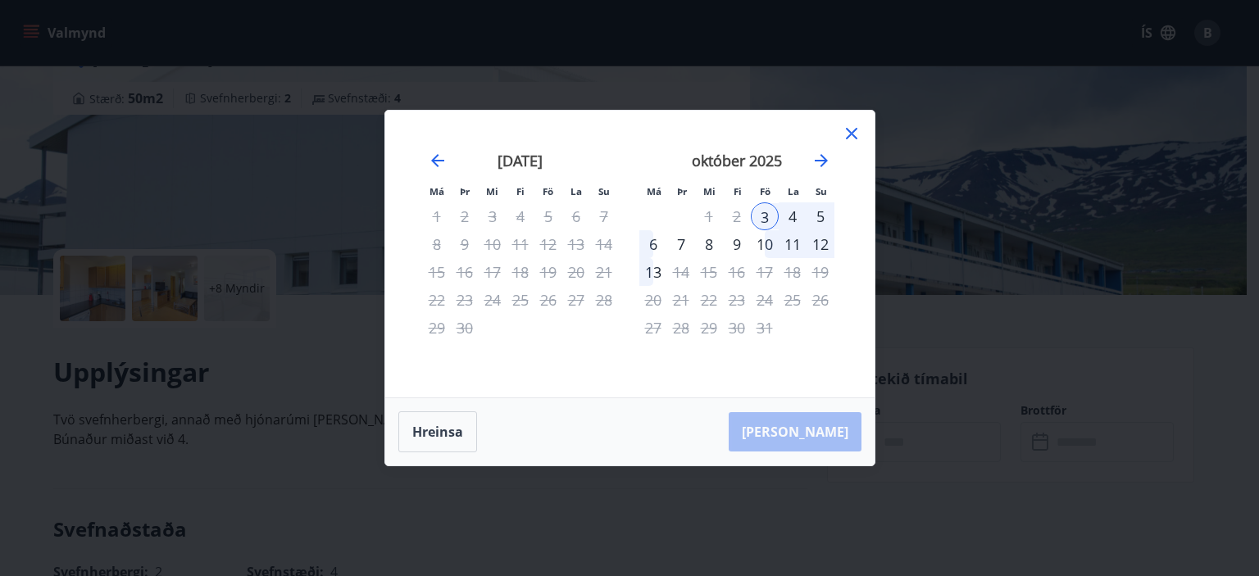
click at [656, 235] on div "6" at bounding box center [654, 244] width 28 height 28
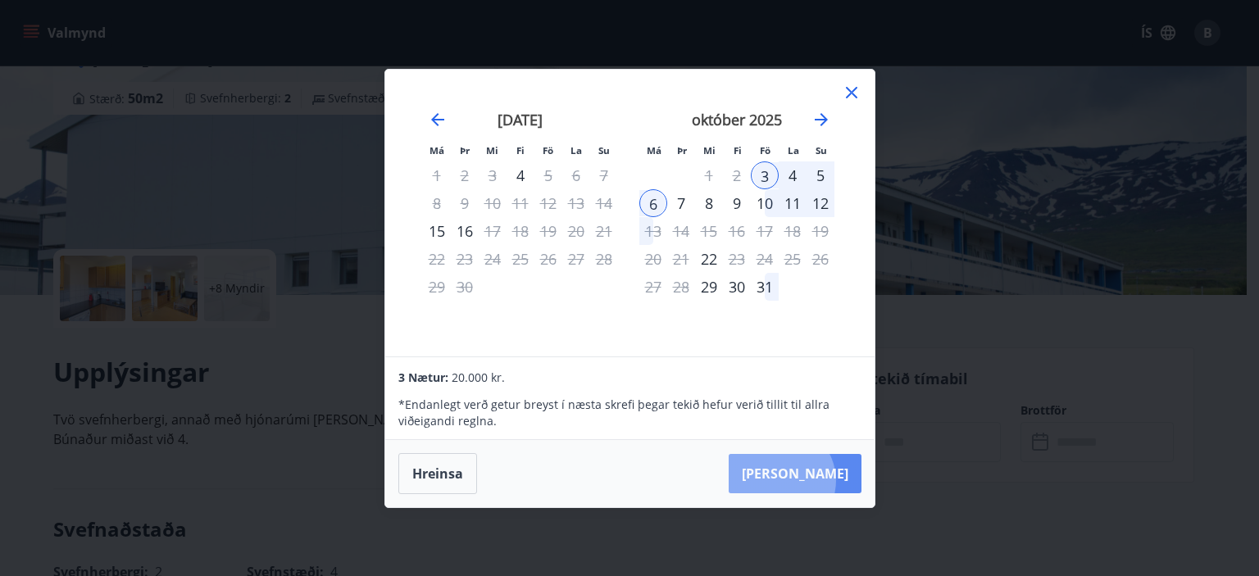
click at [831, 481] on button "Taka Frá" at bounding box center [795, 473] width 133 height 39
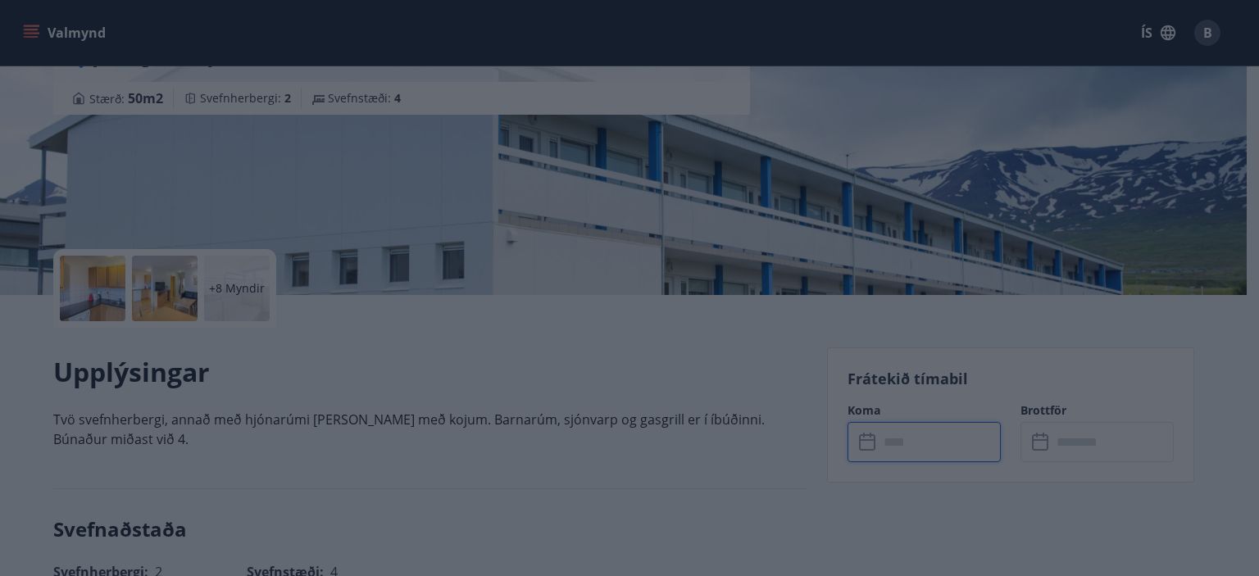
type input "******"
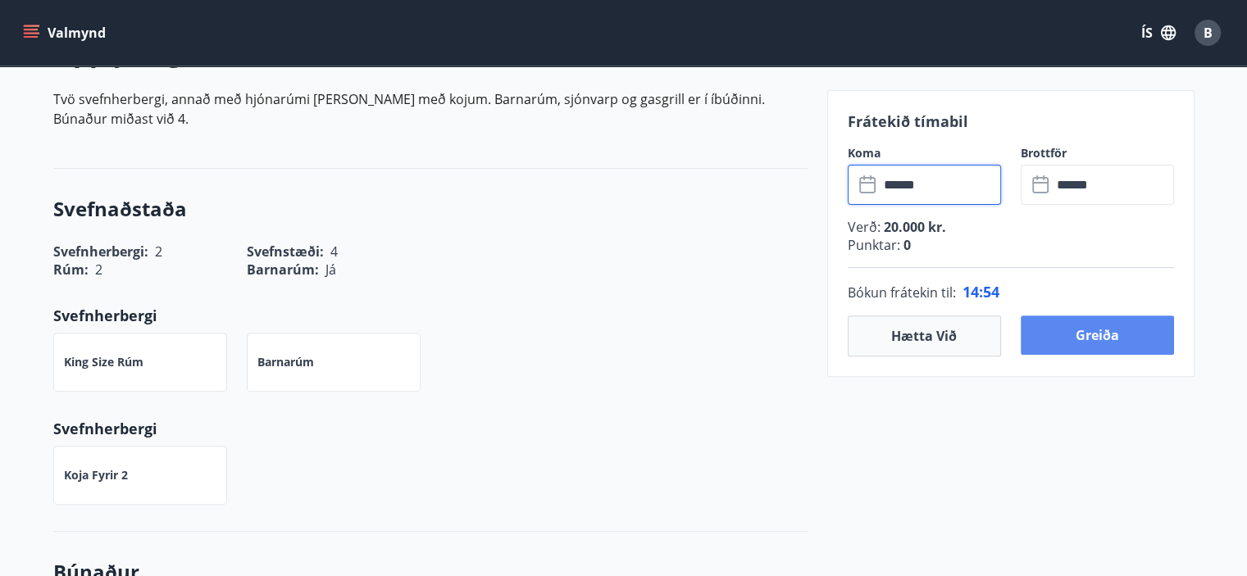
scroll to position [518, 0]
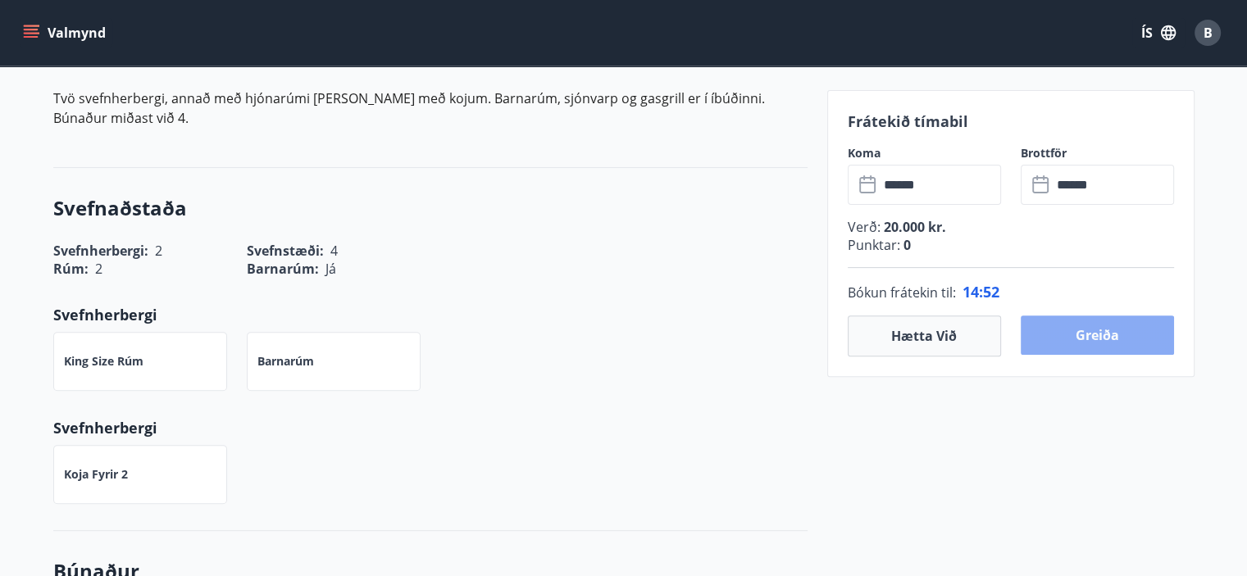
click at [1115, 322] on button "Greiða" at bounding box center [1097, 335] width 153 height 39
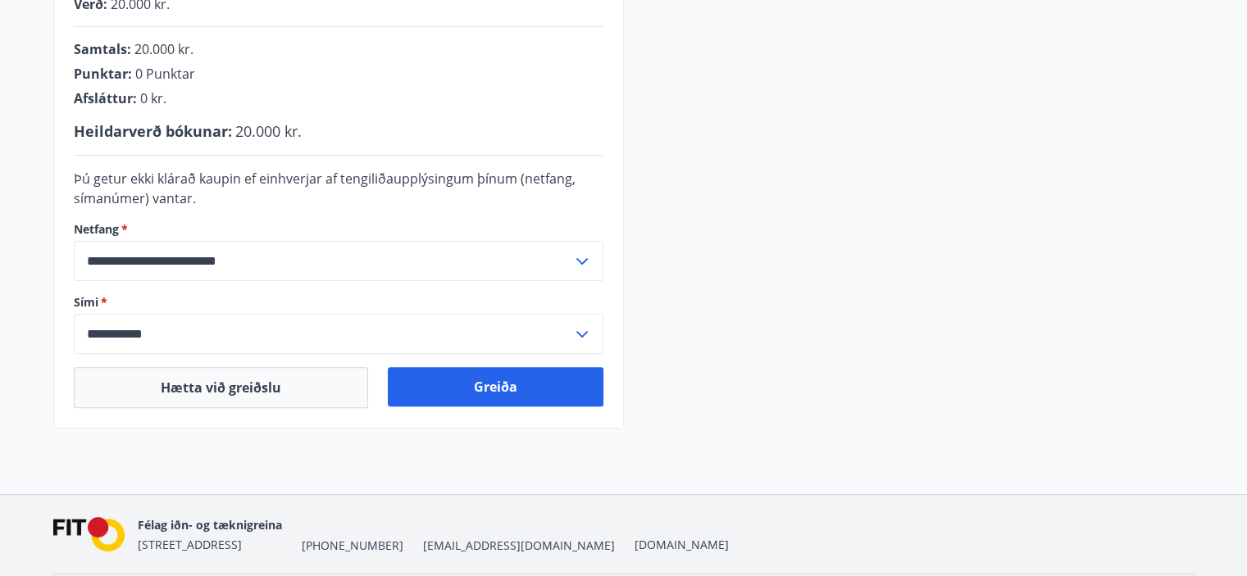
scroll to position [453, 0]
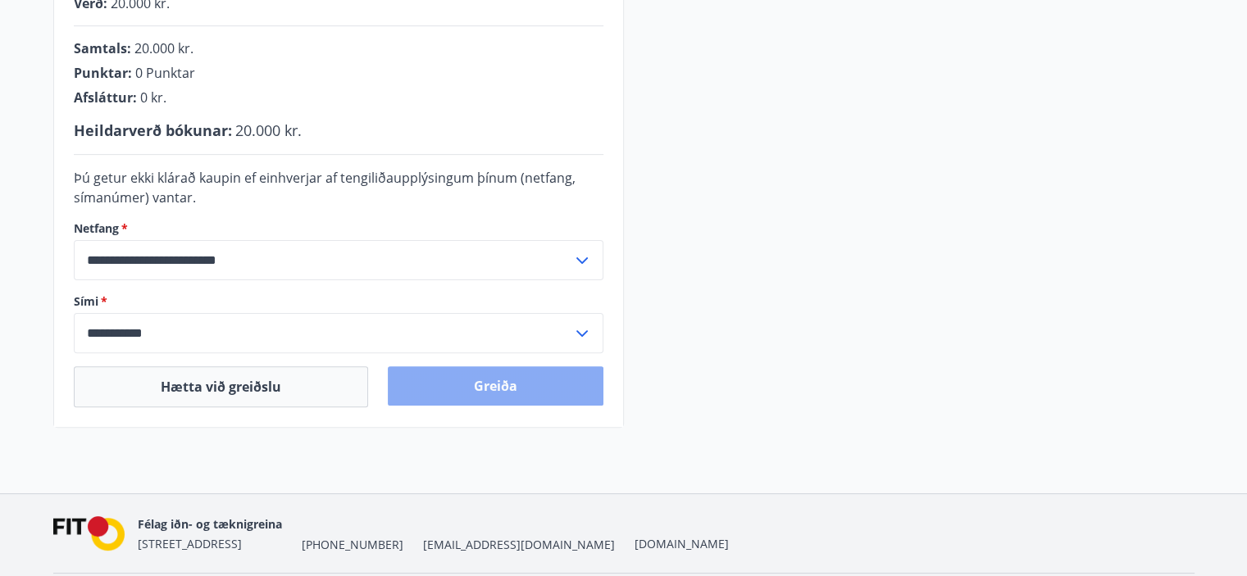
click at [519, 380] on button "Greiða" at bounding box center [496, 386] width 216 height 39
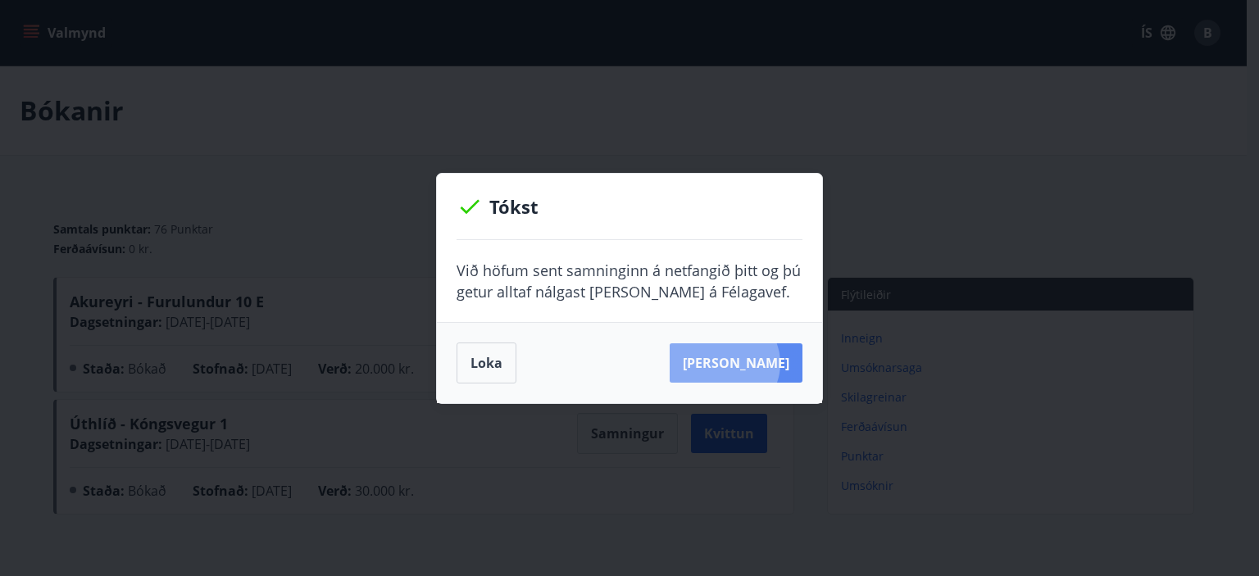
click at [749, 364] on button "[PERSON_NAME]" at bounding box center [736, 363] width 133 height 39
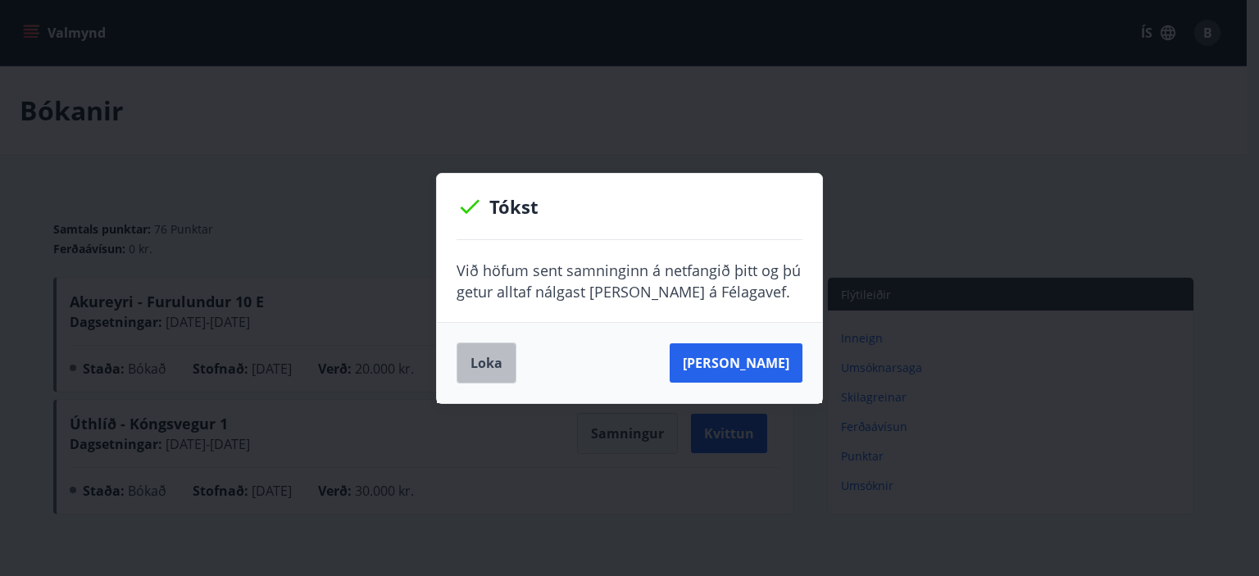
click at [493, 367] on button "Loka" at bounding box center [487, 363] width 60 height 41
